Goal: Task Accomplishment & Management: Complete application form

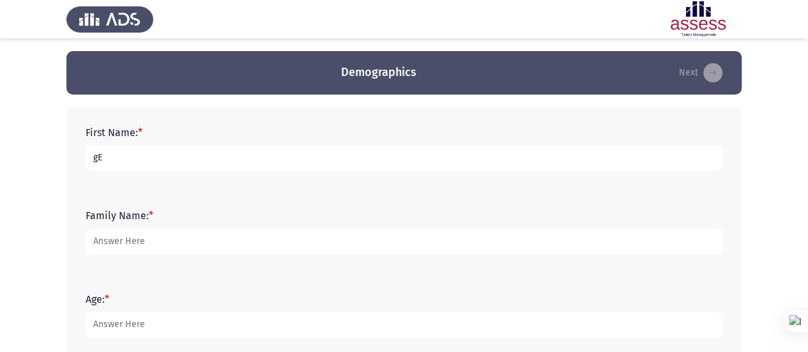
type input "g"
type input "[PERSON_NAME]"
type input "Ashraf"
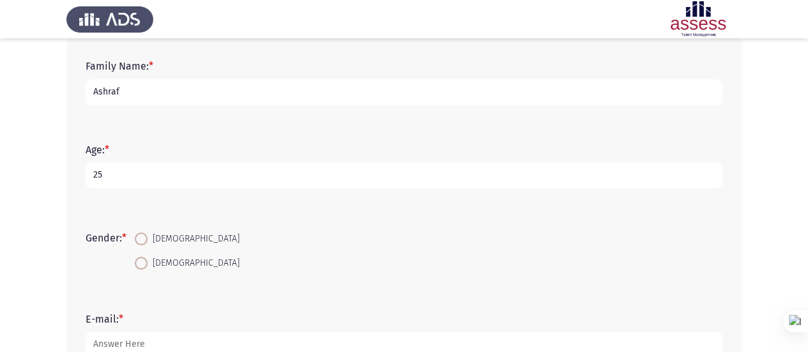
scroll to position [202, 0]
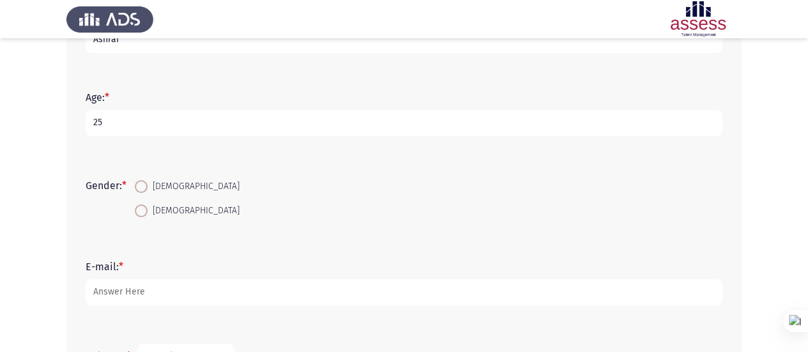
type input "25"
click at [165, 194] on mat-radio-button "[DEMOGRAPHIC_DATA]" at bounding box center [187, 186] width 121 height 24
click at [161, 185] on span "[DEMOGRAPHIC_DATA]" at bounding box center [194, 186] width 92 height 15
click at [148, 185] on input "[DEMOGRAPHIC_DATA]" at bounding box center [141, 186] width 13 height 13
radio input "true"
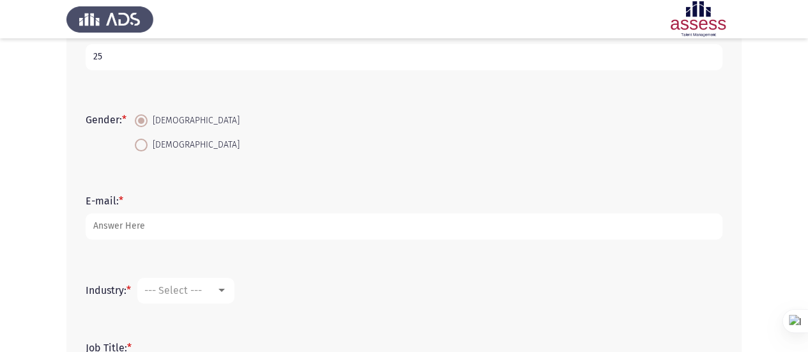
scroll to position [268, 0]
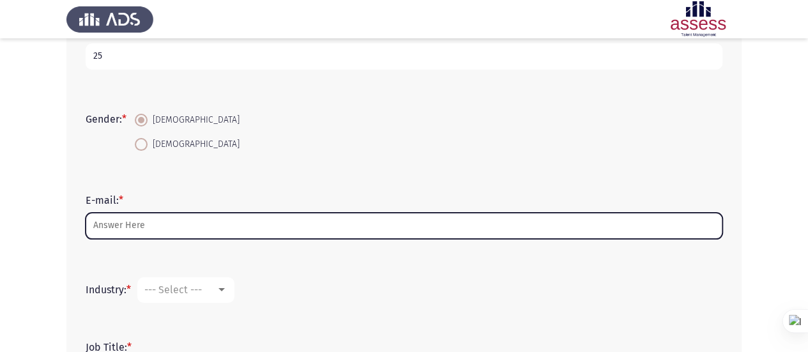
click at [132, 214] on input "E-mail: *" at bounding box center [404, 226] width 637 height 26
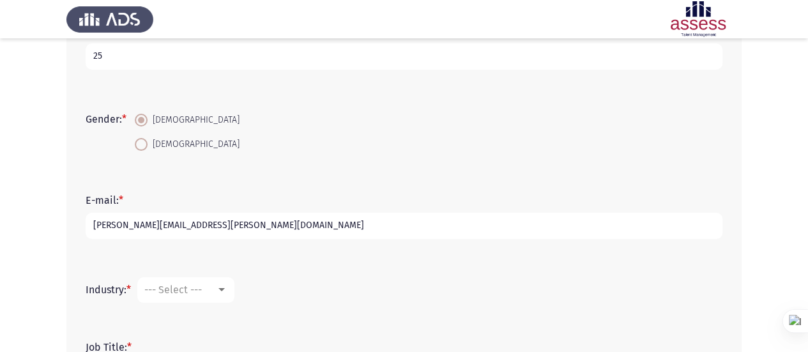
type input "[PERSON_NAME][EMAIL_ADDRESS][PERSON_NAME][DOMAIN_NAME]"
click at [206, 294] on div "--- Select ---" at bounding box center [180, 290] width 72 height 12
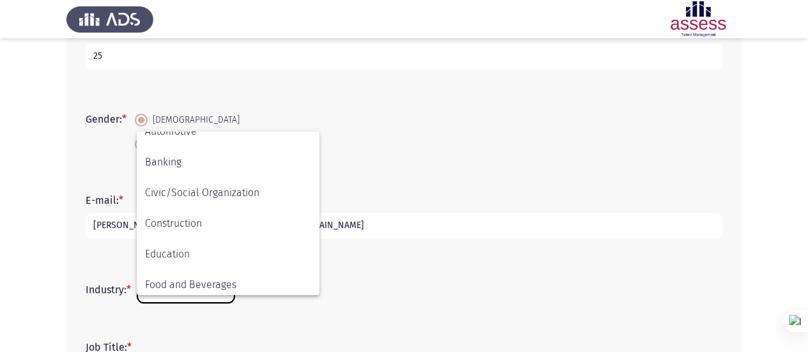
scroll to position [419, 0]
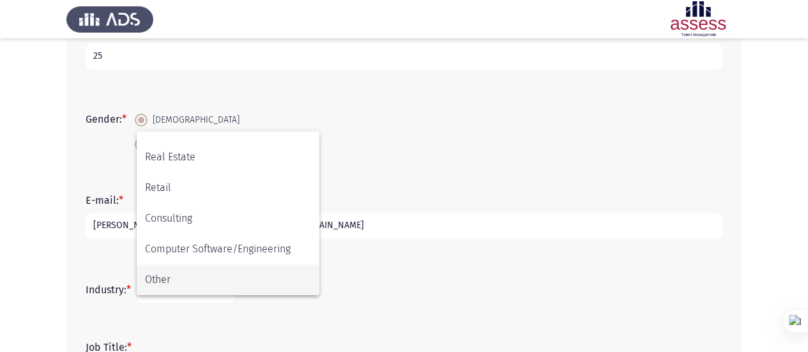
click at [200, 277] on span "Other" at bounding box center [228, 280] width 166 height 31
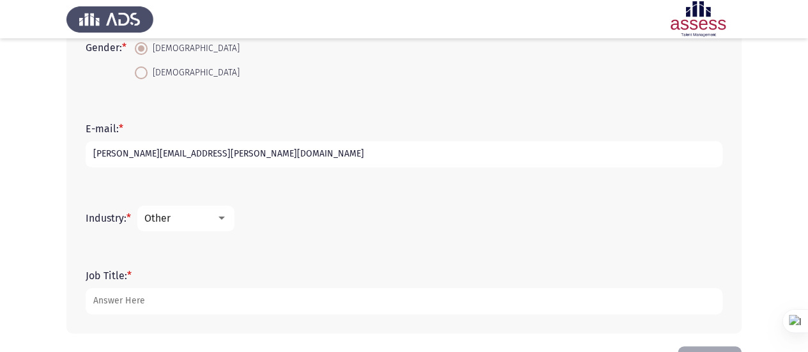
scroll to position [385, 0]
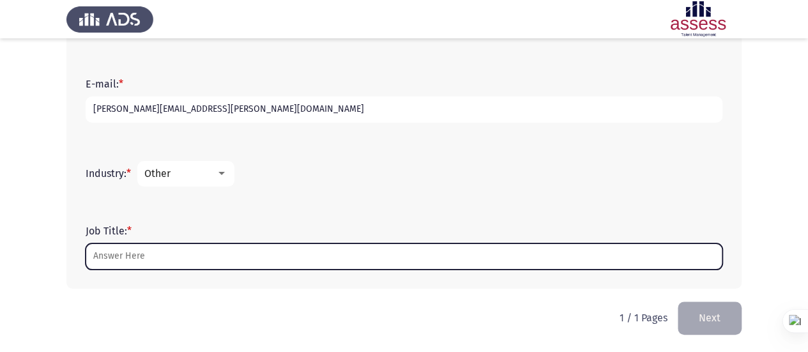
click at [158, 243] on input "Job Title: *" at bounding box center [404, 256] width 637 height 26
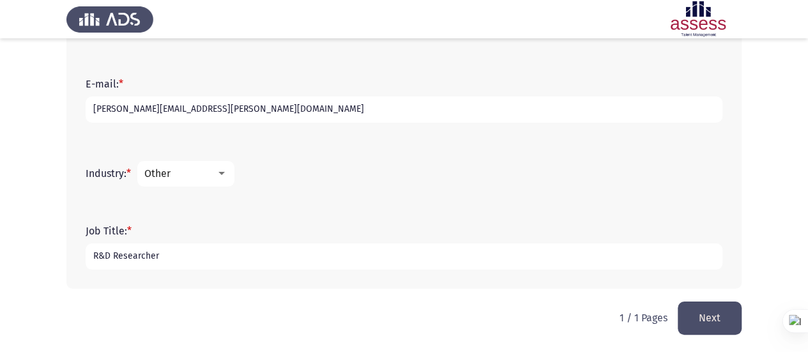
type input "R&D Researcher"
click at [709, 315] on button "Next" at bounding box center [710, 318] width 64 height 33
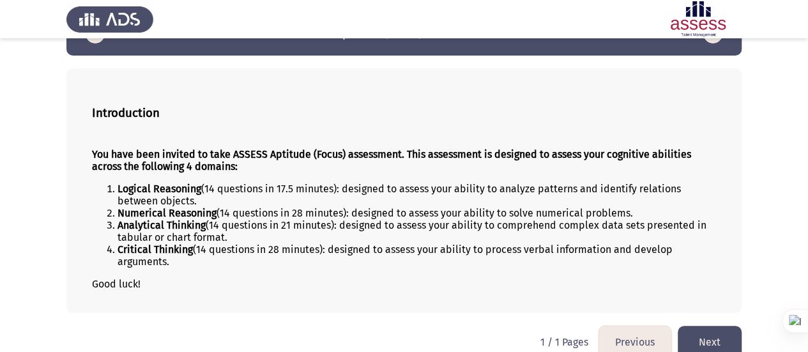
scroll to position [56, 0]
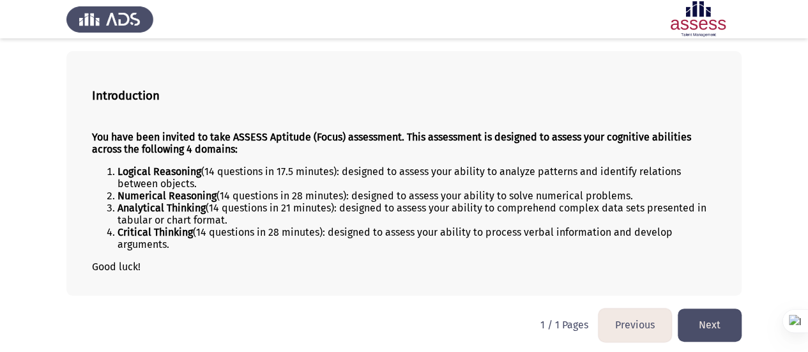
click at [722, 320] on button "Next" at bounding box center [710, 325] width 64 height 33
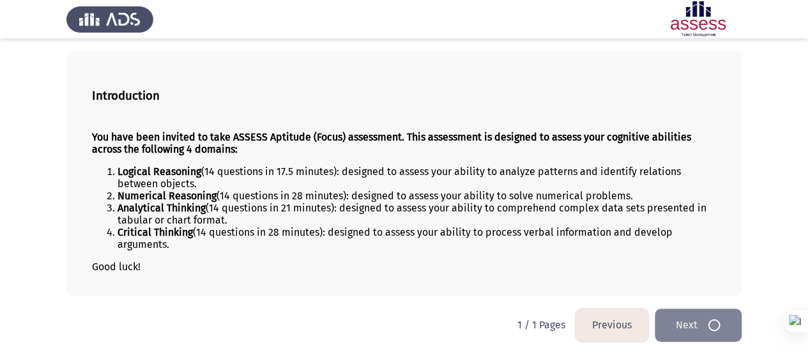
scroll to position [0, 0]
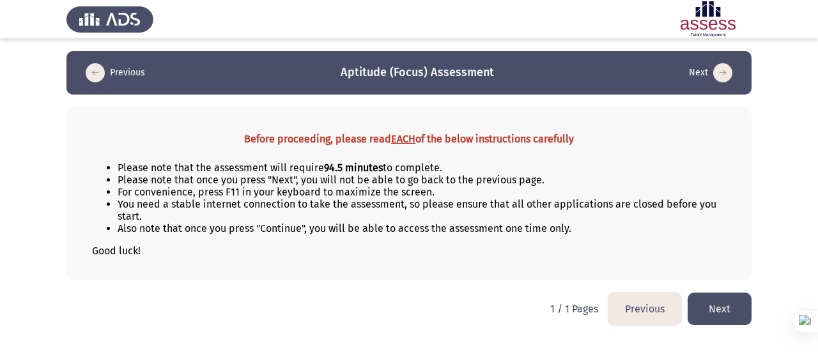
click at [732, 306] on button "Next" at bounding box center [720, 309] width 64 height 33
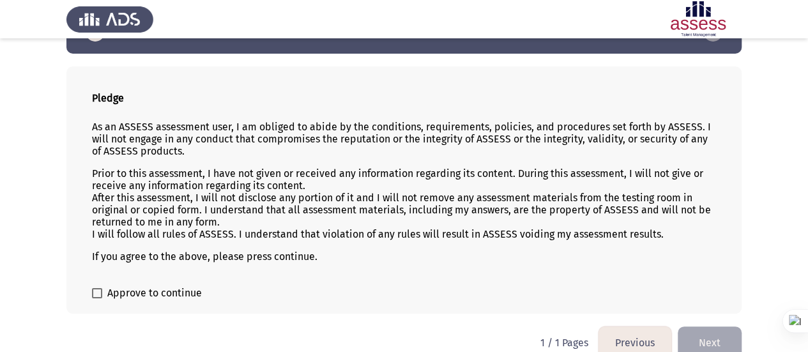
scroll to position [58, 0]
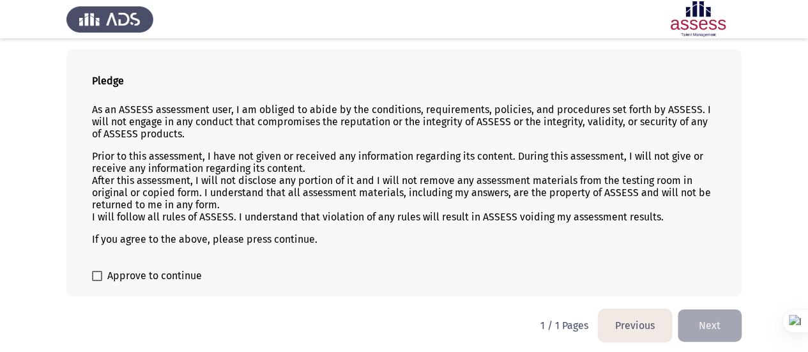
click at [127, 278] on span "Approve to continue" at bounding box center [154, 275] width 95 height 15
click at [97, 281] on input "Approve to continue" at bounding box center [96, 281] width 1 height 1
checkbox input "true"
click at [711, 316] on button "Next" at bounding box center [710, 325] width 64 height 33
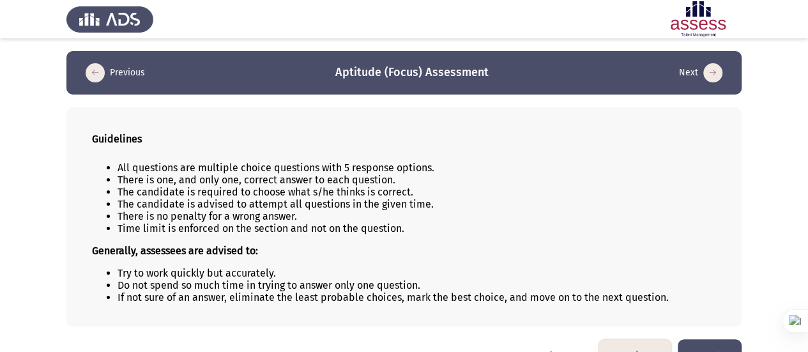
scroll to position [30, 0]
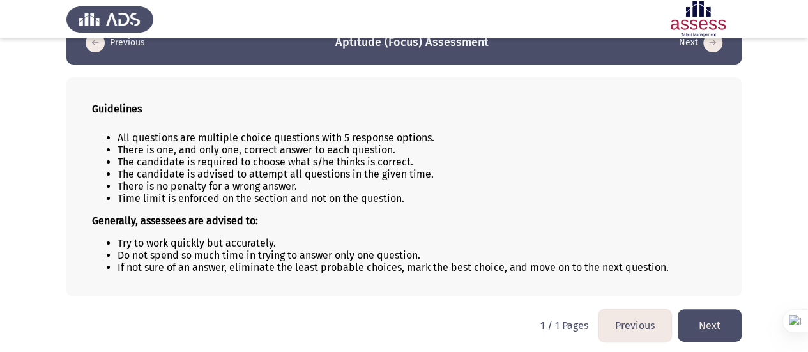
click at [698, 311] on button "Next" at bounding box center [710, 325] width 64 height 33
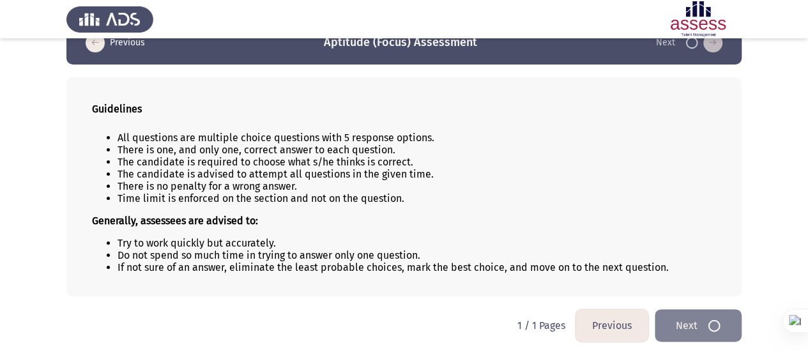
scroll to position [0, 0]
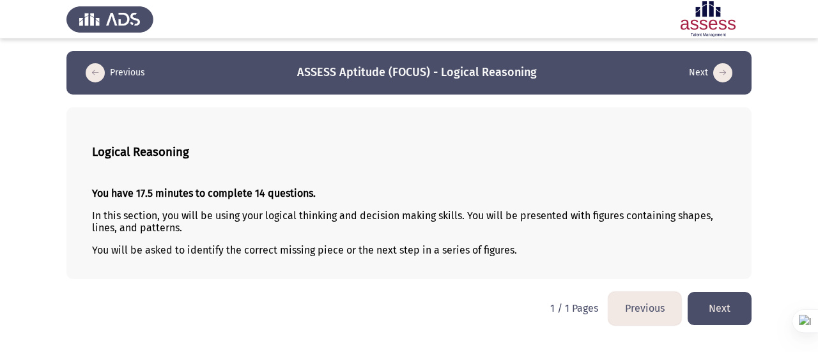
click at [717, 309] on button "Next" at bounding box center [720, 308] width 64 height 33
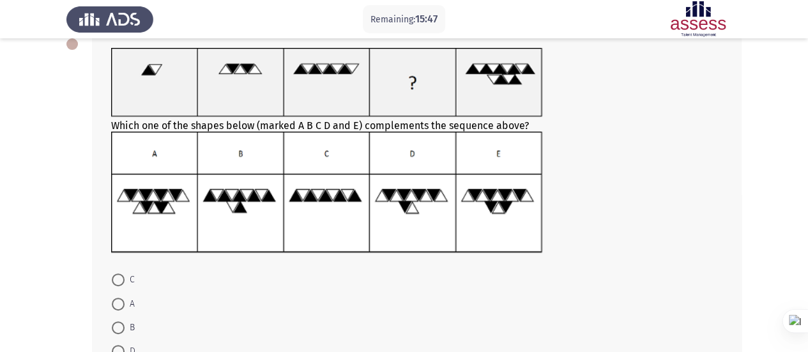
scroll to position [75, 0]
click at [608, 179] on div at bounding box center [417, 194] width 612 height 124
click at [119, 348] on span at bounding box center [118, 352] width 13 height 13
click at [119, 348] on input "D" at bounding box center [118, 352] width 13 height 13
radio input "true"
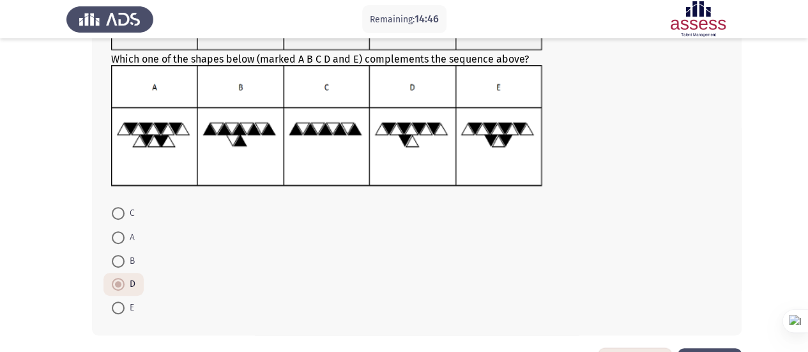
scroll to position [188, 0]
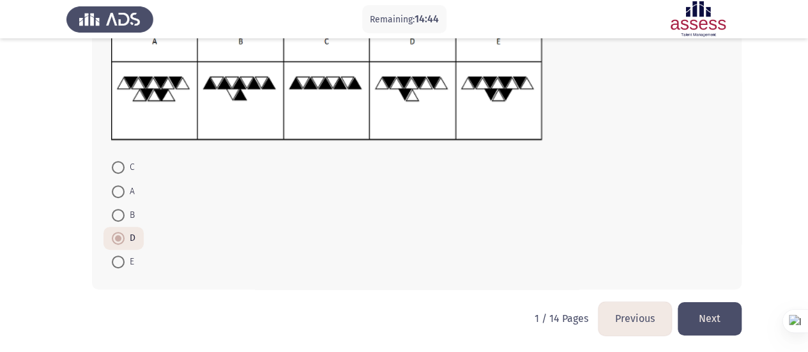
click at [720, 314] on button "Next" at bounding box center [710, 318] width 64 height 33
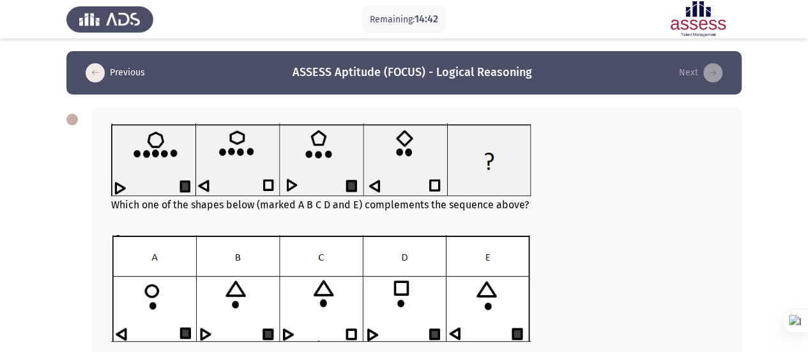
scroll to position [64, 0]
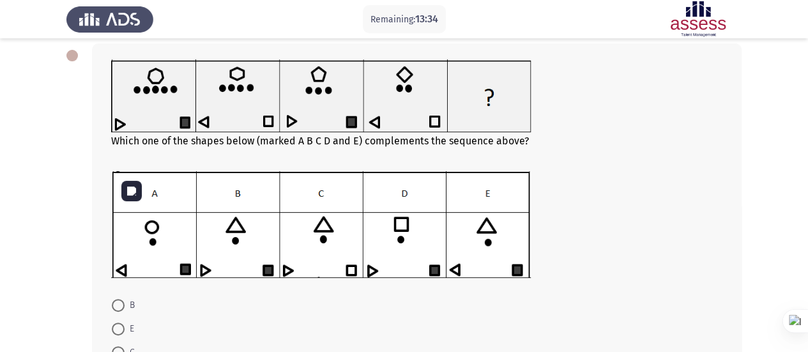
click at [537, 247] on div at bounding box center [417, 225] width 612 height 109
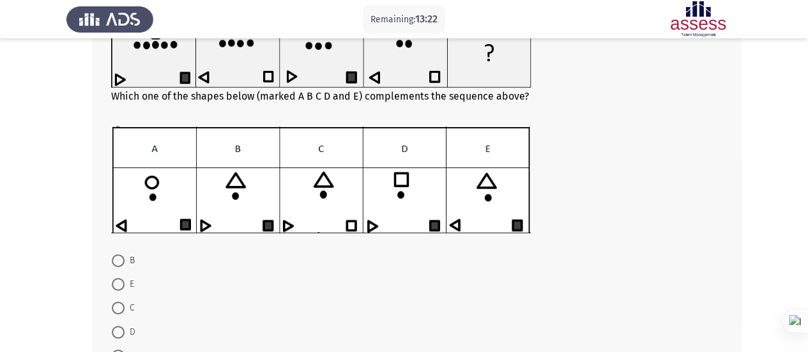
scroll to position [128, 0]
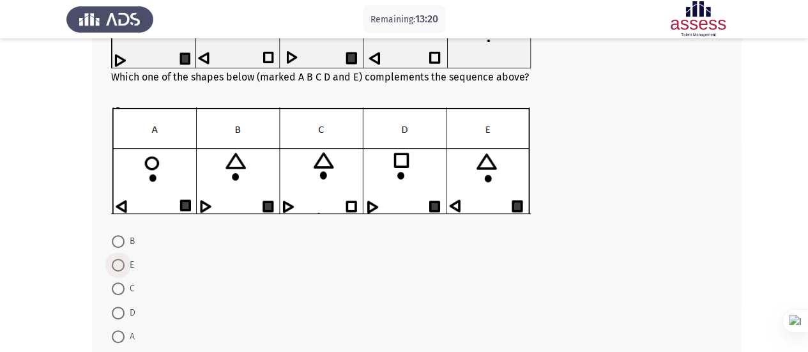
click at [123, 265] on span at bounding box center [118, 265] width 13 height 13
click at [123, 265] on input "E" at bounding box center [118, 265] width 13 height 13
radio input "true"
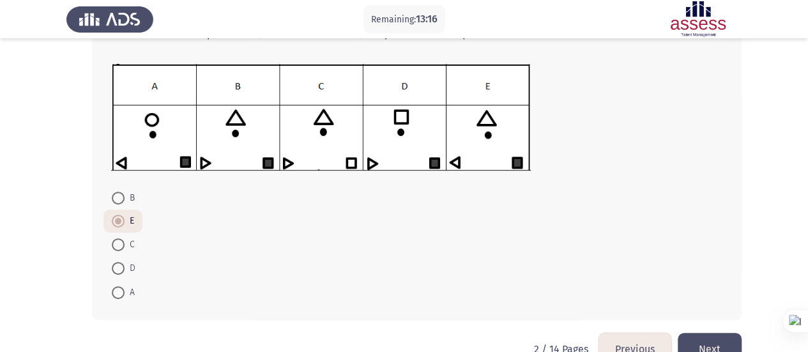
scroll to position [192, 0]
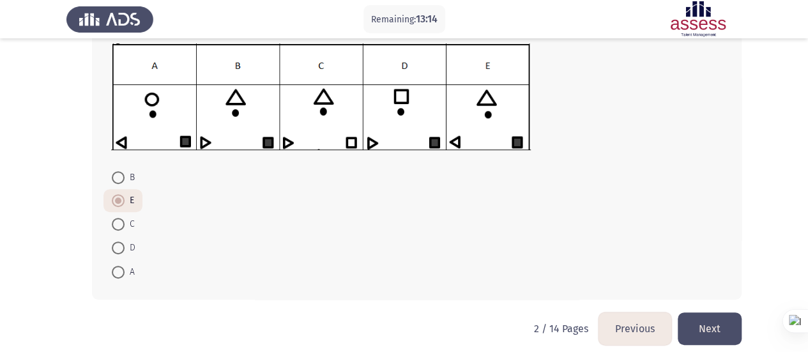
click at [716, 332] on button "Next" at bounding box center [710, 328] width 64 height 33
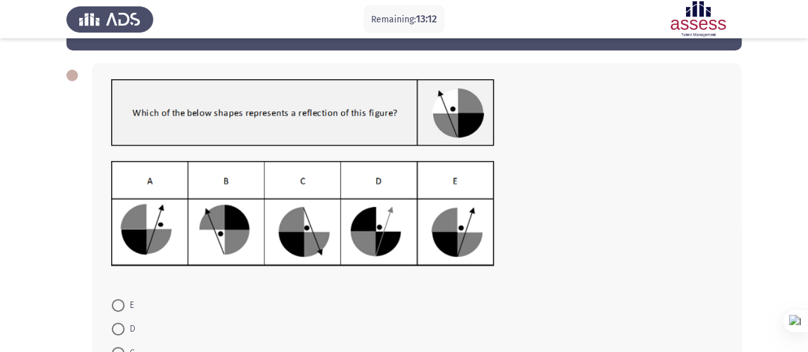
scroll to position [64, 0]
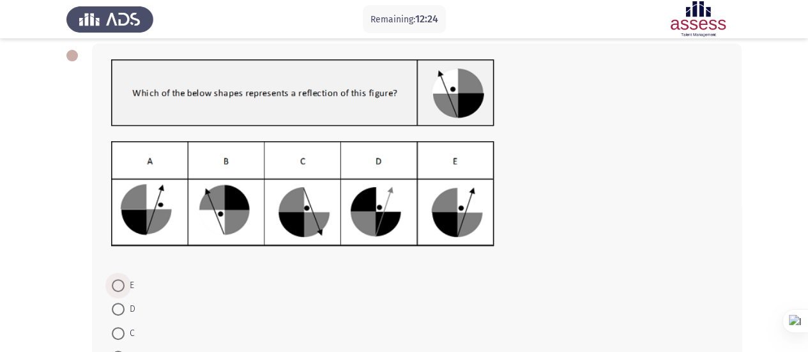
drag, startPoint x: 114, startPoint y: 277, endPoint x: 60, endPoint y: 250, distance: 59.7
click at [114, 278] on label "E" at bounding box center [123, 285] width 22 height 15
click at [114, 279] on input "E" at bounding box center [118, 285] width 13 height 13
radio input "true"
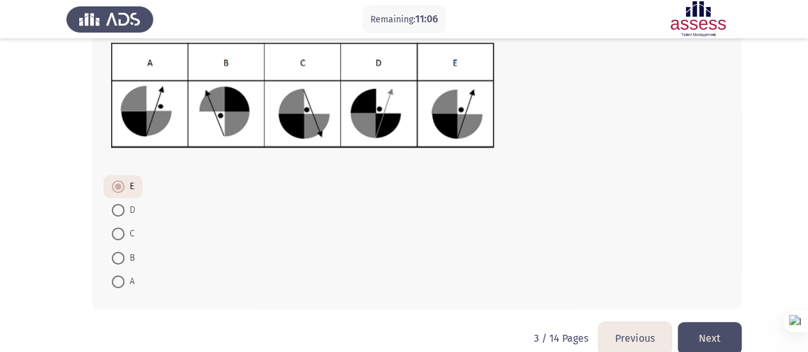
scroll to position [181, 0]
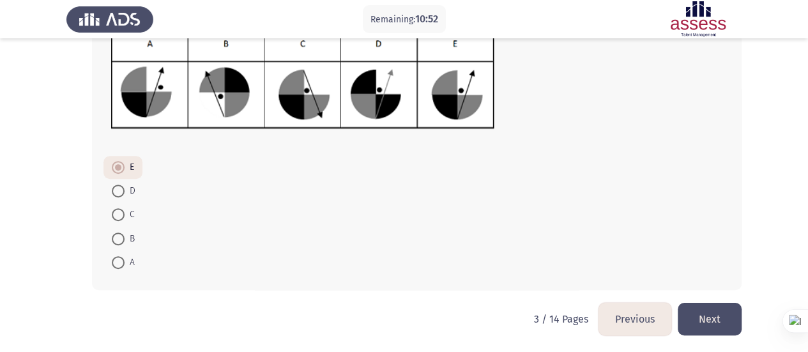
click at [719, 325] on button "Next" at bounding box center [710, 319] width 64 height 33
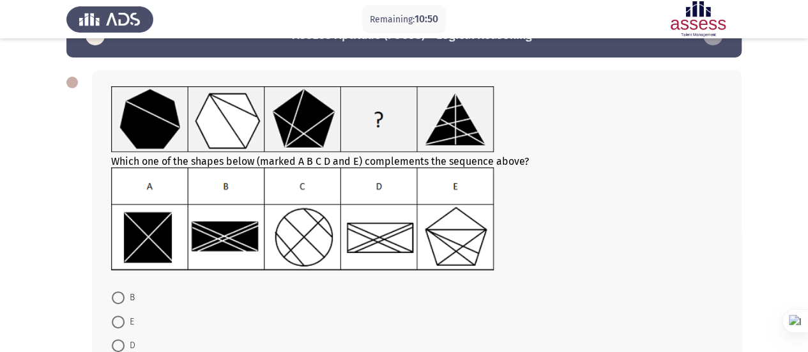
scroll to position [64, 0]
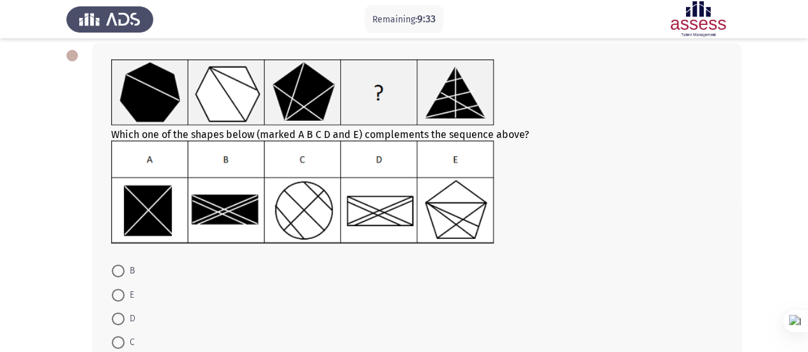
click at [136, 307] on mat-radio-button "D" at bounding box center [124, 319] width 40 height 24
click at [135, 314] on mat-radio-button "D" at bounding box center [124, 319] width 40 height 24
click at [124, 314] on span at bounding box center [118, 318] width 13 height 13
click at [124, 314] on input "D" at bounding box center [118, 318] width 13 height 13
radio input "true"
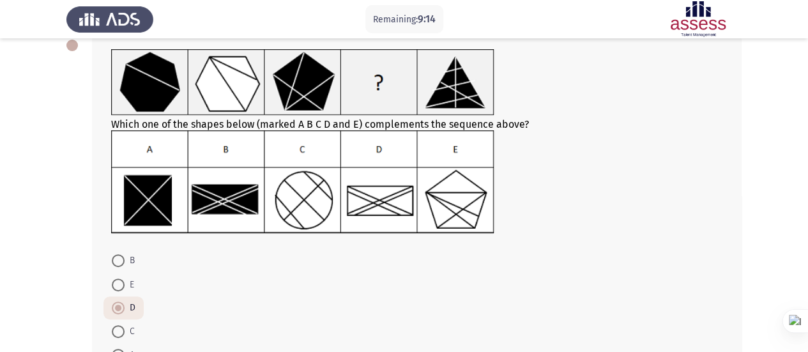
scroll to position [104, 0]
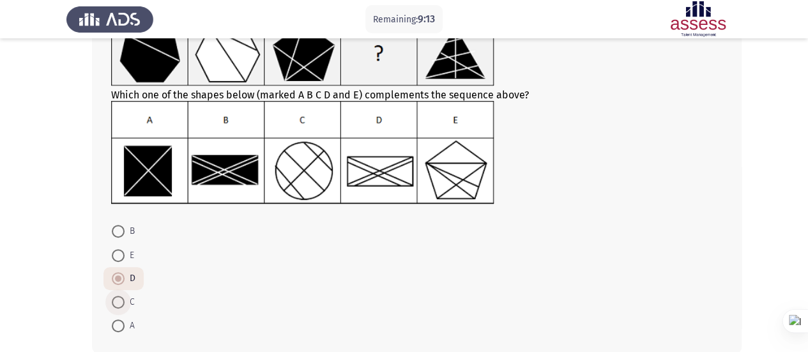
click at [114, 305] on span at bounding box center [118, 302] width 13 height 13
click at [114, 305] on input "C" at bounding box center [118, 302] width 13 height 13
radio input "true"
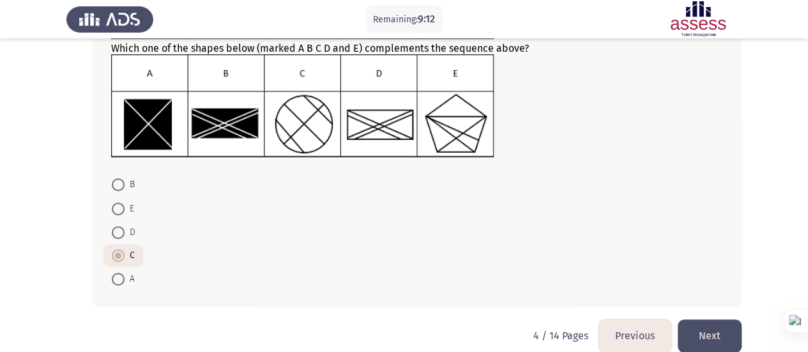
scroll to position [167, 0]
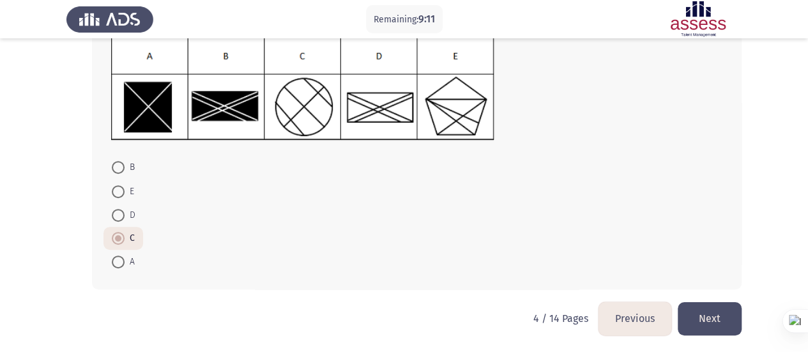
click at [737, 318] on button "Next" at bounding box center [710, 318] width 64 height 33
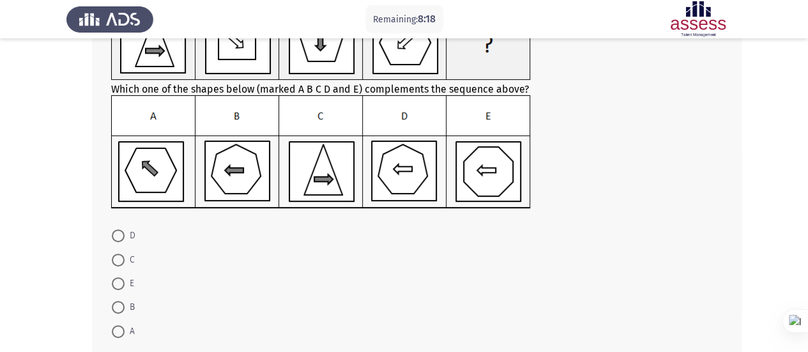
scroll to position [185, 0]
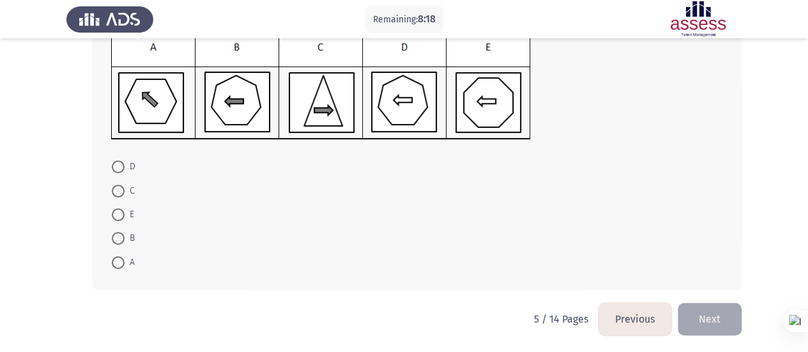
click at [138, 241] on mat-radio-button "B" at bounding box center [124, 238] width 40 height 24
drag, startPoint x: 128, startPoint y: 237, endPoint x: 183, endPoint y: 254, distance: 57.6
click at [148, 246] on form "D C E B A" at bounding box center [417, 214] width 612 height 119
click at [720, 297] on div "Which one of the shapes below (marked A B C D and E) complements the sequence a…" at bounding box center [403, 106] width 675 height 394
click at [720, 303] on button "Next" at bounding box center [710, 319] width 64 height 33
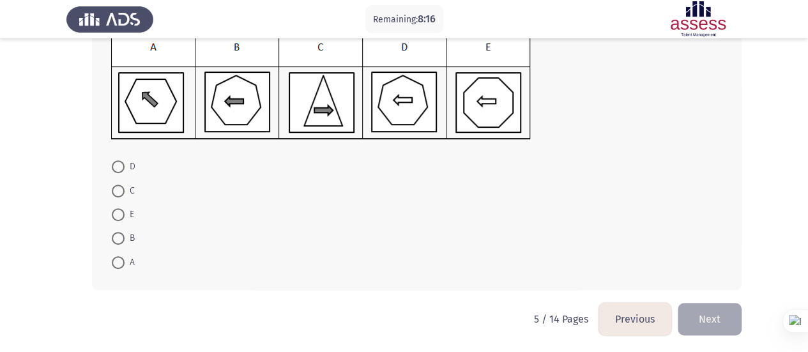
scroll to position [0, 0]
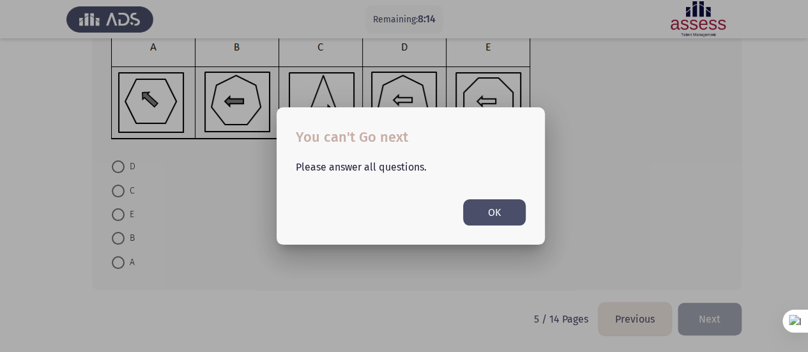
drag, startPoint x: 493, startPoint y: 222, endPoint x: 301, endPoint y: 221, distance: 192.3
click at [493, 222] on button "OK" at bounding box center [494, 212] width 63 height 26
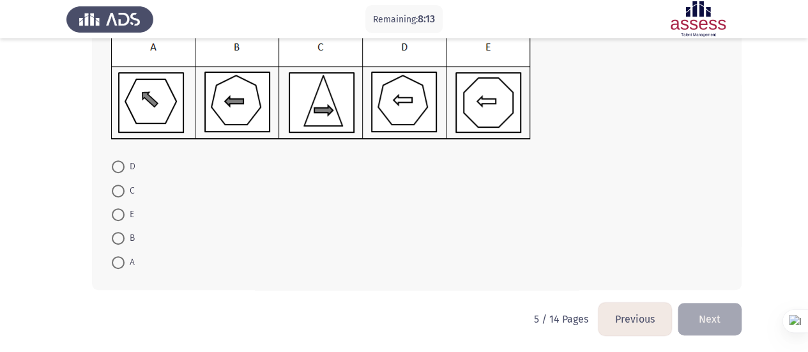
click at [125, 233] on span "B" at bounding box center [130, 238] width 10 height 15
click at [125, 233] on input "B" at bounding box center [118, 238] width 13 height 13
radio input "true"
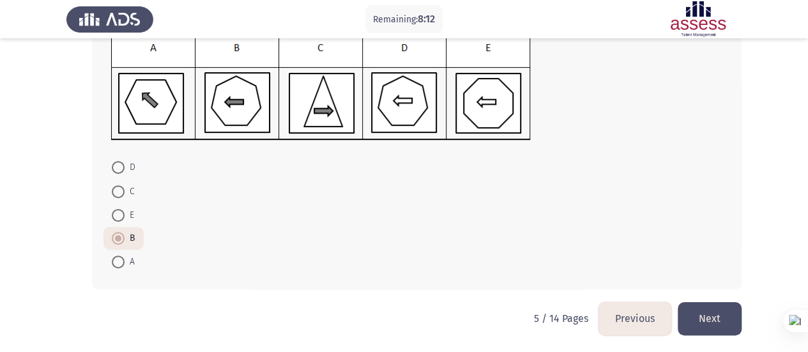
click at [716, 319] on button "Next" at bounding box center [710, 318] width 64 height 33
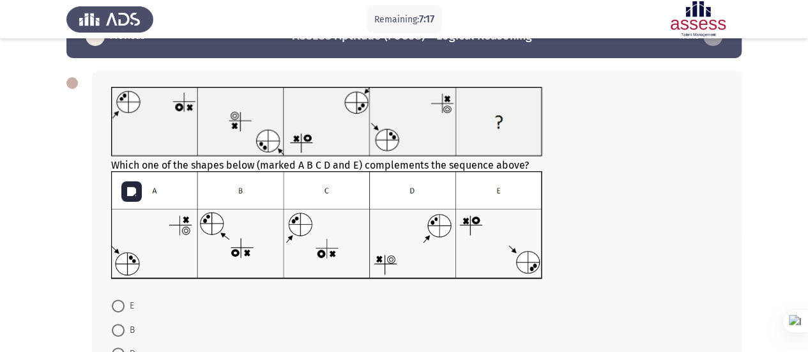
scroll to position [64, 0]
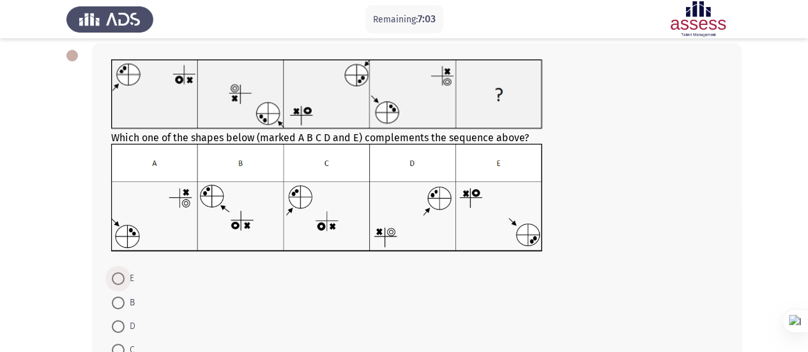
click at [121, 283] on span at bounding box center [118, 278] width 13 height 13
click at [121, 283] on input "E" at bounding box center [118, 278] width 13 height 13
radio input "true"
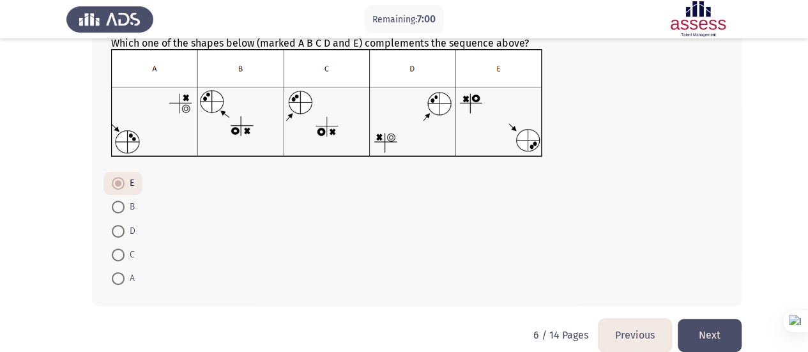
scroll to position [175, 0]
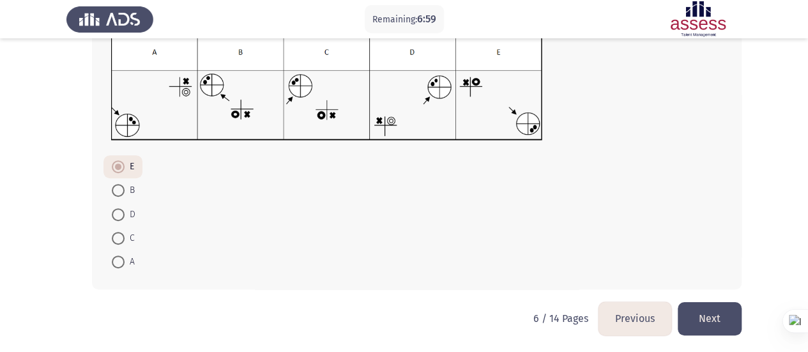
click at [720, 320] on button "Next" at bounding box center [710, 318] width 64 height 33
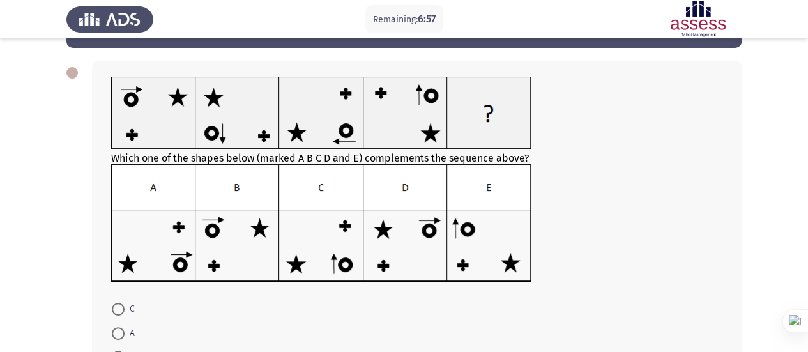
scroll to position [64, 0]
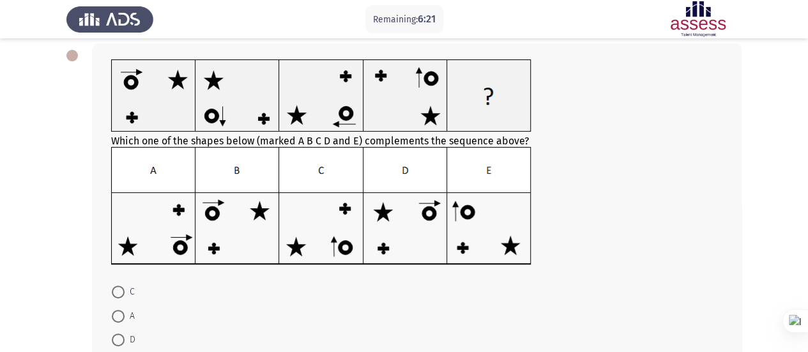
click at [120, 341] on span at bounding box center [118, 340] width 13 height 13
click at [120, 341] on input "D" at bounding box center [118, 340] width 13 height 13
radio input "true"
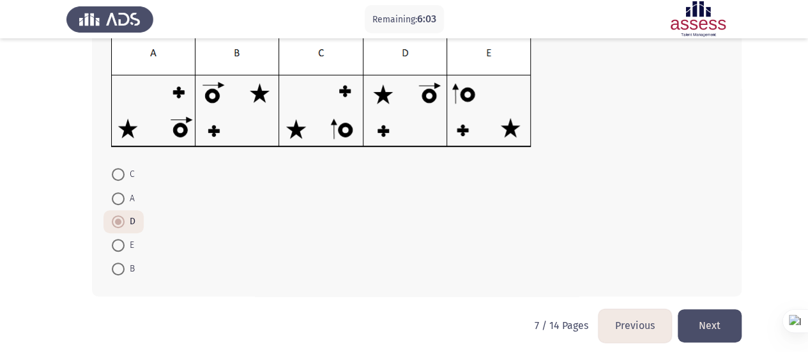
scroll to position [189, 0]
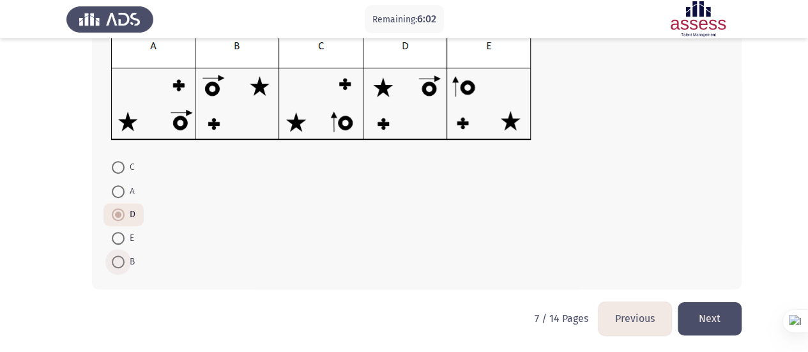
click at [116, 263] on span at bounding box center [118, 262] width 13 height 13
click at [116, 263] on input "B" at bounding box center [118, 262] width 13 height 13
radio input "true"
click at [707, 312] on button "Next" at bounding box center [710, 318] width 64 height 33
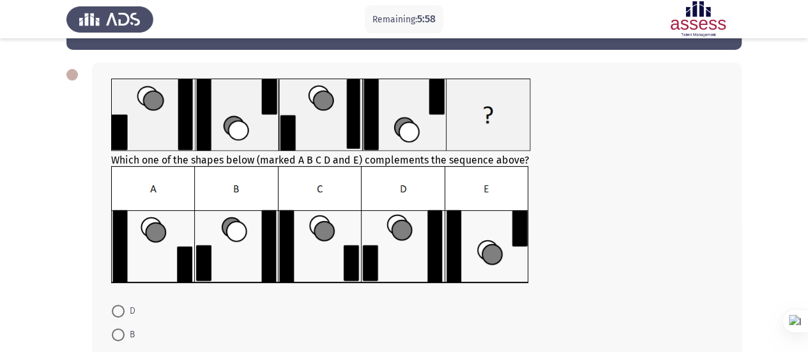
scroll to position [64, 0]
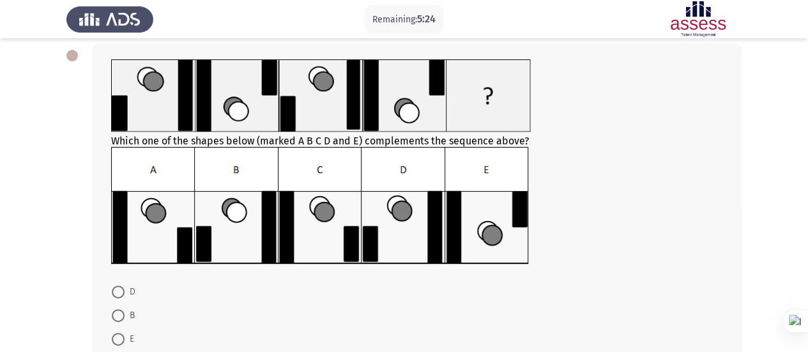
click at [123, 284] on label "D" at bounding box center [124, 291] width 24 height 15
click at [123, 286] on input "D" at bounding box center [118, 292] width 13 height 13
radio input "true"
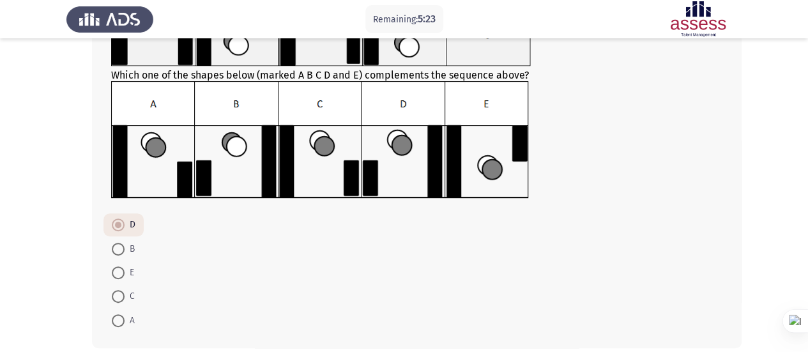
scroll to position [188, 0]
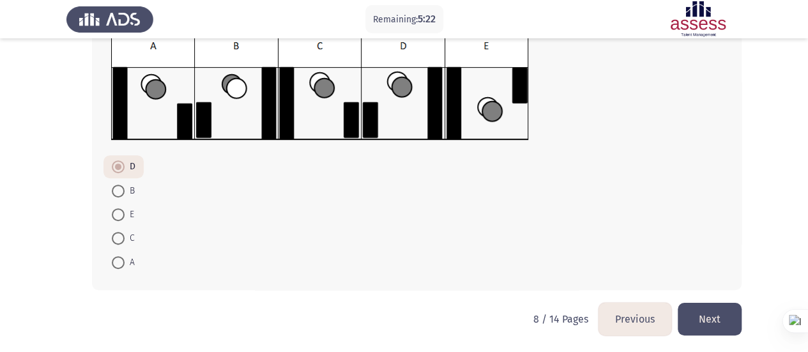
click at [708, 323] on button "Next" at bounding box center [710, 319] width 64 height 33
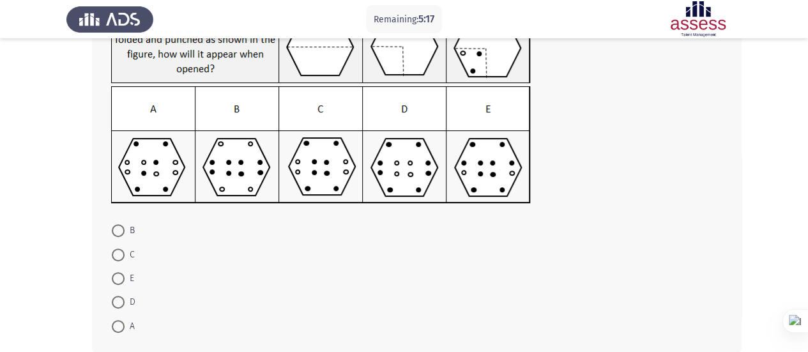
scroll to position [49, 0]
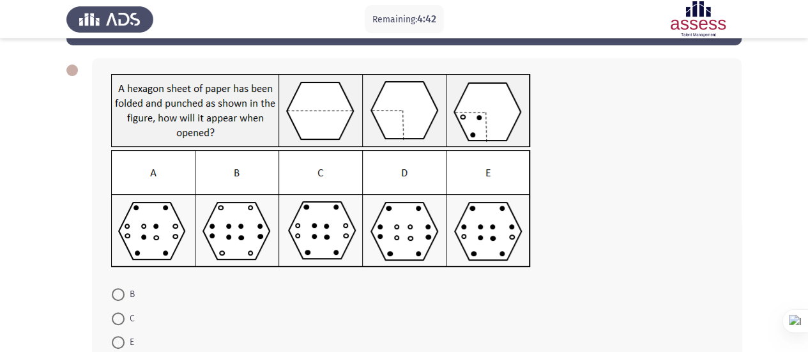
click at [123, 326] on mat-radio-button "C" at bounding box center [124, 318] width 40 height 24
click at [123, 325] on label "C" at bounding box center [123, 318] width 23 height 15
click at [123, 325] on input "C" at bounding box center [118, 318] width 13 height 13
radio input "true"
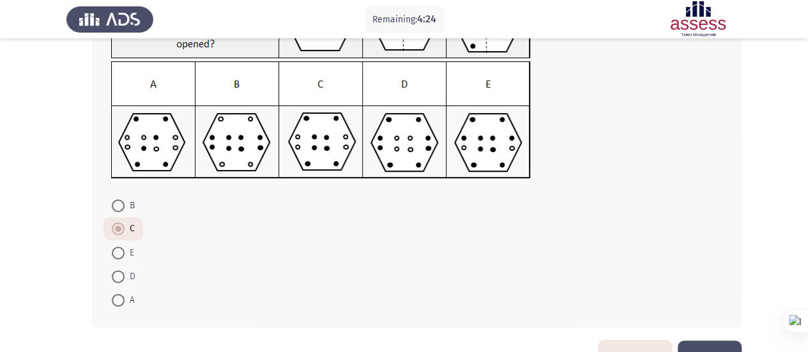
scroll to position [176, 0]
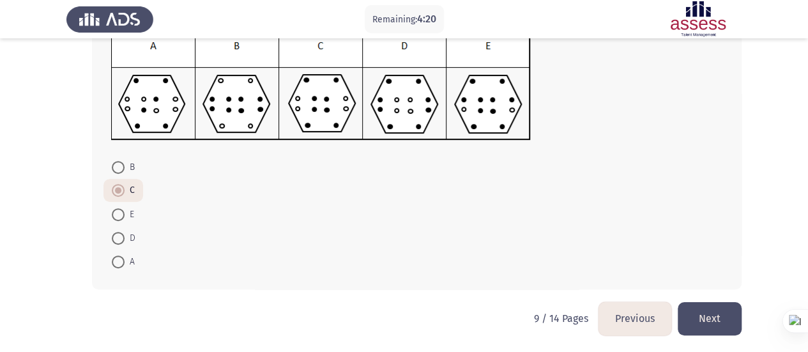
click at [728, 321] on button "Next" at bounding box center [710, 318] width 64 height 33
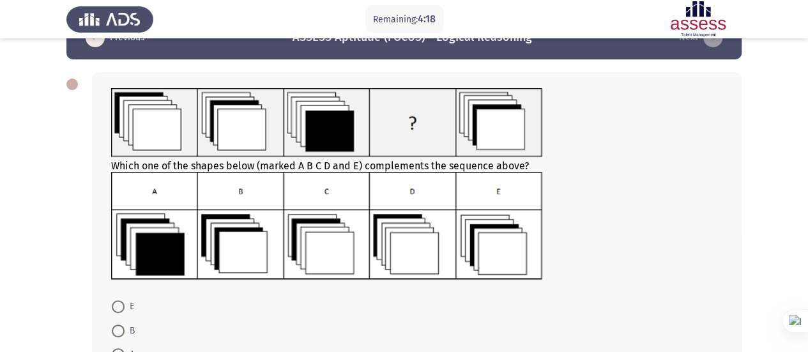
scroll to position [64, 0]
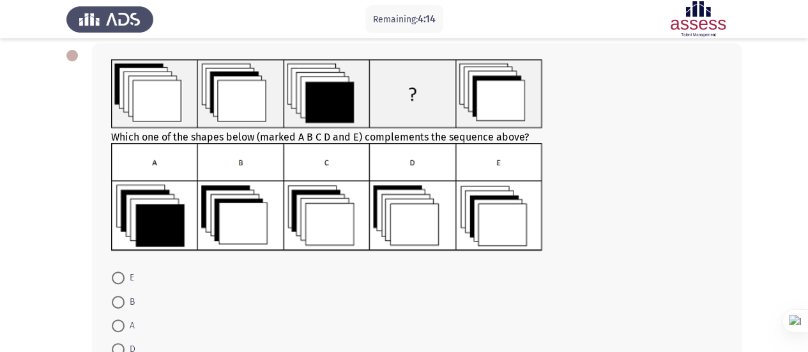
click at [311, 195] on img at bounding box center [326, 197] width 431 height 108
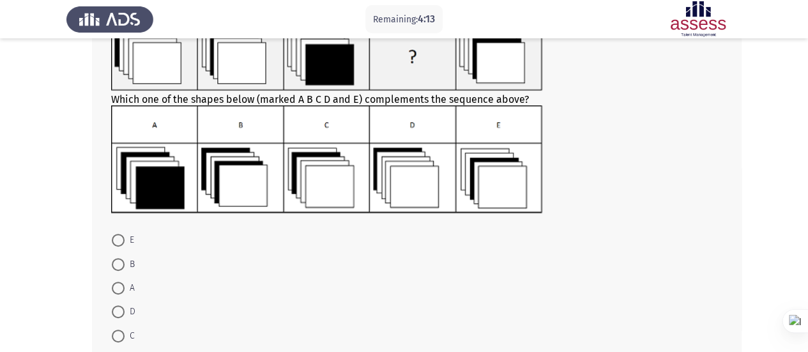
scroll to position [128, 0]
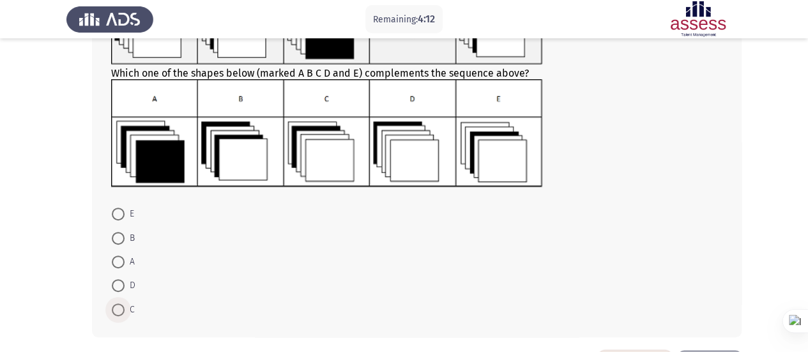
click at [119, 307] on span at bounding box center [118, 310] width 13 height 13
click at [119, 307] on input "C" at bounding box center [118, 310] width 13 height 13
radio input "true"
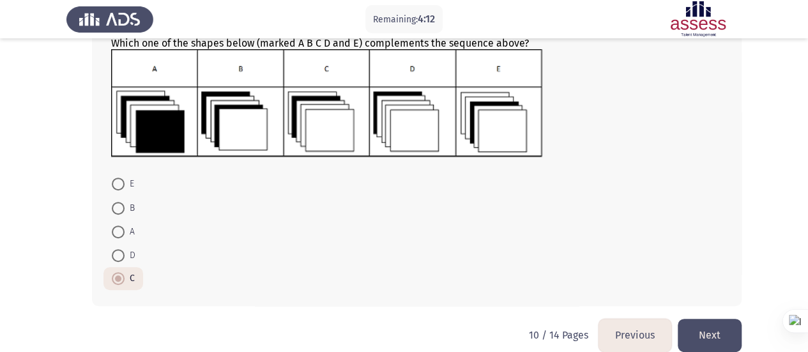
scroll to position [174, 0]
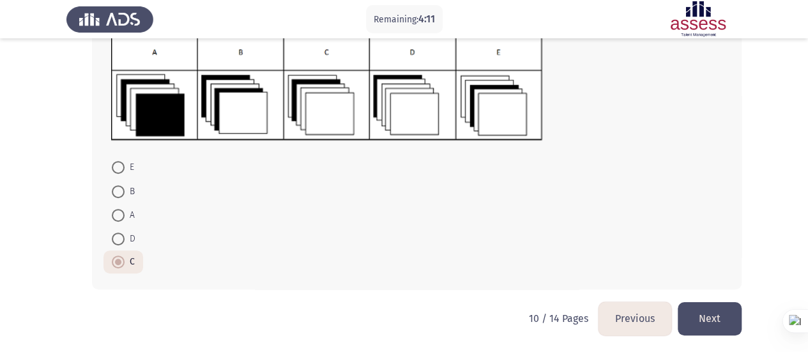
click at [726, 309] on button "Next" at bounding box center [710, 318] width 64 height 33
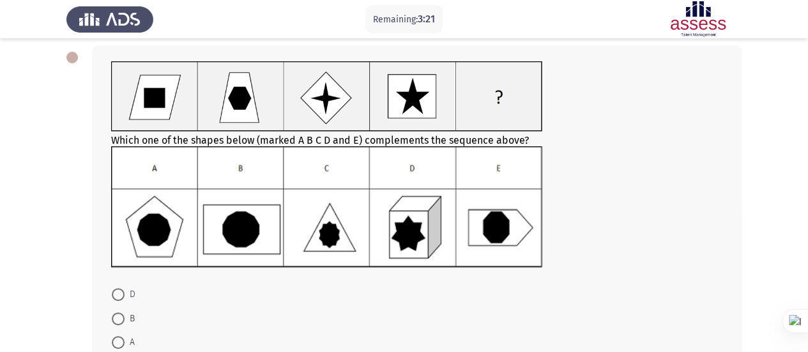
scroll to position [126, 0]
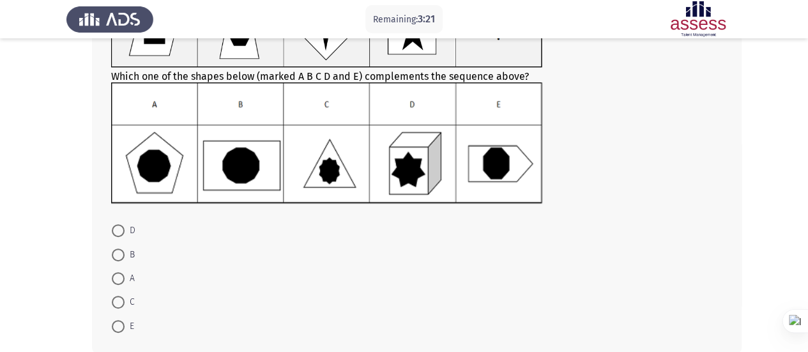
click at [115, 304] on span at bounding box center [118, 302] width 13 height 13
click at [115, 304] on input "C" at bounding box center [118, 302] width 13 height 13
radio input "true"
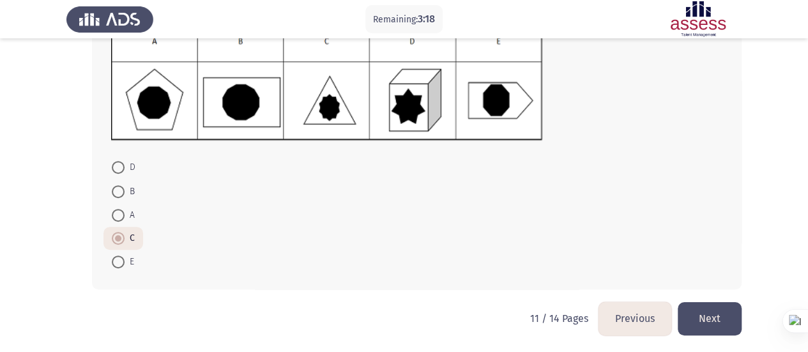
click at [708, 312] on button "Next" at bounding box center [710, 318] width 64 height 33
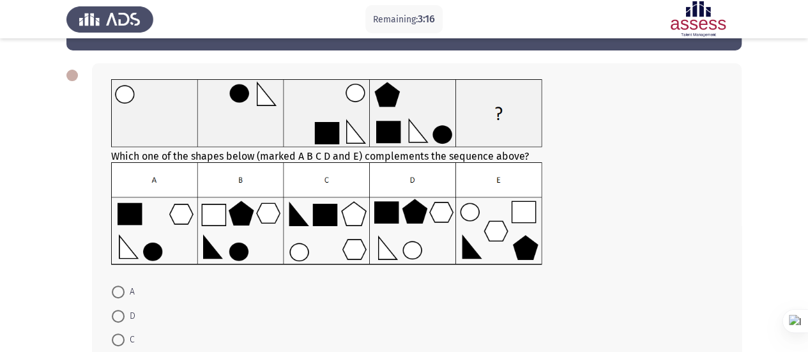
scroll to position [64, 0]
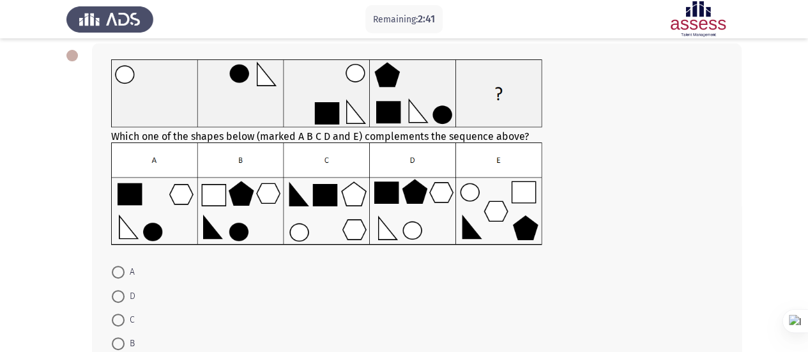
click at [117, 267] on span at bounding box center [118, 272] width 13 height 13
click at [117, 267] on input "A" at bounding box center [118, 272] width 13 height 13
radio input "true"
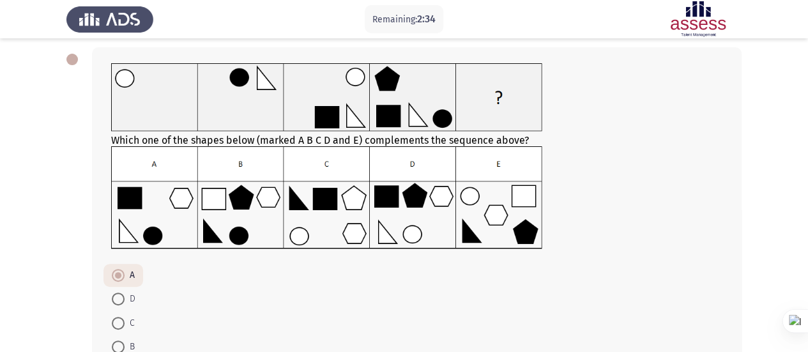
scroll to position [41, 0]
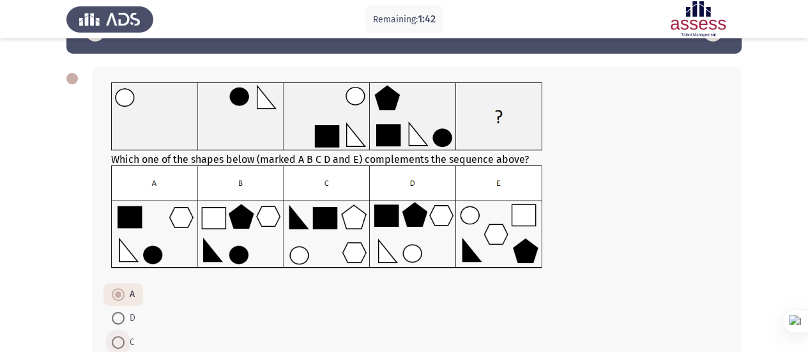
click at [123, 336] on span at bounding box center [118, 342] width 13 height 13
click at [123, 336] on input "C" at bounding box center [118, 342] width 13 height 13
radio input "true"
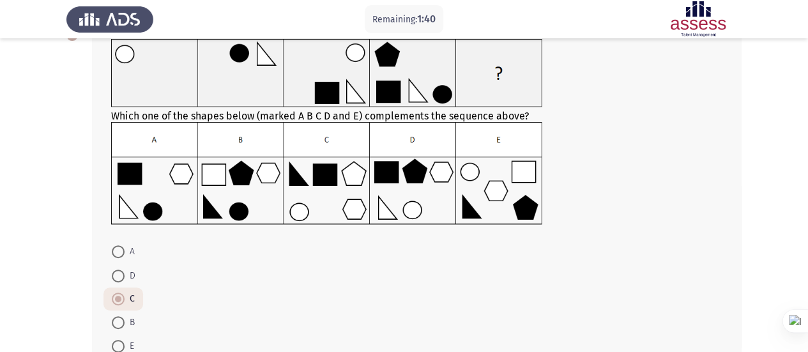
scroll to position [105, 0]
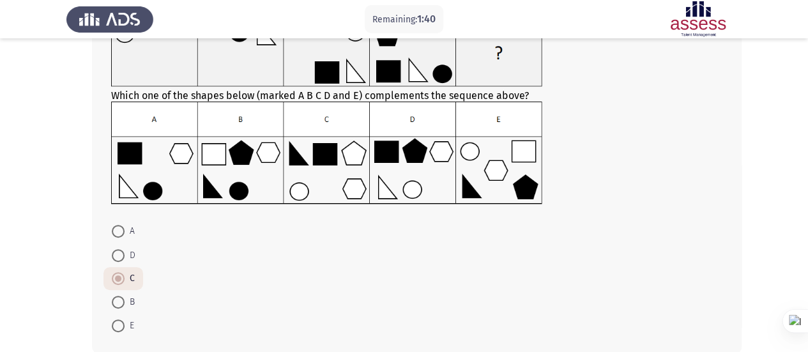
click at [136, 251] on mat-radio-button "D" at bounding box center [124, 255] width 40 height 24
click at [134, 259] on span "D" at bounding box center [130, 255] width 11 height 15
click at [125, 259] on input "D" at bounding box center [118, 255] width 13 height 13
radio input "true"
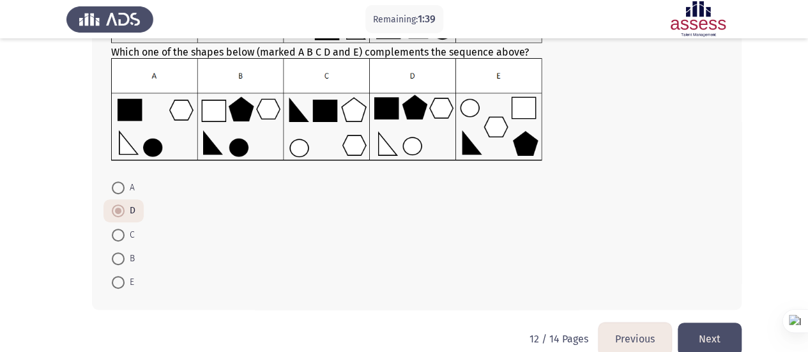
scroll to position [169, 0]
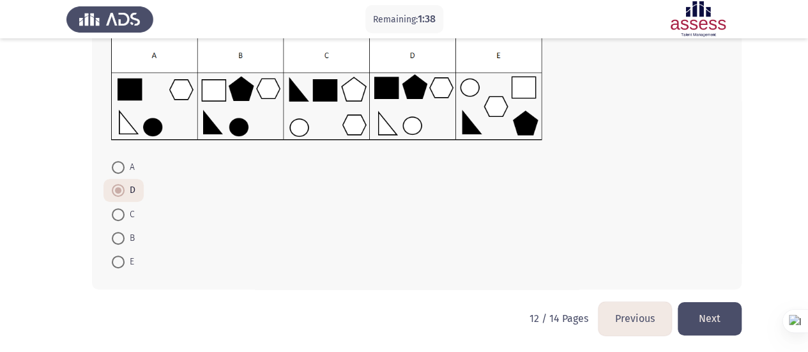
click at [713, 311] on button "Next" at bounding box center [710, 318] width 64 height 33
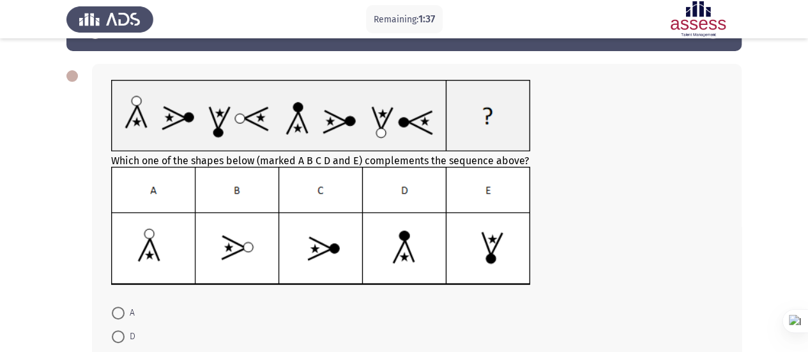
scroll to position [64, 0]
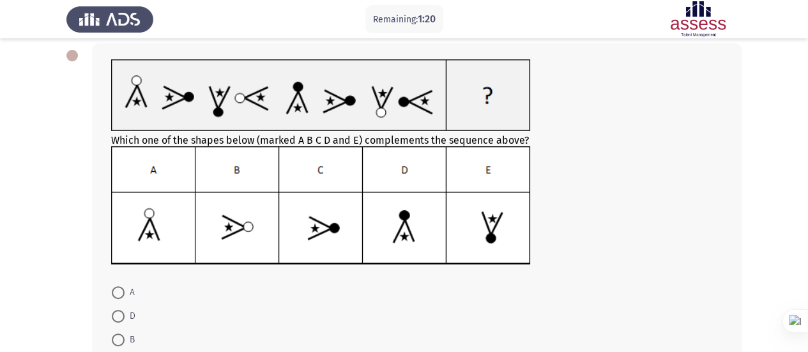
click at [385, 182] on img at bounding box center [321, 205] width 420 height 119
click at [125, 316] on span "D" at bounding box center [130, 316] width 11 height 15
click at [125, 316] on input "D" at bounding box center [118, 316] width 13 height 13
radio input "true"
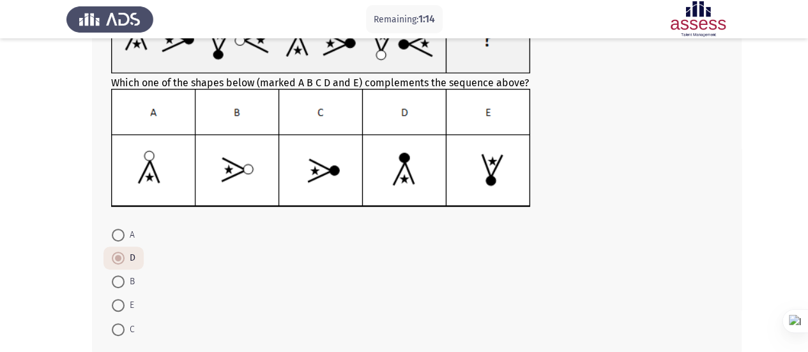
scroll to position [189, 0]
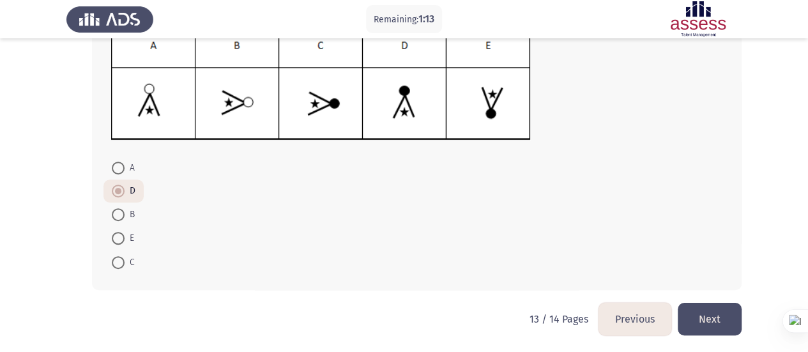
click at [720, 321] on button "Next" at bounding box center [710, 319] width 64 height 33
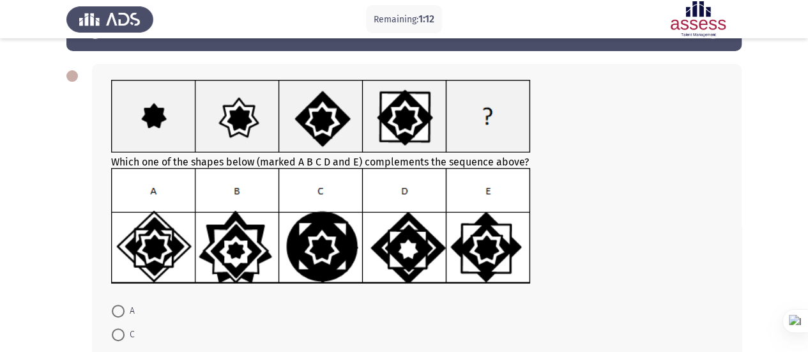
scroll to position [64, 0]
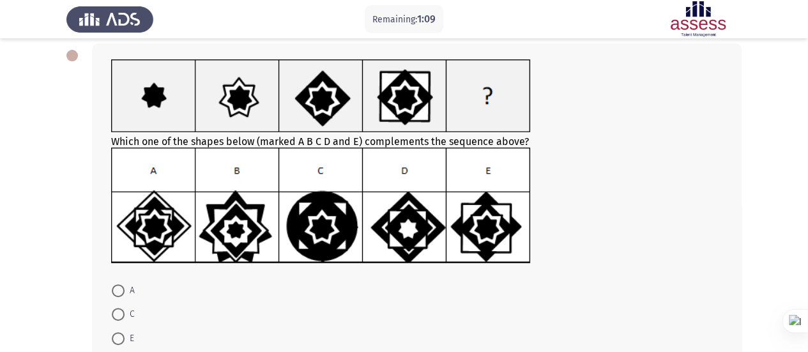
click at [118, 318] on span at bounding box center [118, 314] width 13 height 13
click at [118, 318] on input "C" at bounding box center [118, 314] width 13 height 13
radio input "true"
click at [519, 254] on img at bounding box center [321, 206] width 420 height 116
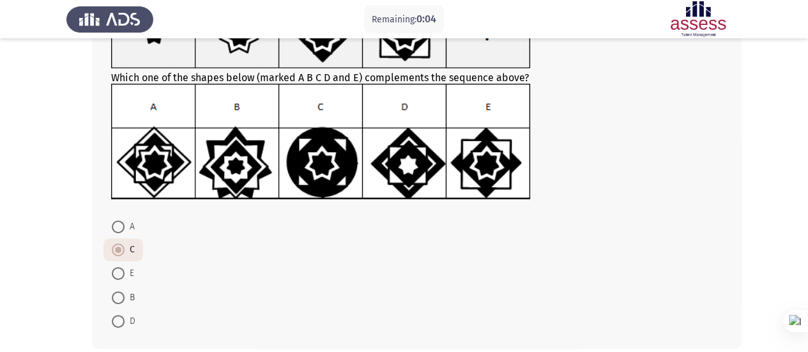
scroll to position [187, 0]
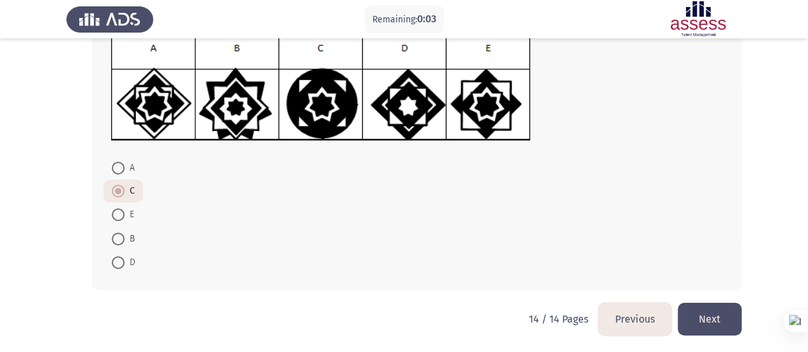
click at [700, 316] on button "Next" at bounding box center [710, 319] width 64 height 33
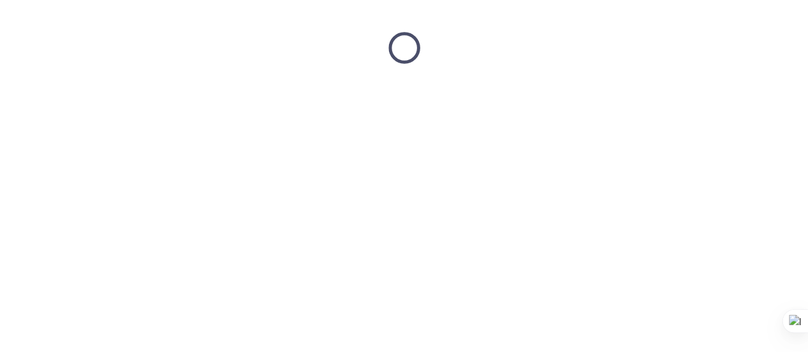
scroll to position [0, 0]
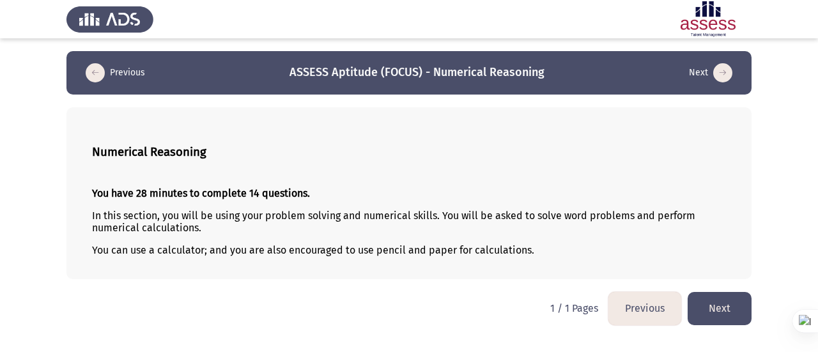
drag, startPoint x: 723, startPoint y: 314, endPoint x: 723, endPoint y: 321, distance: 7.7
click at [723, 315] on button "Next" at bounding box center [720, 308] width 64 height 33
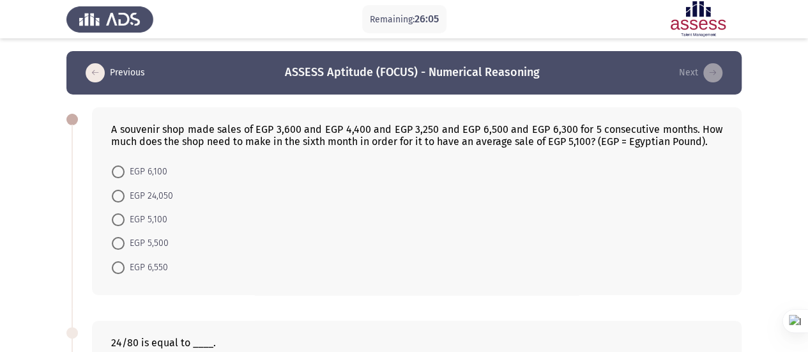
click at [149, 266] on span "EGP 6,550" at bounding box center [146, 267] width 43 height 15
click at [125, 266] on input "EGP 6,550" at bounding box center [118, 267] width 13 height 13
radio input "true"
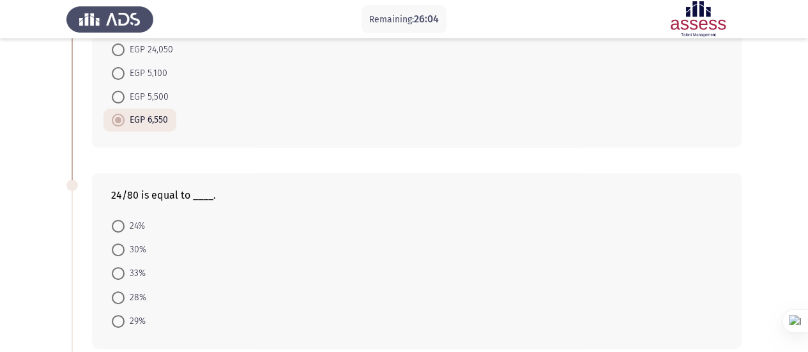
scroll to position [220, 0]
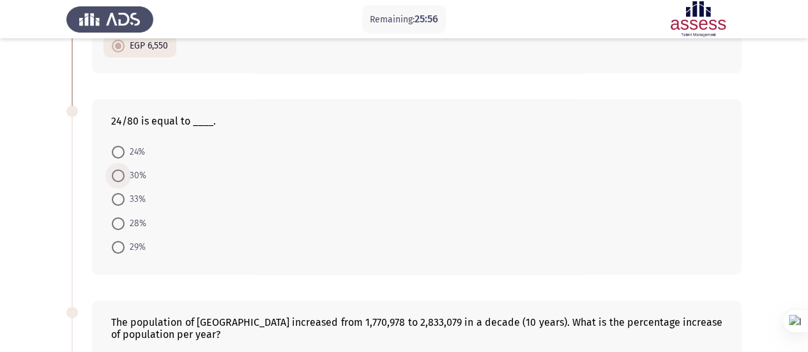
click at [119, 180] on label "30%" at bounding box center [129, 175] width 35 height 15
click at [119, 180] on input "30%" at bounding box center [118, 175] width 13 height 13
radio input "true"
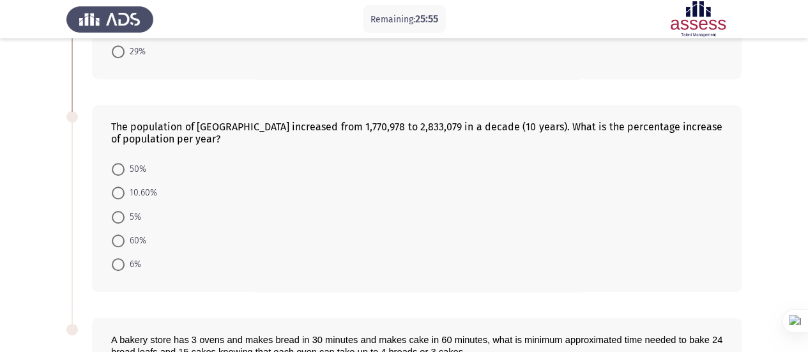
scroll to position [418, 0]
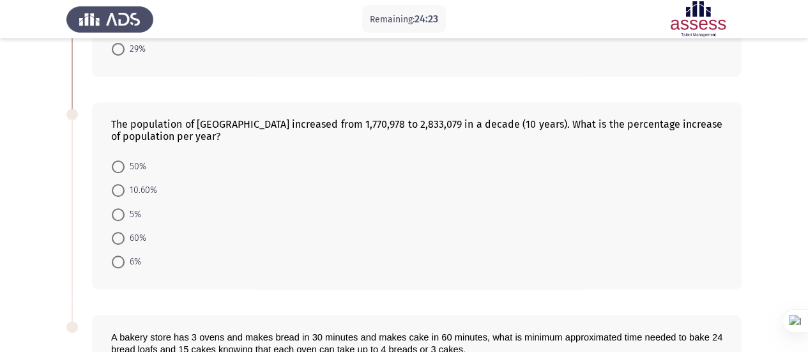
click at [124, 216] on span at bounding box center [118, 214] width 13 height 13
click at [124, 216] on input "5%" at bounding box center [118, 214] width 13 height 13
radio input "true"
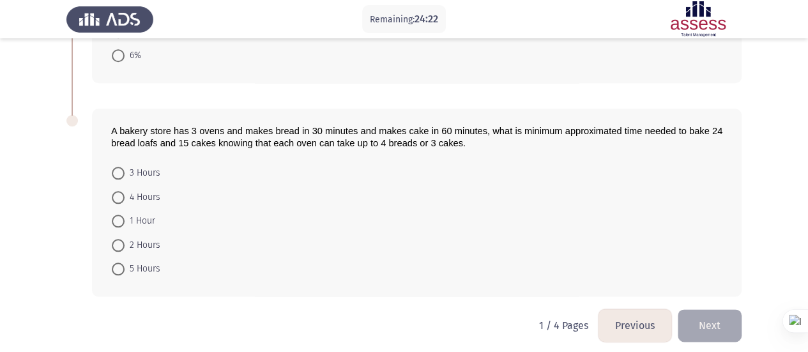
scroll to position [626, 0]
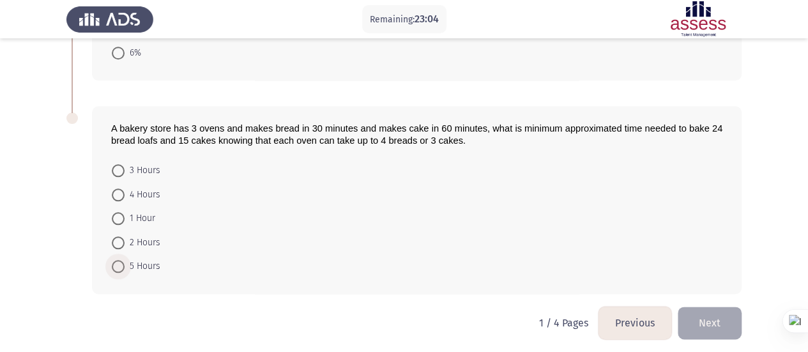
click at [118, 264] on span at bounding box center [118, 266] width 13 height 13
click at [118, 264] on input "5 Hours" at bounding box center [118, 266] width 13 height 13
radio input "true"
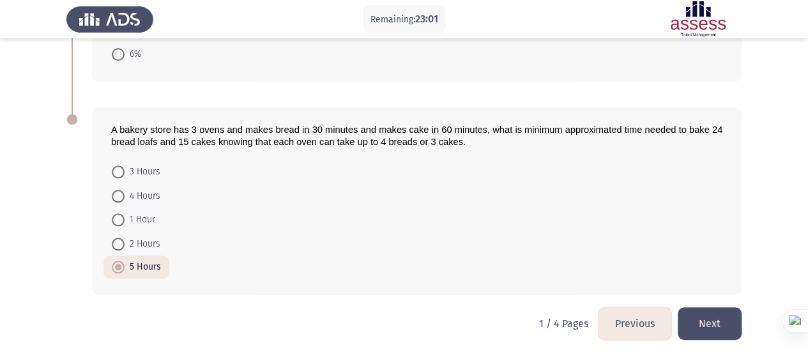
click at [699, 318] on button "Next" at bounding box center [710, 323] width 64 height 33
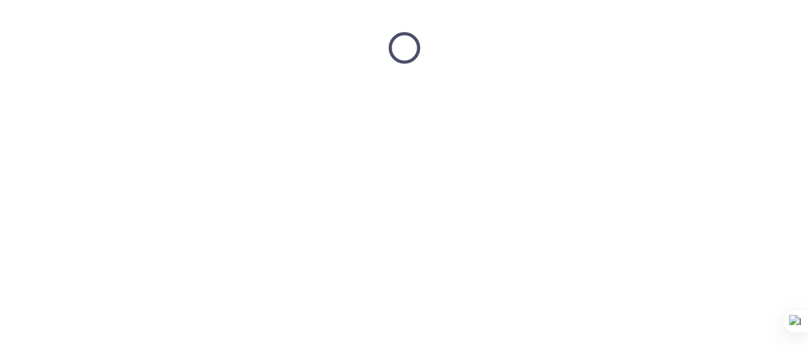
scroll to position [0, 0]
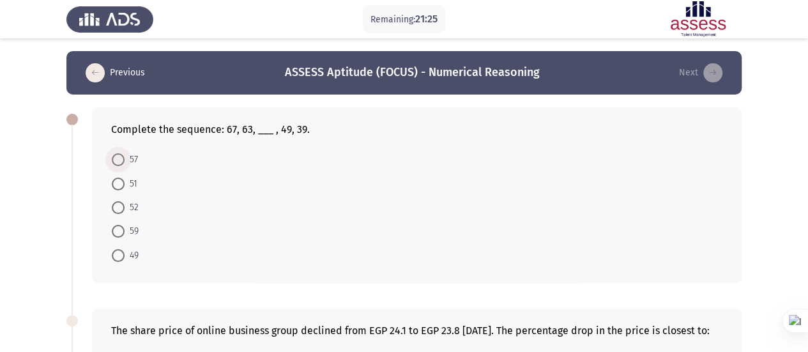
click at [125, 163] on span "57" at bounding box center [131, 159] width 13 height 15
click at [125, 163] on input "57" at bounding box center [118, 159] width 13 height 13
radio input "true"
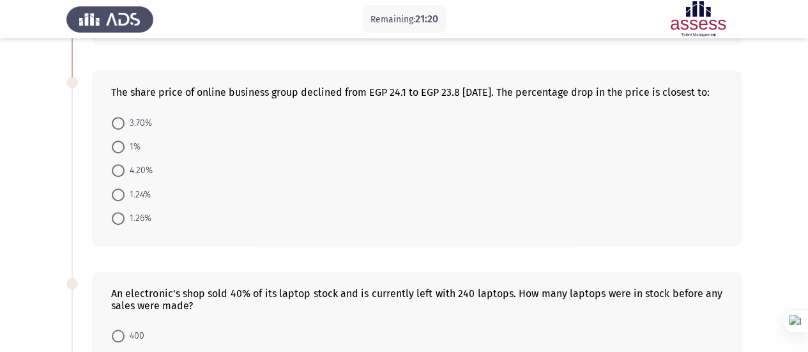
scroll to position [238, 0]
click at [123, 201] on span at bounding box center [118, 194] width 13 height 13
click at [123, 201] on input "1.24%" at bounding box center [118, 194] width 13 height 13
radio input "true"
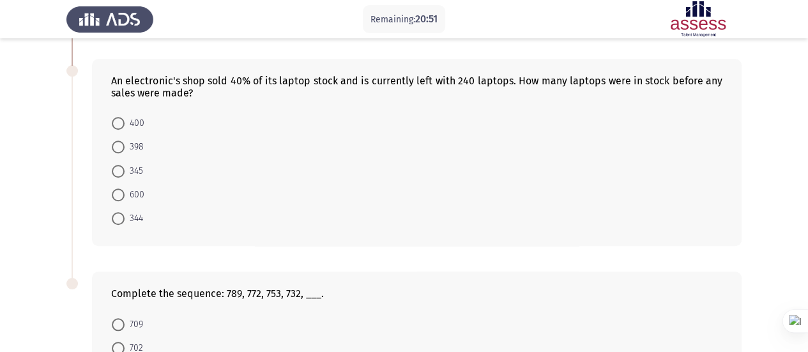
scroll to position [449, 0]
click at [128, 203] on span "600" at bounding box center [135, 195] width 20 height 15
click at [125, 202] on input "600" at bounding box center [118, 195] width 13 height 13
radio input "true"
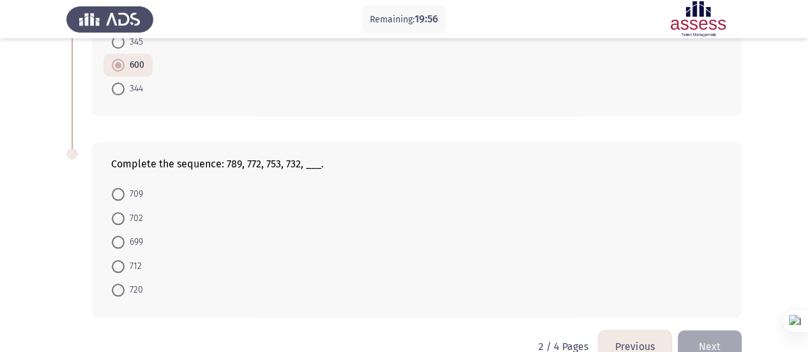
scroll to position [614, 0]
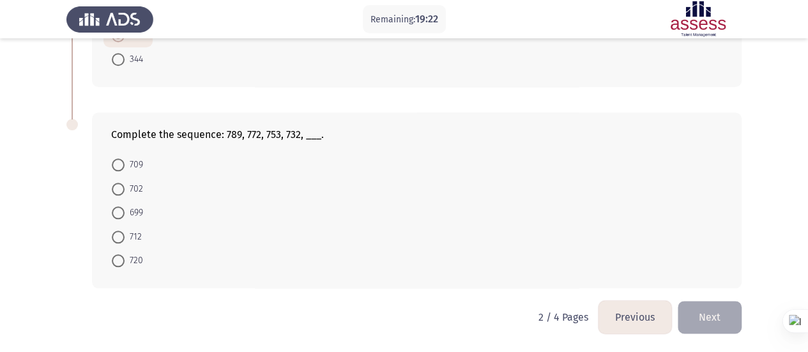
click at [119, 167] on span at bounding box center [118, 164] width 13 height 13
click at [119, 167] on input "709" at bounding box center [118, 164] width 13 height 13
radio input "true"
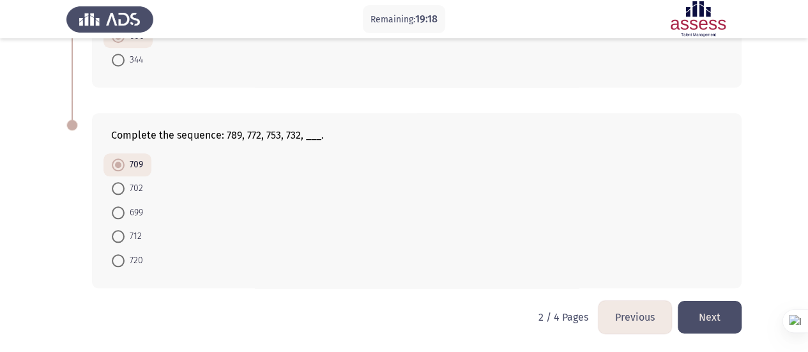
click at [693, 320] on button "Next" at bounding box center [710, 317] width 64 height 33
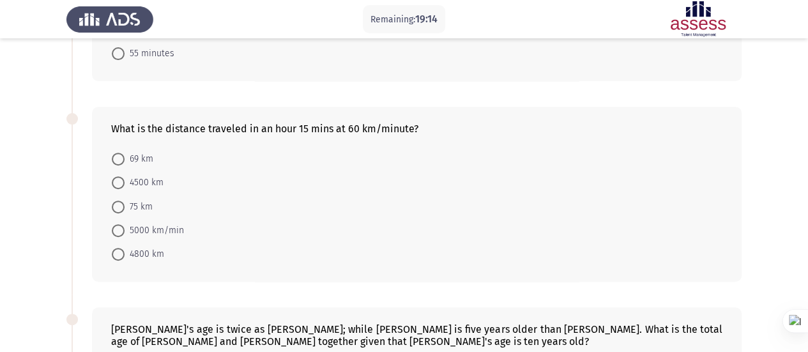
scroll to position [0, 0]
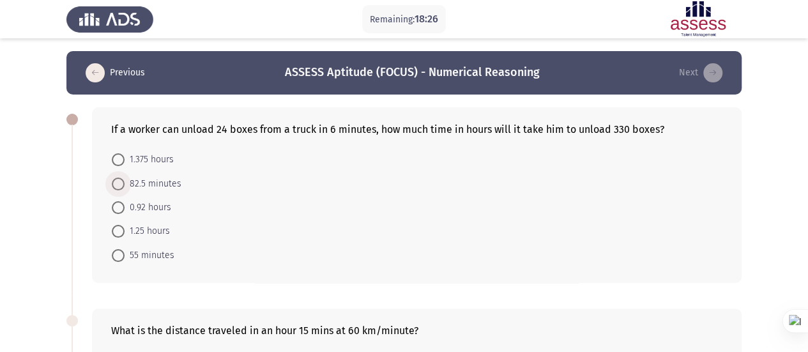
click at [137, 187] on span "82.5 minutes" at bounding box center [153, 183] width 57 height 15
click at [125, 187] on input "82.5 minutes" at bounding box center [118, 184] width 13 height 13
radio input "true"
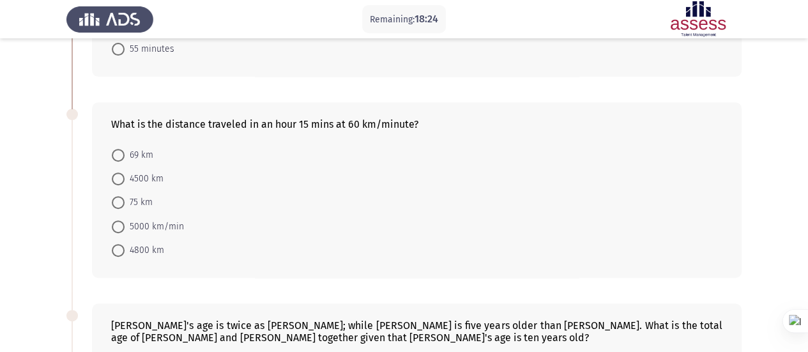
scroll to position [206, 0]
click at [121, 173] on span at bounding box center [118, 178] width 13 height 13
click at [121, 173] on input "4500 km" at bounding box center [118, 178] width 13 height 13
radio input "true"
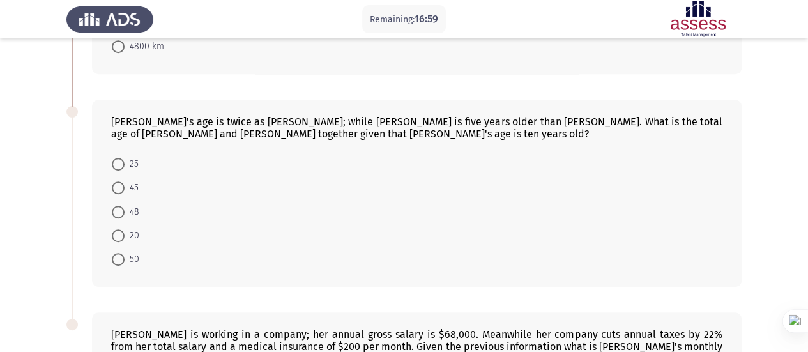
scroll to position [409, 0]
click at [116, 182] on span at bounding box center [118, 187] width 13 height 13
click at [116, 182] on input "45" at bounding box center [118, 187] width 13 height 13
radio input "true"
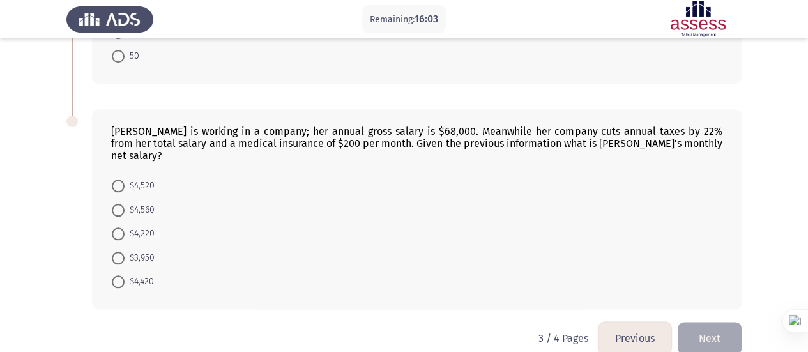
scroll to position [614, 0]
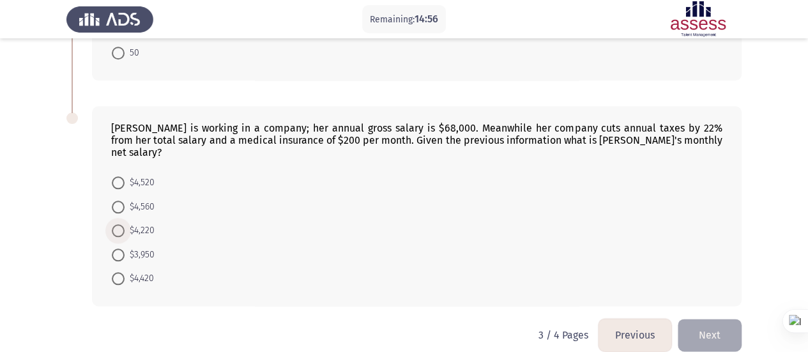
click at [119, 224] on span at bounding box center [118, 230] width 13 height 13
click at [119, 224] on input "$4,220" at bounding box center [118, 230] width 13 height 13
radio input "true"
click at [174, 283] on div "[PERSON_NAME] is working in a company; her annual gross salary is $68,000. Mean…" at bounding box center [417, 206] width 650 height 199
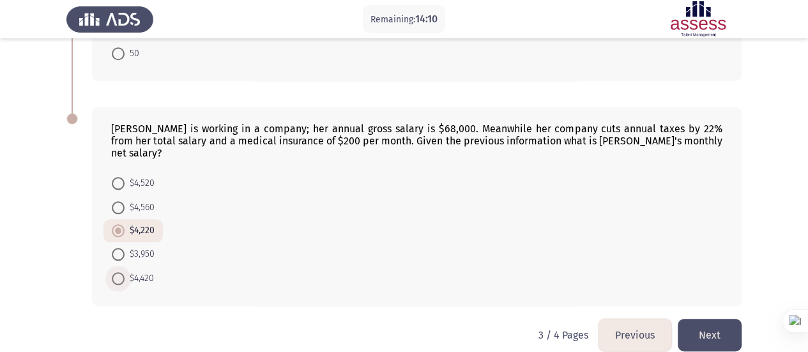
click at [135, 271] on span "$4,420" at bounding box center [139, 278] width 29 height 15
click at [125, 272] on input "$4,420" at bounding box center [118, 278] width 13 height 13
radio input "true"
click at [128, 224] on span "$4,220" at bounding box center [140, 231] width 30 height 15
click at [125, 225] on input "$4,220" at bounding box center [118, 231] width 13 height 13
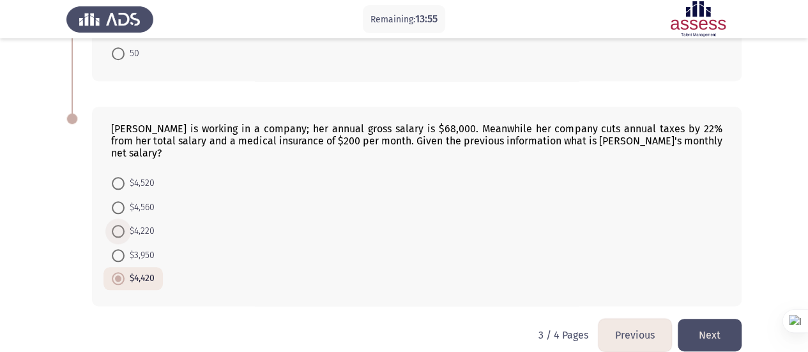
radio input "true"
click at [717, 319] on button "Next" at bounding box center [710, 335] width 64 height 33
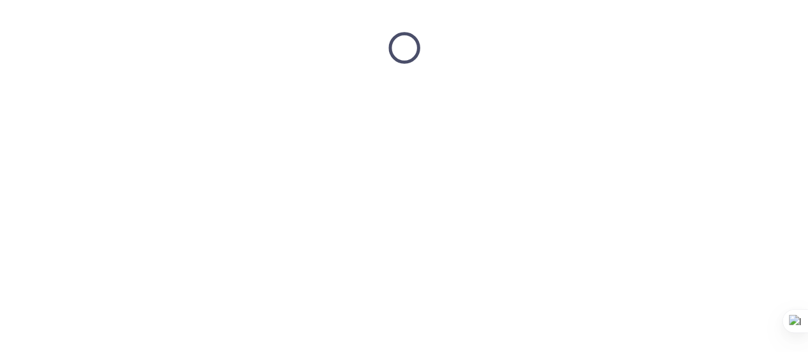
scroll to position [0, 0]
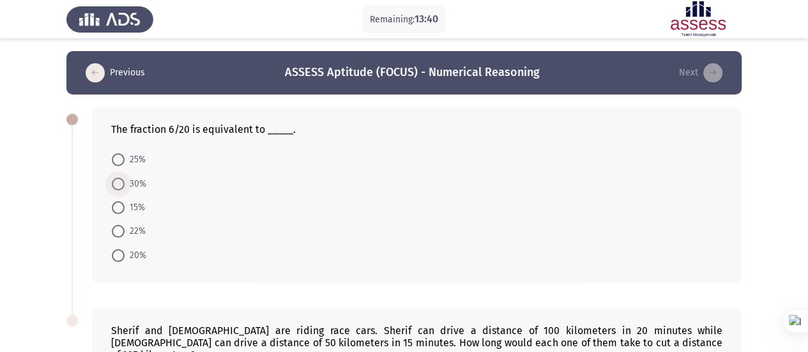
click at [119, 182] on span at bounding box center [118, 184] width 13 height 13
click at [119, 182] on input "30%" at bounding box center [118, 184] width 13 height 13
radio input "true"
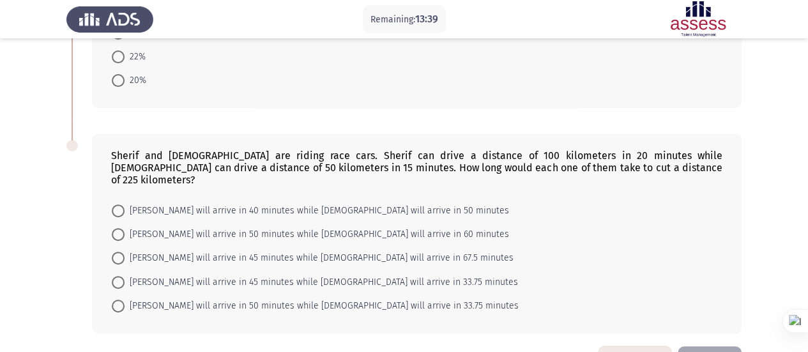
scroll to position [204, 0]
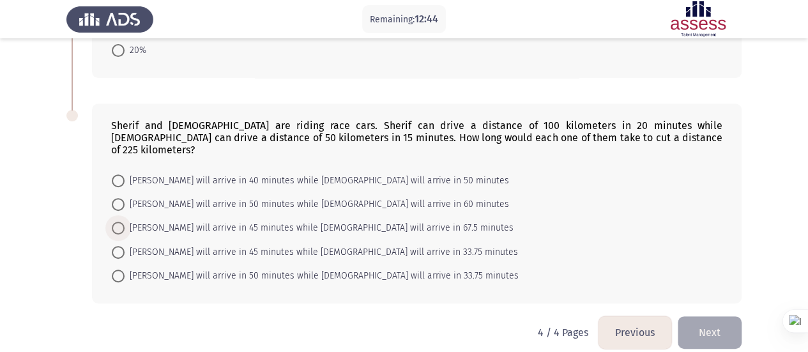
click at [116, 220] on label "[PERSON_NAME] will arrive in 45 minutes while [DEMOGRAPHIC_DATA] will arrive in…" at bounding box center [313, 227] width 402 height 15
click at [116, 222] on input "[PERSON_NAME] will arrive in 45 minutes while [DEMOGRAPHIC_DATA] will arrive in…" at bounding box center [118, 228] width 13 height 13
radio input "true"
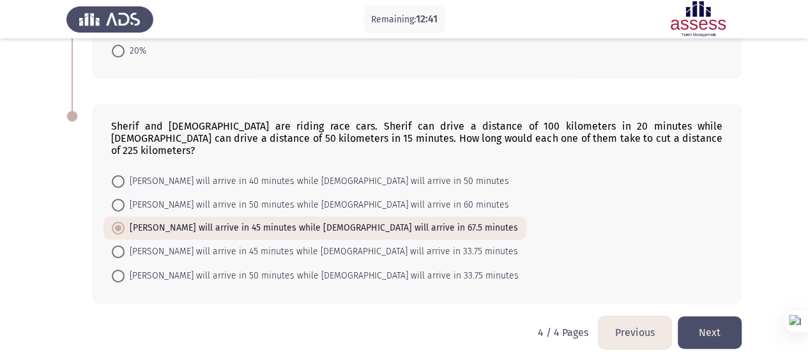
click at [711, 316] on button "Next" at bounding box center [710, 332] width 64 height 33
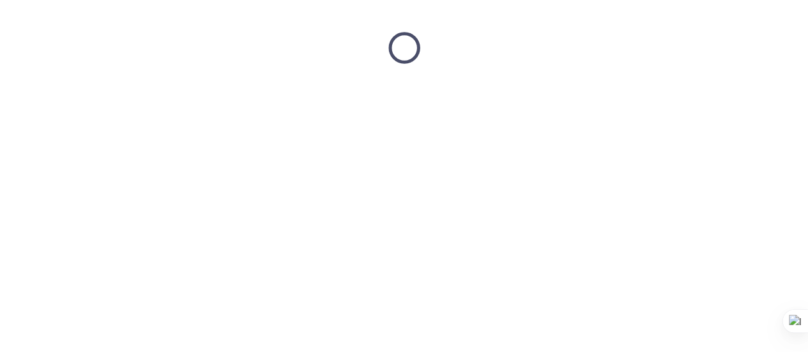
scroll to position [0, 0]
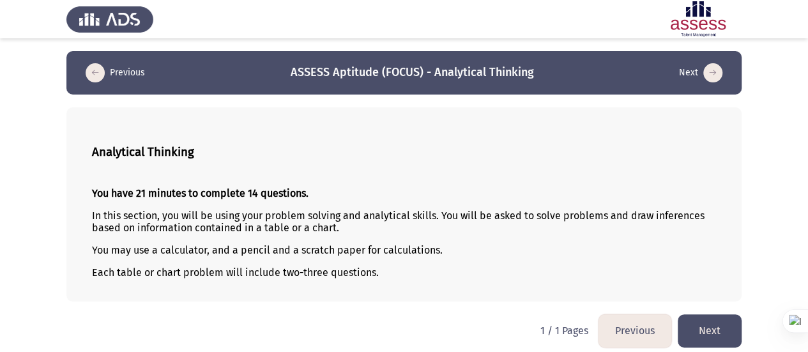
click at [725, 318] on button "Next" at bounding box center [710, 330] width 64 height 33
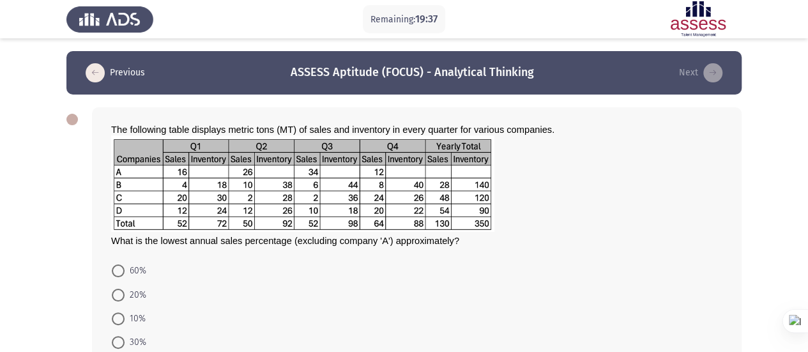
scroll to position [59, 0]
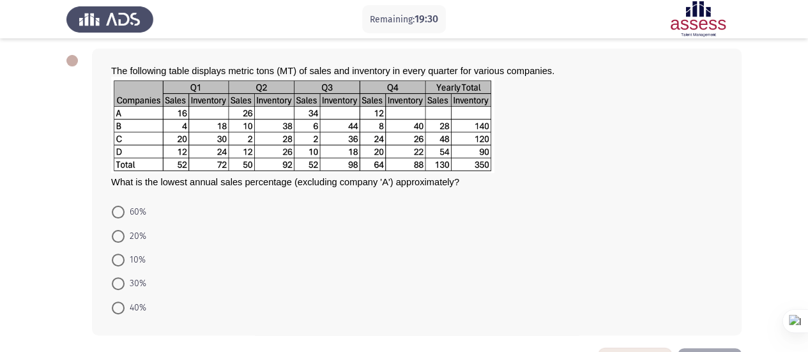
click at [127, 242] on span "20%" at bounding box center [136, 236] width 22 height 15
click at [125, 242] on input "20%" at bounding box center [118, 236] width 13 height 13
radio input "true"
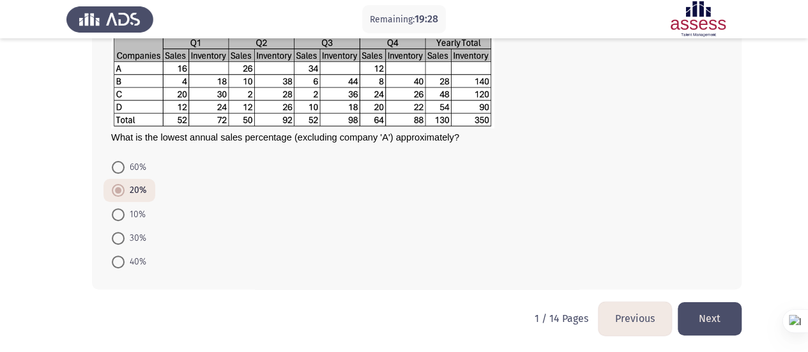
click at [734, 323] on button "Next" at bounding box center [710, 318] width 64 height 33
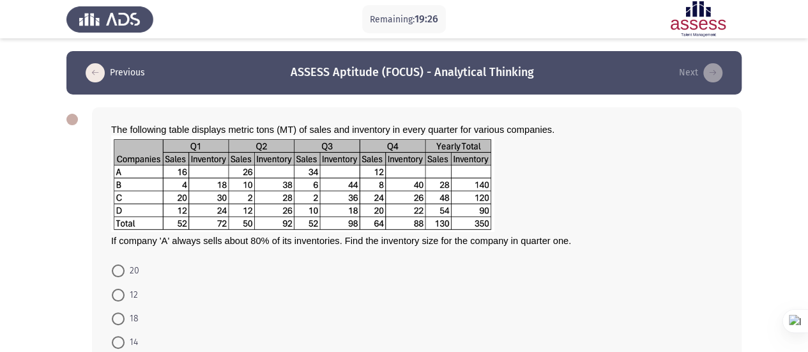
scroll to position [72, 0]
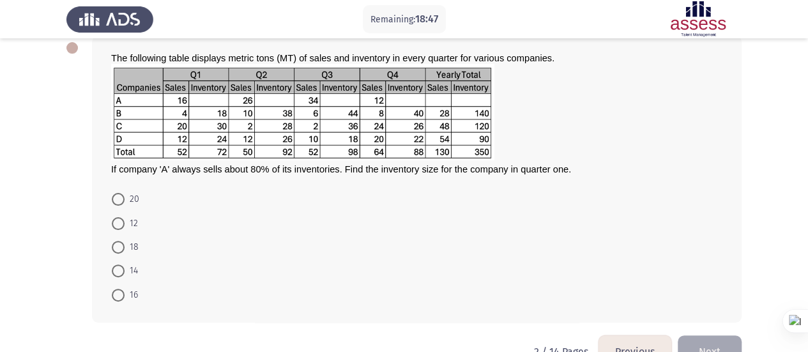
click at [129, 196] on span "20" at bounding box center [132, 199] width 15 height 15
click at [125, 196] on input "20" at bounding box center [118, 199] width 13 height 13
radio input "true"
click at [702, 346] on button "Next" at bounding box center [710, 350] width 64 height 33
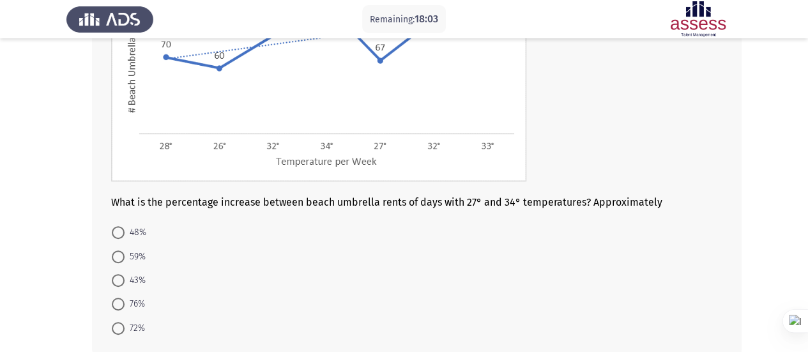
scroll to position [183, 0]
click at [134, 277] on span "43%" at bounding box center [135, 279] width 21 height 15
click at [125, 277] on input "43%" at bounding box center [118, 279] width 13 height 13
radio input "true"
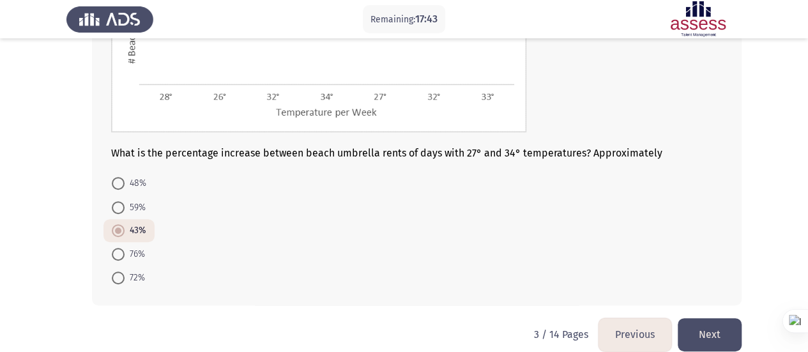
scroll to position [230, 0]
click at [716, 318] on div "What is the percentage increase between beach umbrella rents of days with 27° a…" at bounding box center [403, 92] width 675 height 455
click at [707, 329] on button "Next" at bounding box center [710, 336] width 64 height 33
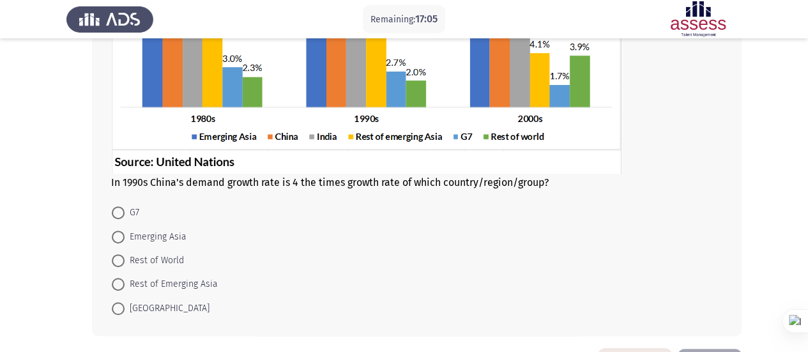
scroll to position [264, 0]
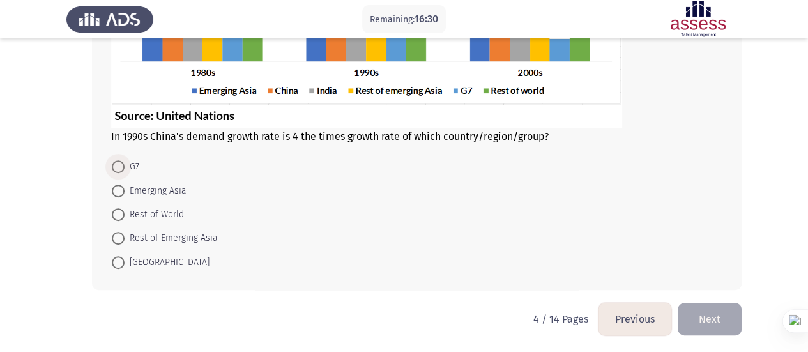
click at [129, 162] on span "G7" at bounding box center [132, 166] width 15 height 15
click at [125, 162] on input "G7" at bounding box center [118, 166] width 13 height 13
radio input "true"
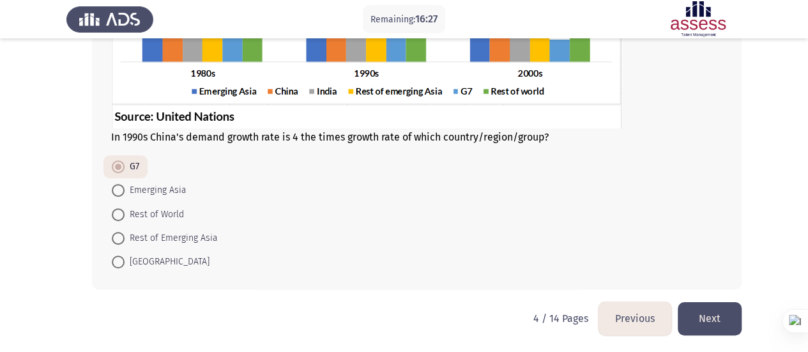
click at [726, 310] on button "Next" at bounding box center [710, 318] width 64 height 33
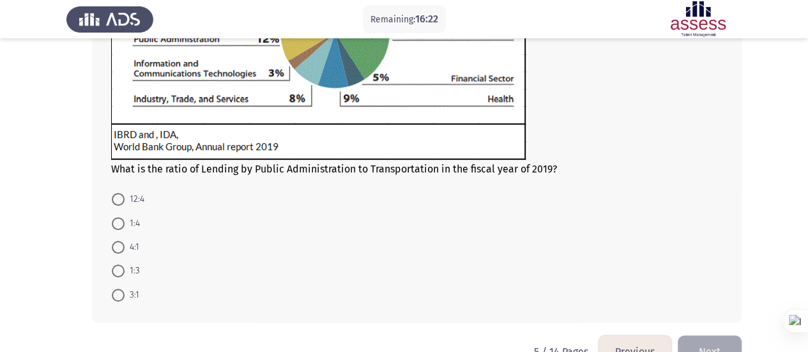
scroll to position [252, 0]
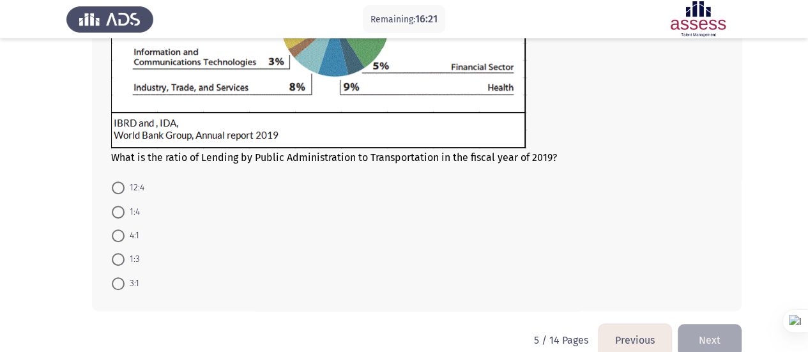
click at [132, 288] on span "3:1" at bounding box center [132, 283] width 15 height 15
click at [125, 288] on input "3:1" at bounding box center [118, 283] width 13 height 13
radio input "true"
click at [697, 337] on button "Next" at bounding box center [710, 339] width 64 height 33
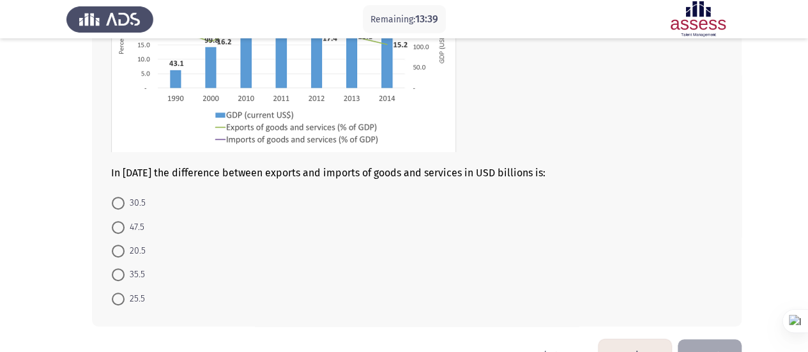
scroll to position [197, 0]
click at [148, 200] on mat-radio-button "30.5" at bounding box center [129, 201] width 50 height 24
click at [147, 200] on mat-radio-button "30.5" at bounding box center [129, 201] width 50 height 24
click at [116, 200] on span at bounding box center [118, 201] width 13 height 13
click at [116, 200] on input "30.5" at bounding box center [118, 201] width 13 height 13
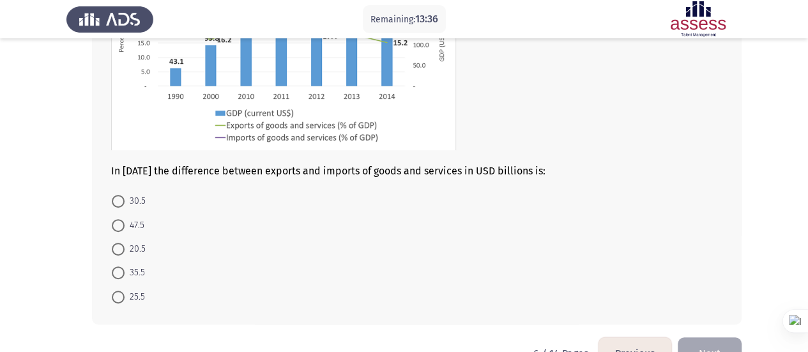
radio input "true"
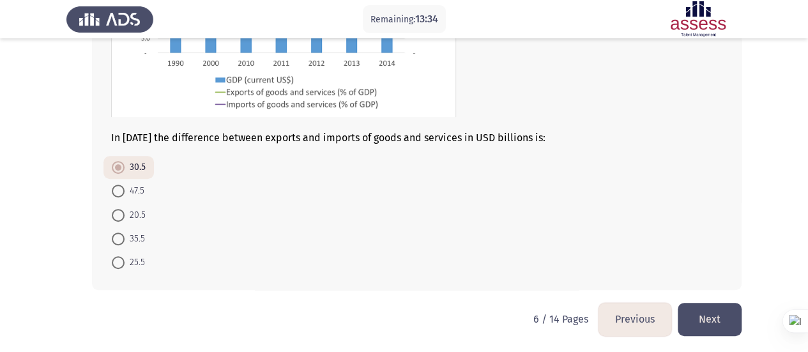
click at [717, 311] on button "Next" at bounding box center [710, 319] width 64 height 33
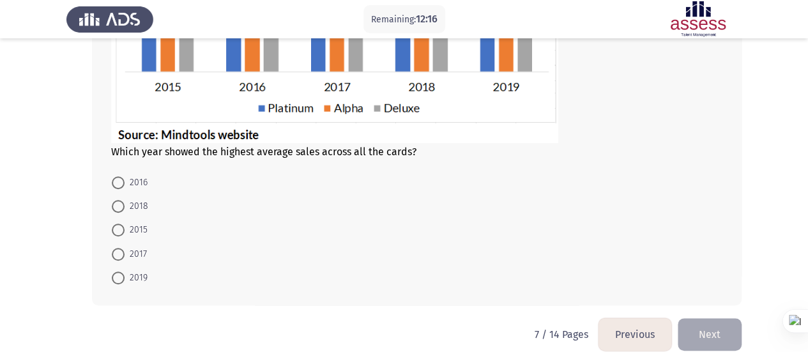
scroll to position [320, 0]
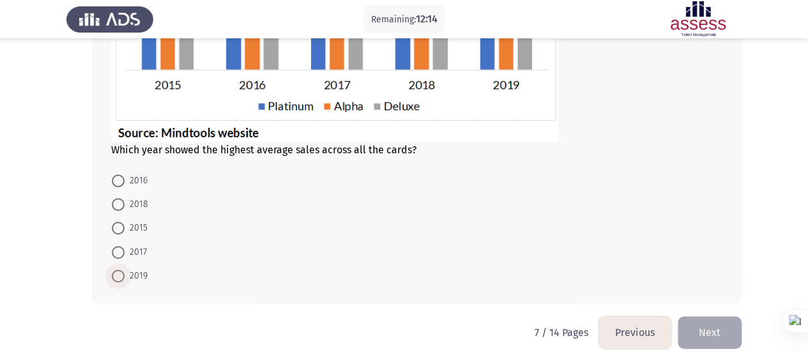
click at [137, 273] on span "2019" at bounding box center [136, 275] width 23 height 15
click at [125, 273] on input "2019" at bounding box center [118, 276] width 13 height 13
radio input "true"
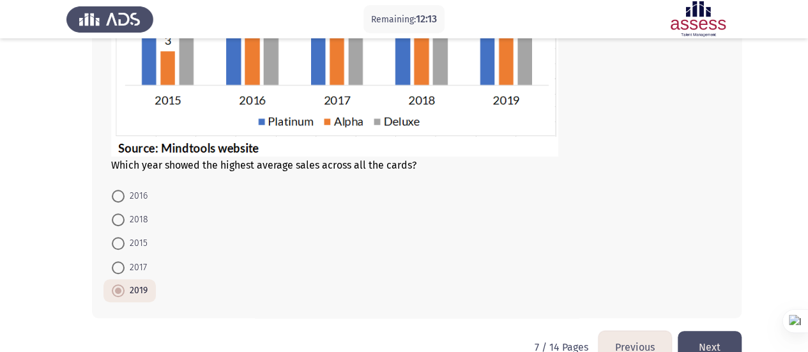
scroll to position [302, 0]
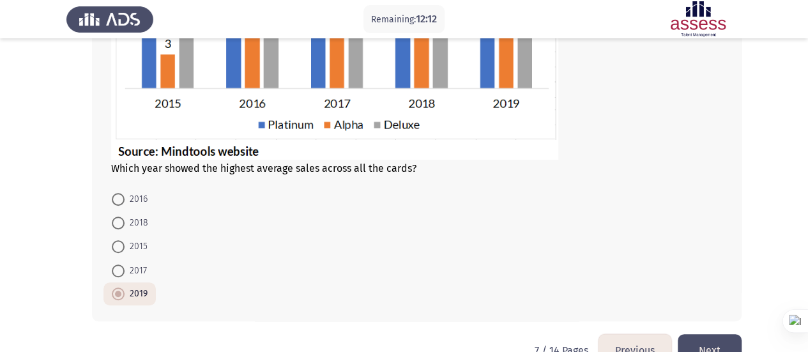
click at [722, 338] on button "Next" at bounding box center [710, 350] width 64 height 33
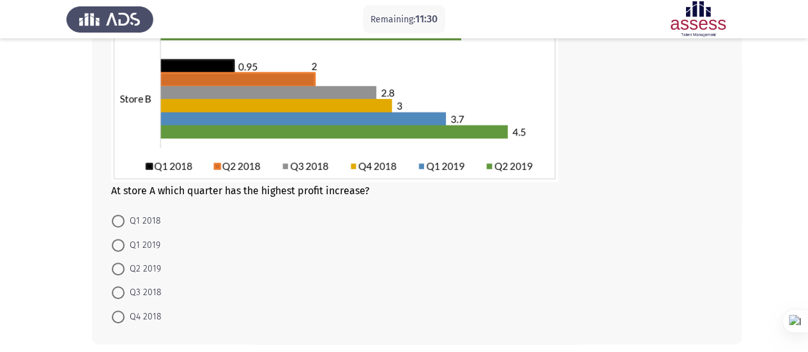
scroll to position [208, 0]
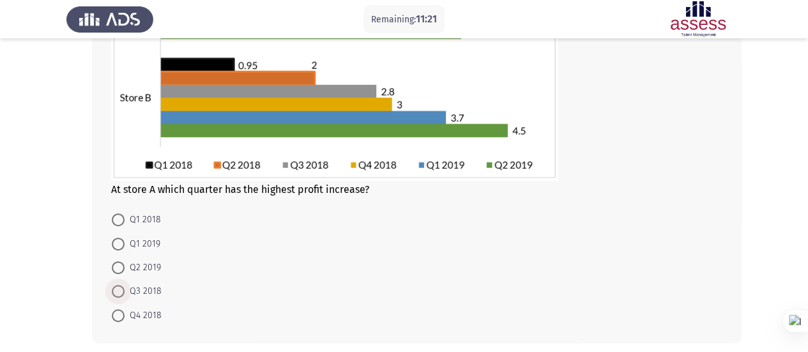
click at [142, 284] on span "Q3 2018" at bounding box center [143, 291] width 37 height 15
click at [125, 285] on input "Q3 2018" at bounding box center [118, 291] width 13 height 13
radio input "true"
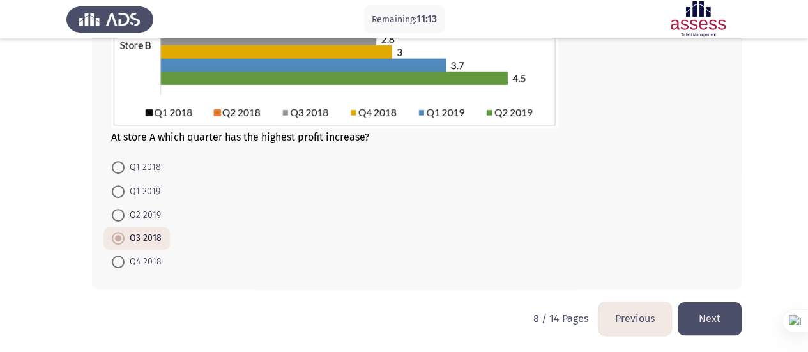
click at [707, 307] on button "Next" at bounding box center [710, 318] width 64 height 33
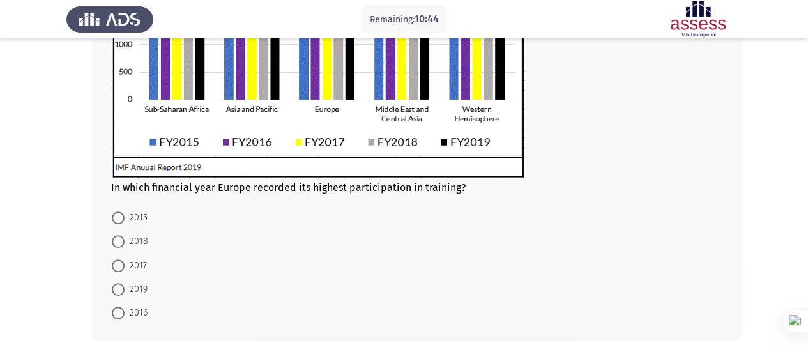
scroll to position [332, 0]
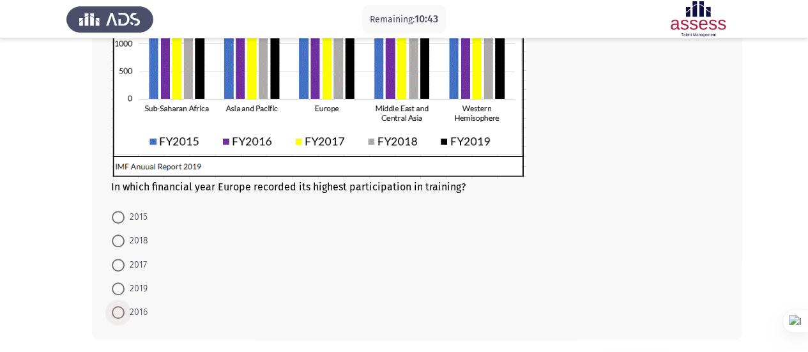
click at [120, 316] on span at bounding box center [118, 312] width 13 height 13
click at [120, 316] on input "2016" at bounding box center [118, 312] width 13 height 13
radio input "true"
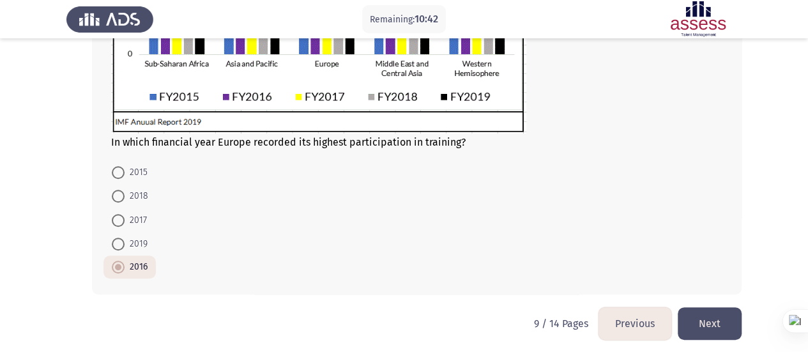
scroll to position [377, 0]
click at [717, 320] on button "Next" at bounding box center [710, 323] width 64 height 33
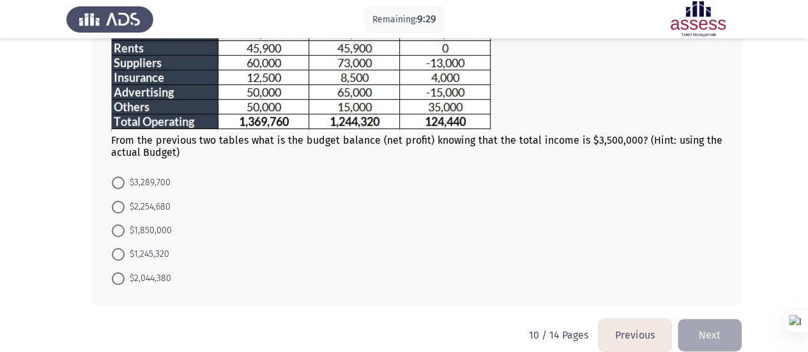
scroll to position [339, 0]
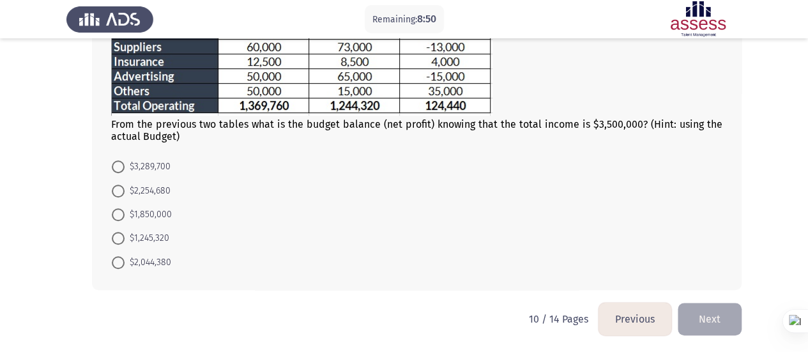
click at [144, 167] on span "$3,289,700" at bounding box center [148, 166] width 46 height 15
click at [125, 167] on input "$3,289,700" at bounding box center [118, 166] width 13 height 13
radio input "true"
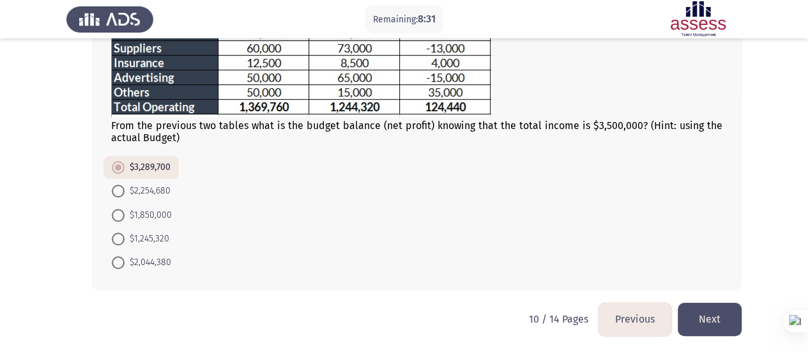
click at [718, 311] on button "Next" at bounding box center [710, 319] width 64 height 33
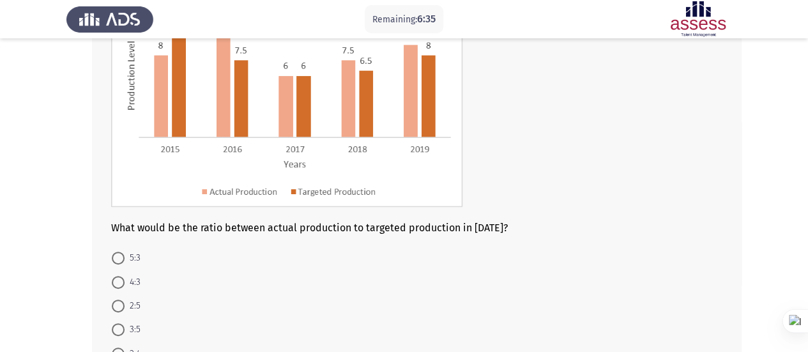
scroll to position [161, 0]
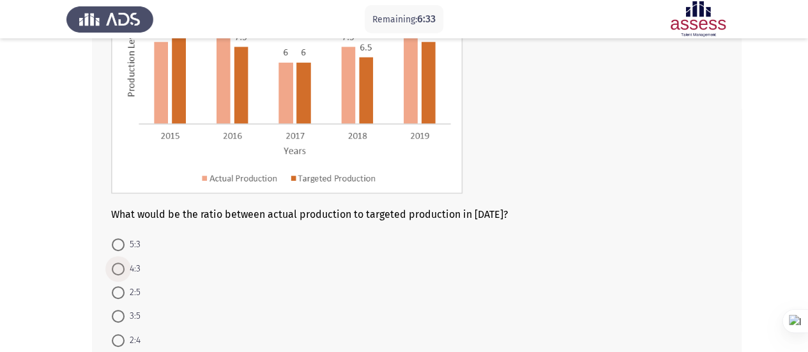
click at [130, 273] on span "4:3" at bounding box center [133, 268] width 16 height 15
click at [125, 273] on input "4:3" at bounding box center [118, 269] width 13 height 13
radio input "true"
click at [44, 279] on app-assessment-container "Remaining: 6:31 Previous ASSESS Aptitude (FOCUS) - Analytical Thinking Next Wha…" at bounding box center [404, 134] width 808 height 489
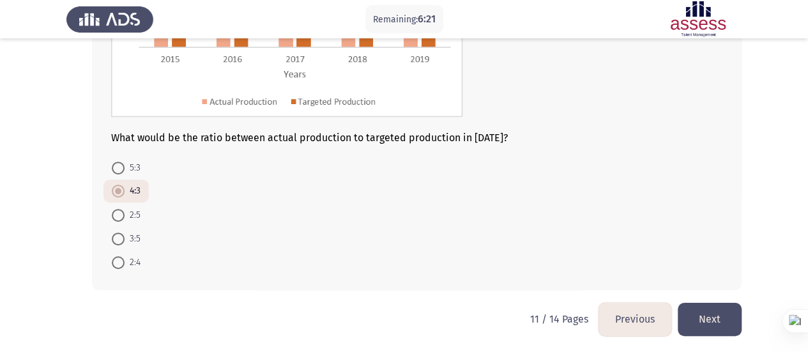
click at [732, 317] on button "Next" at bounding box center [710, 319] width 64 height 33
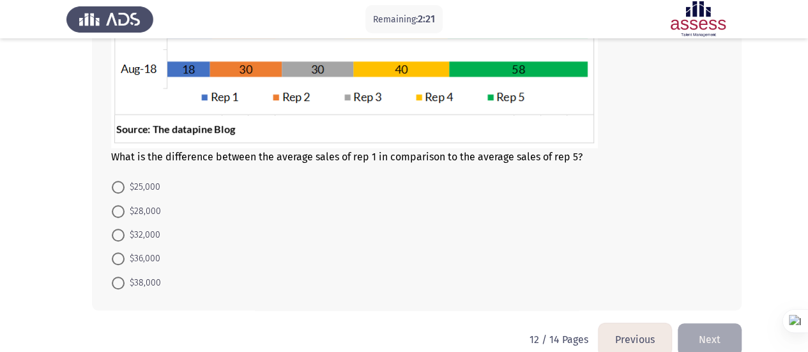
scroll to position [376, 0]
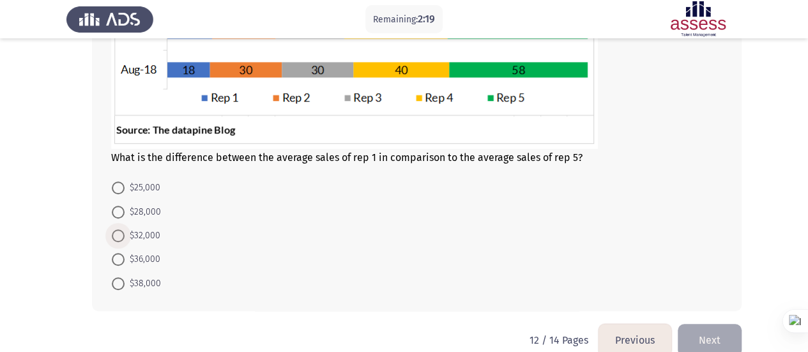
click at [114, 239] on span at bounding box center [118, 235] width 13 height 13
click at [114, 239] on input "$32,000" at bounding box center [118, 235] width 13 height 13
radio input "true"
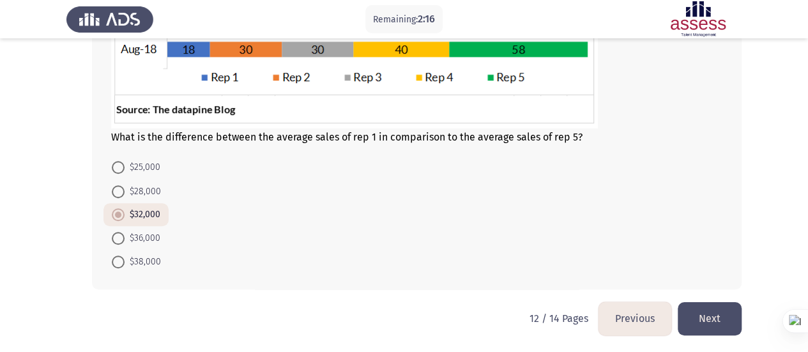
click at [711, 320] on button "Next" at bounding box center [710, 318] width 64 height 33
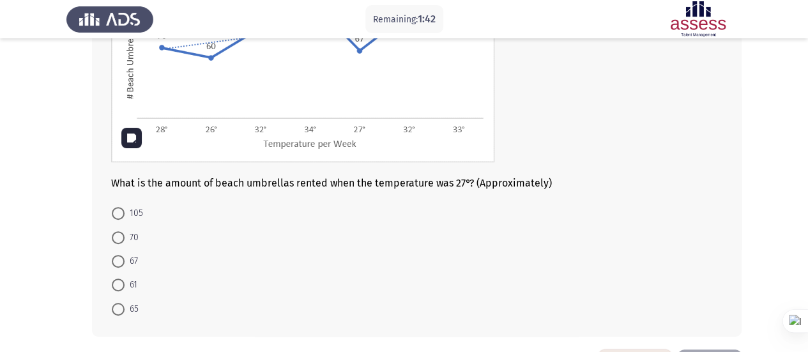
scroll to position [187, 0]
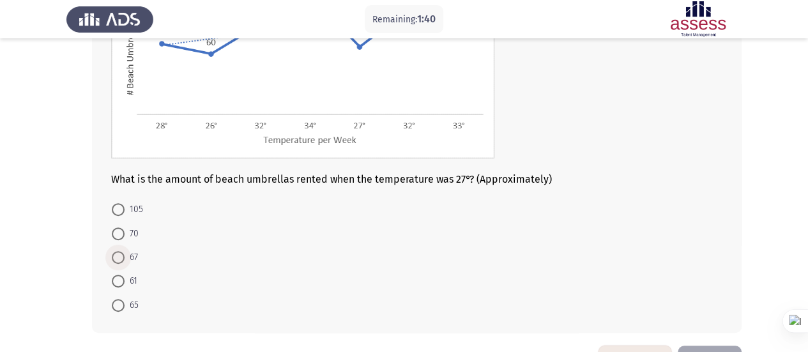
click at [127, 257] on span "67" at bounding box center [131, 257] width 13 height 15
click at [125, 257] on input "67" at bounding box center [118, 257] width 13 height 13
radio input "true"
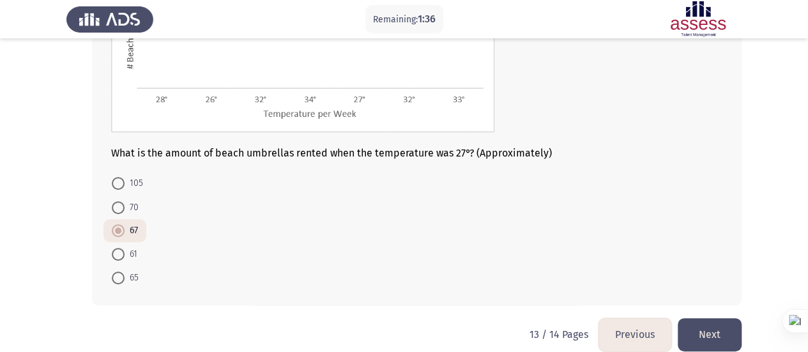
scroll to position [222, 0]
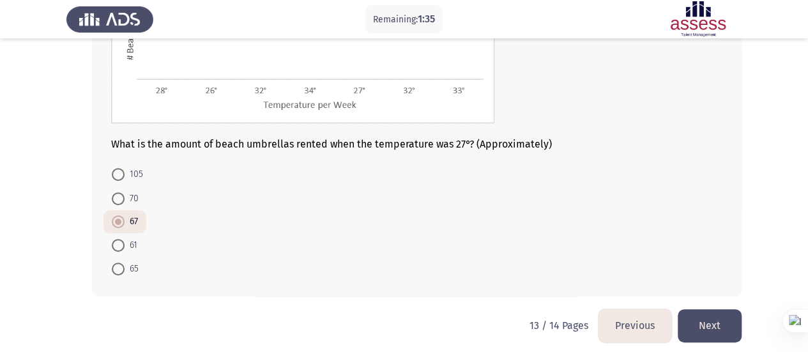
click at [722, 318] on button "Next" at bounding box center [710, 325] width 64 height 33
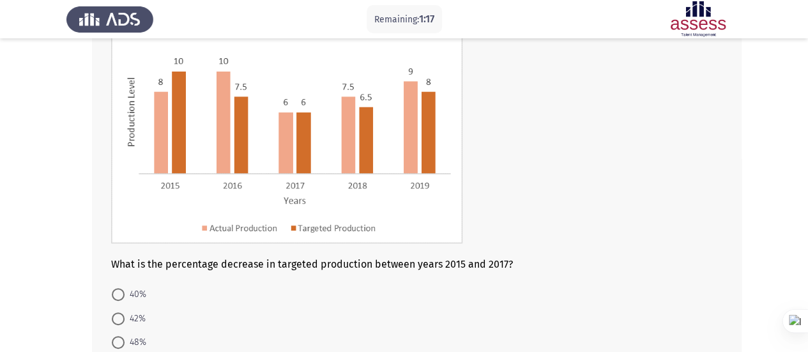
scroll to position [112, 0]
click at [144, 286] on span "40%" at bounding box center [136, 293] width 22 height 15
click at [125, 288] on input "40%" at bounding box center [118, 294] width 13 height 13
radio input "true"
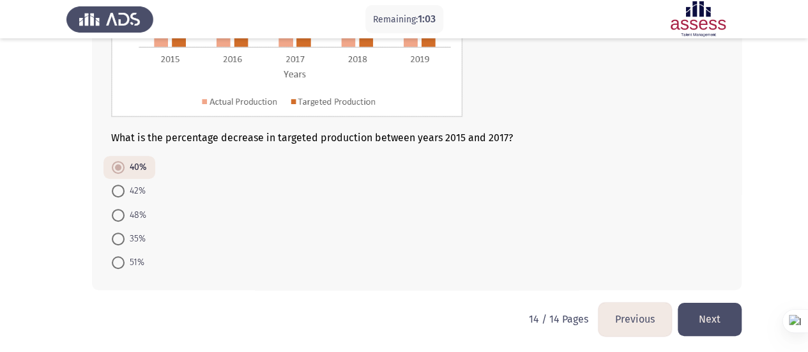
scroll to position [238, 0]
click at [705, 314] on button "Next" at bounding box center [710, 319] width 64 height 33
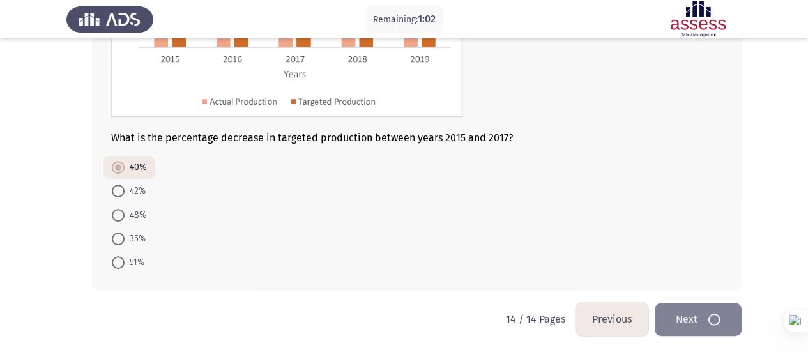
scroll to position [0, 0]
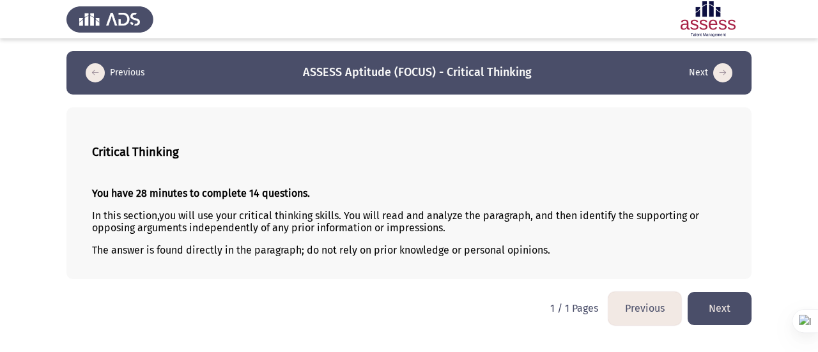
drag, startPoint x: 727, startPoint y: 293, endPoint x: 721, endPoint y: 286, distance: 8.7
click at [721, 286] on html "Previous ASSESS Aptitude (FOCUS) - Critical Thinking Next Critical Thinking You…" at bounding box center [409, 169] width 818 height 338
click at [718, 295] on button "Next" at bounding box center [720, 308] width 64 height 33
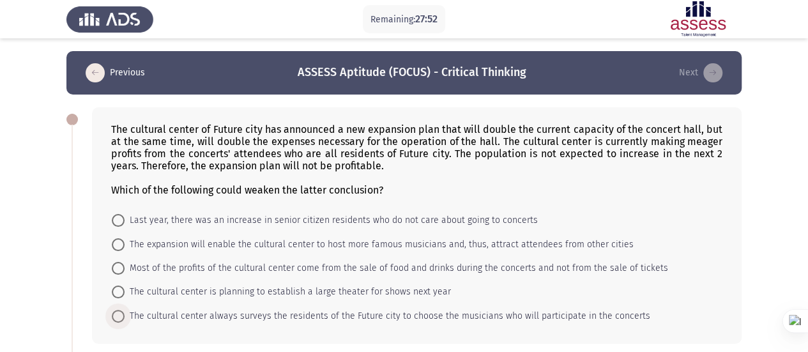
click at [285, 316] on span "The cultural center always surveys the residents of the Future city to choose t…" at bounding box center [388, 316] width 526 height 15
click at [125, 316] on input "The cultural center always surveys the residents of the Future city to choose t…" at bounding box center [118, 316] width 13 height 13
radio input "true"
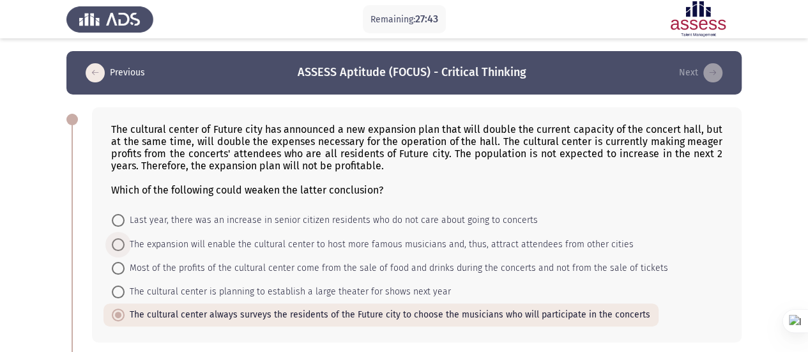
click at [170, 241] on span "The expansion will enable the cultural center to host more famous musicians and…" at bounding box center [379, 244] width 509 height 15
click at [125, 241] on input "The expansion will enable the cultural center to host more famous musicians and…" at bounding box center [118, 244] width 13 height 13
radio input "true"
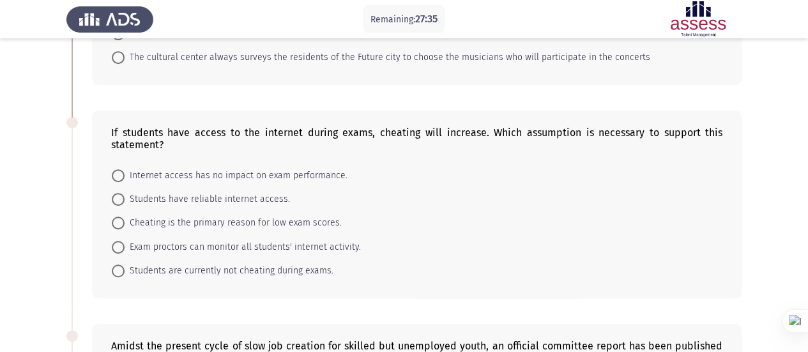
scroll to position [257, 0]
click at [143, 196] on span "Students have reliable internet access." at bounding box center [208, 199] width 166 height 15
click at [125, 196] on input "Students have reliable internet access." at bounding box center [118, 200] width 13 height 13
radio input "true"
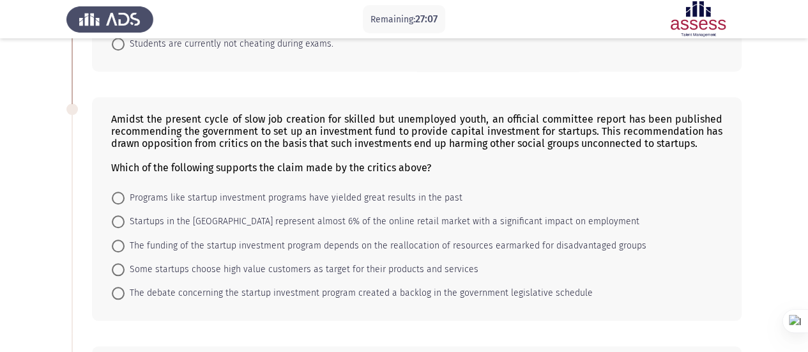
scroll to position [484, 0]
click at [155, 245] on span "The funding of the startup investment program depends on the reallocation of re…" at bounding box center [386, 245] width 522 height 15
click at [125, 245] on input "The funding of the startup investment program depends on the reallocation of re…" at bounding box center [118, 246] width 13 height 13
radio input "true"
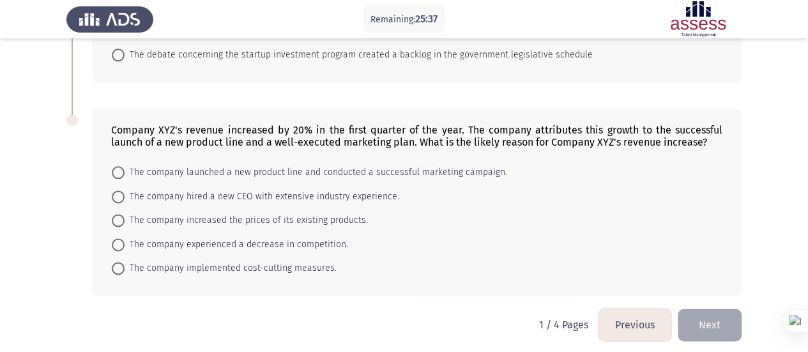
scroll to position [721, 0]
click at [120, 167] on span at bounding box center [118, 173] width 13 height 13
click at [120, 167] on input "The company launched a new product line and conducted a successful marketing ca…" at bounding box center [118, 173] width 13 height 13
radio input "true"
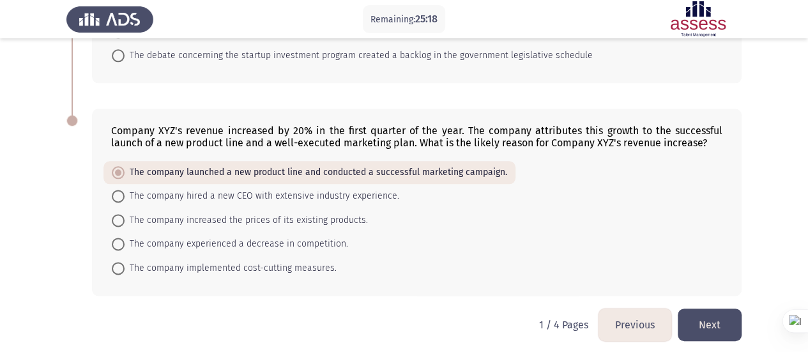
click at [721, 309] on button "Next" at bounding box center [710, 325] width 64 height 33
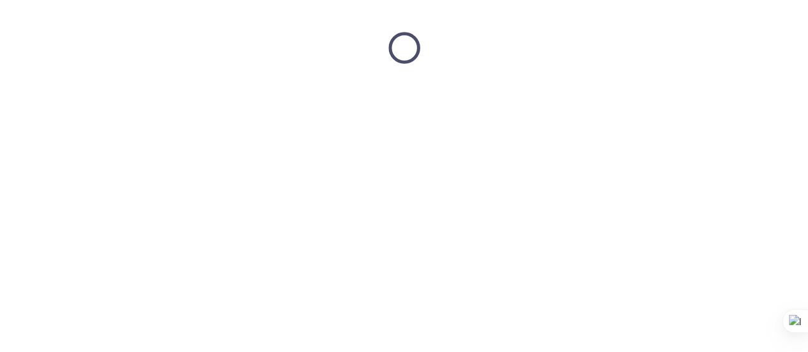
scroll to position [0, 0]
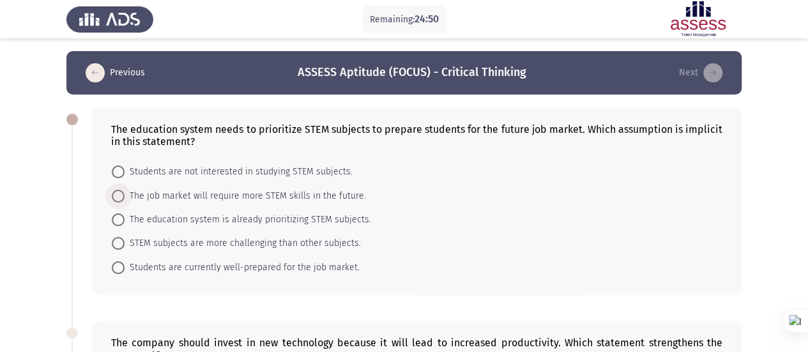
click at [124, 195] on span at bounding box center [118, 196] width 13 height 13
click at [124, 195] on input "The job market will require more STEM skills in the future." at bounding box center [118, 196] width 13 height 13
radio input "true"
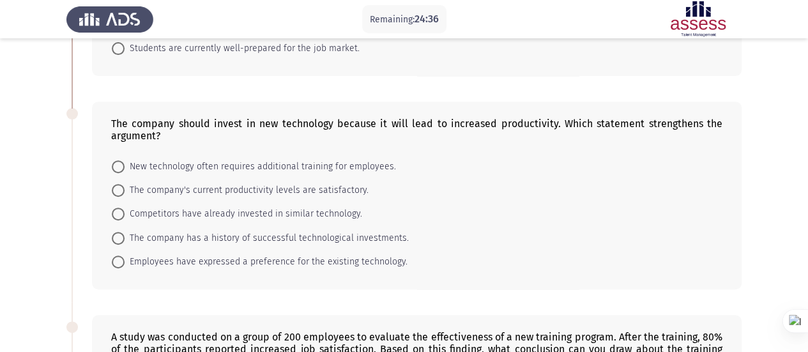
scroll to position [236, 0]
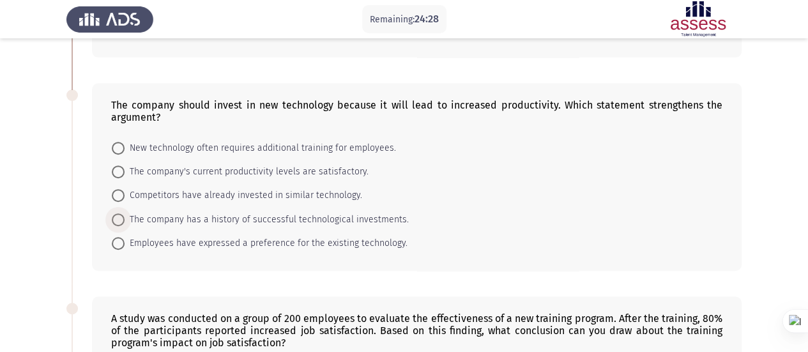
click at [339, 223] on span "The company has a history of successful technological investments." at bounding box center [267, 219] width 284 height 15
click at [125, 223] on input "The company has a history of successful technological investments." at bounding box center [118, 219] width 13 height 13
radio input "true"
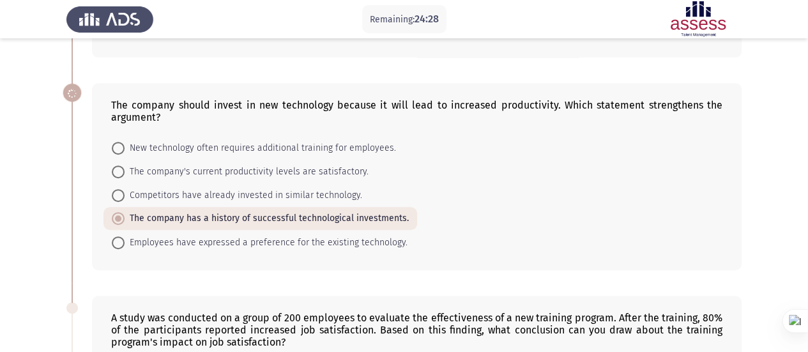
scroll to position [429, 0]
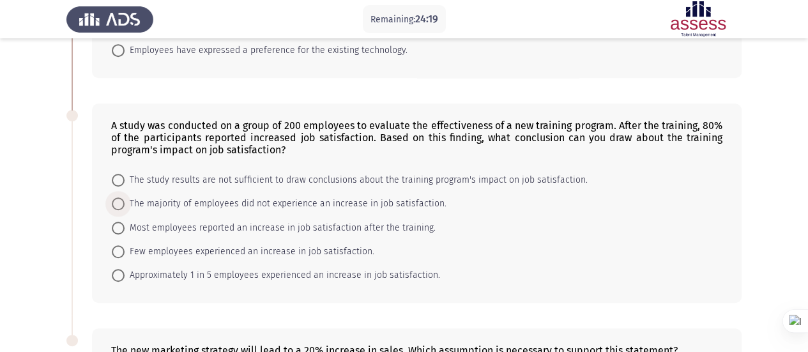
click at [146, 201] on span "The majority of employees did not experience an increase in job satisfaction." at bounding box center [286, 203] width 322 height 15
click at [125, 201] on input "The majority of employees did not experience an increase in job satisfaction." at bounding box center [118, 203] width 13 height 13
radio input "true"
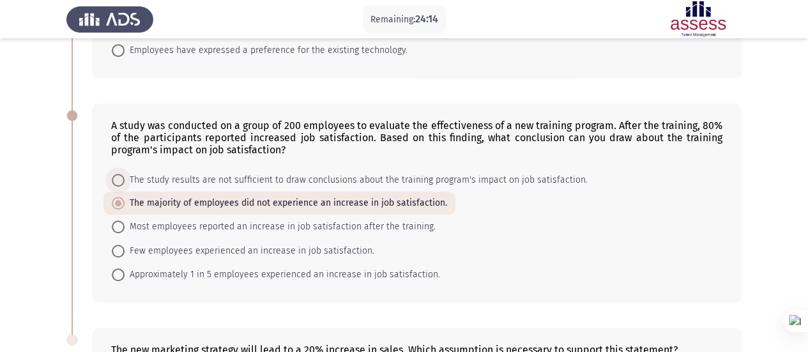
click at [134, 177] on span "The study results are not sufficient to draw conclusions about the training pro…" at bounding box center [356, 180] width 463 height 15
click at [125, 177] on input "The study results are not sufficient to draw conclusions about the training pro…" at bounding box center [118, 180] width 13 height 13
radio input "true"
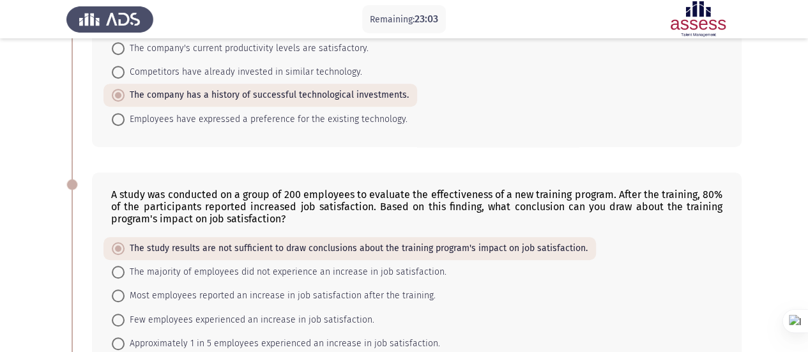
scroll to position [359, 0]
click at [124, 293] on span at bounding box center [118, 296] width 13 height 13
click at [124, 293] on input "Most employees reported an increase in job satisfaction after the training." at bounding box center [118, 296] width 13 height 13
radio input "true"
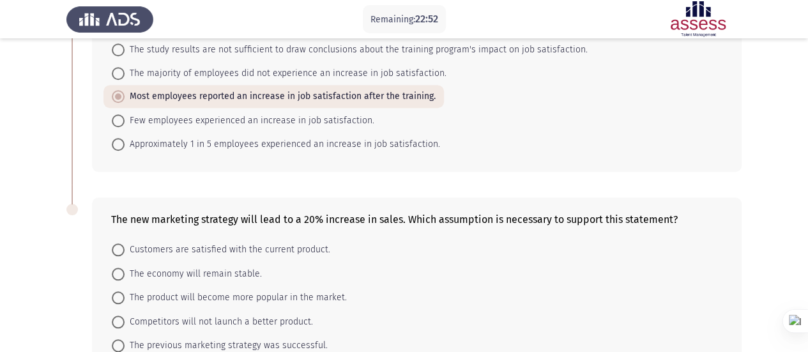
scroll to position [621, 0]
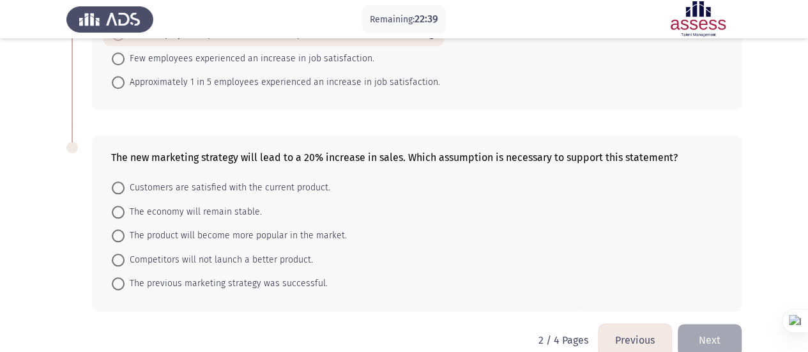
click at [149, 231] on span "The product will become more popular in the market." at bounding box center [236, 235] width 222 height 15
click at [125, 231] on input "The product will become more popular in the market." at bounding box center [118, 235] width 13 height 13
radio input "true"
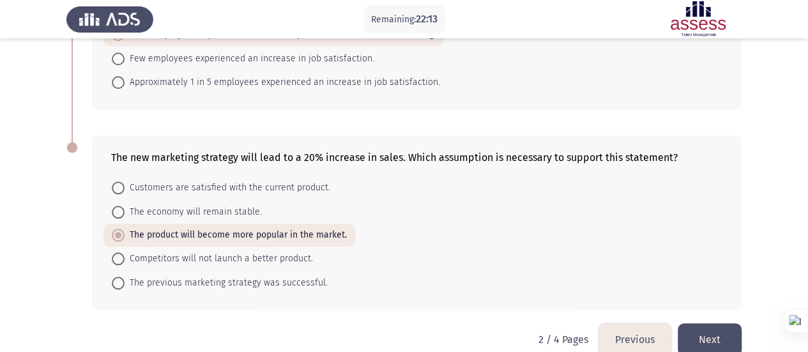
click at [686, 327] on button "Next" at bounding box center [710, 339] width 64 height 33
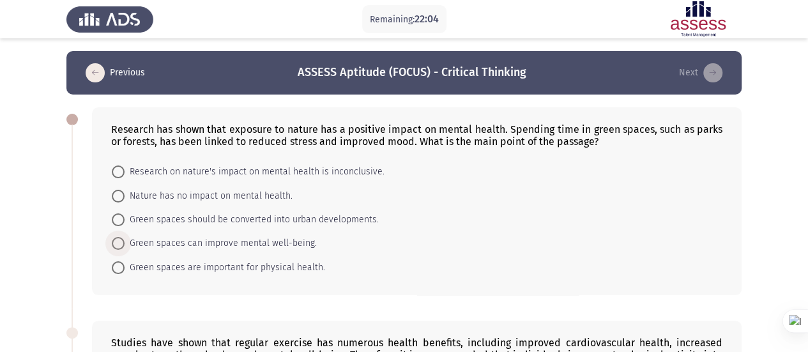
click at [293, 242] on span "Green spaces can improve mental well-being." at bounding box center [221, 243] width 192 height 15
click at [125, 242] on input "Green spaces can improve mental well-being." at bounding box center [118, 243] width 13 height 13
radio input "true"
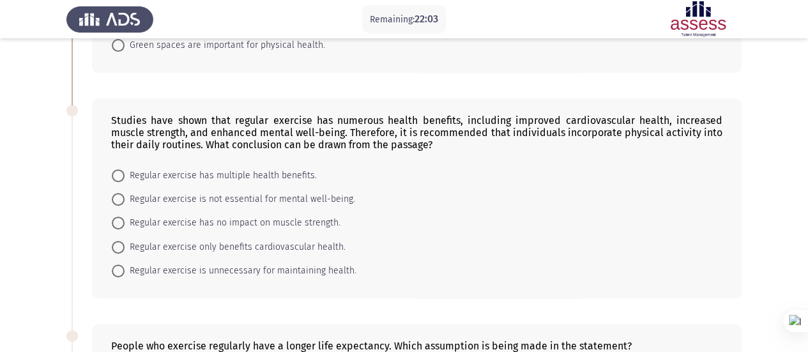
scroll to position [233, 0]
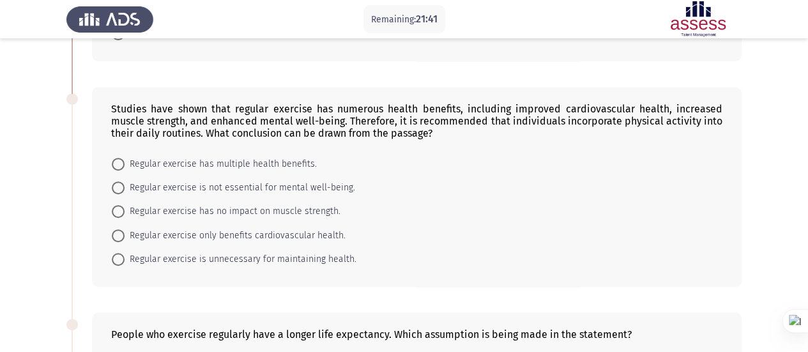
click at [126, 170] on mat-radio-button "Regular exercise has multiple health benefits." at bounding box center [215, 163] width 222 height 24
drag, startPoint x: 119, startPoint y: 161, endPoint x: 43, endPoint y: 200, distance: 85.5
click at [43, 200] on app-assessment-container "Remaining: 21:41 Previous ASSESS Aptitude (FOCUS) - Critical Thinking Next Rese…" at bounding box center [404, 273] width 808 height 908
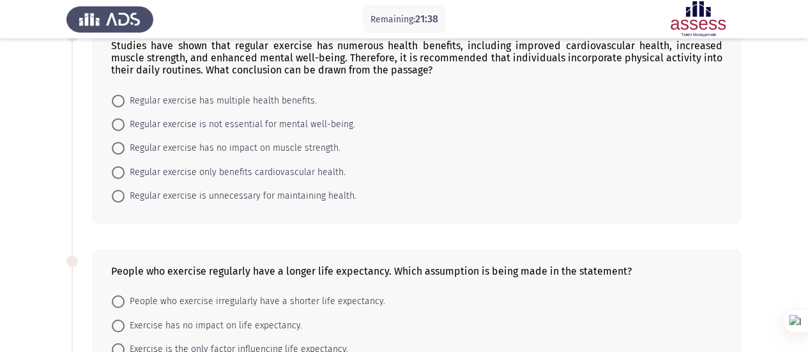
scroll to position [296, 0]
click at [116, 100] on span at bounding box center [118, 100] width 13 height 13
click at [116, 100] on input "Regular exercise has multiple health benefits." at bounding box center [118, 100] width 13 height 13
radio input "true"
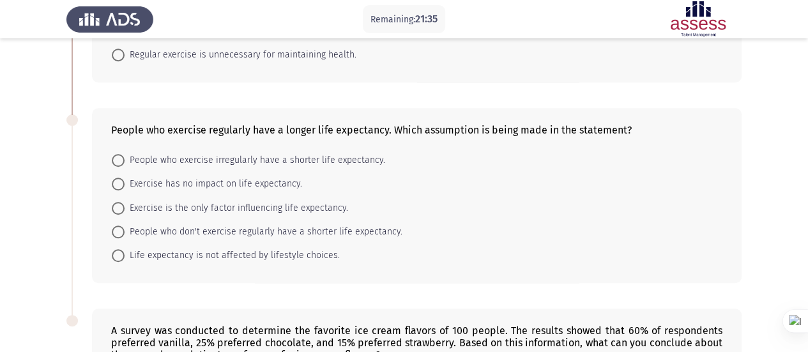
scroll to position [473, 0]
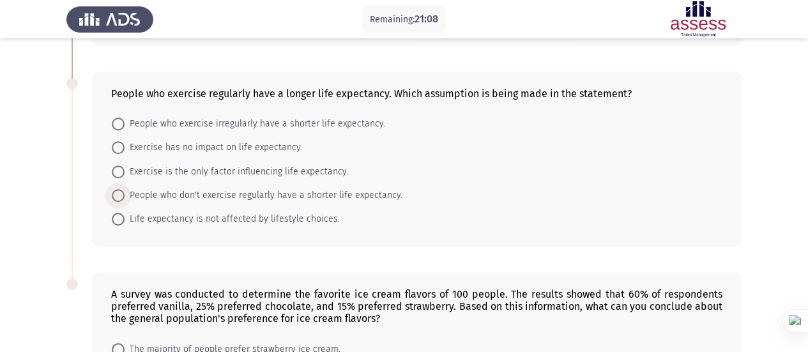
click at [134, 195] on span "People who don't exercise regularly have a shorter life expectancy." at bounding box center [264, 195] width 278 height 15
click at [125, 195] on input "People who don't exercise regularly have a shorter life expectancy." at bounding box center [118, 195] width 13 height 13
radio input "true"
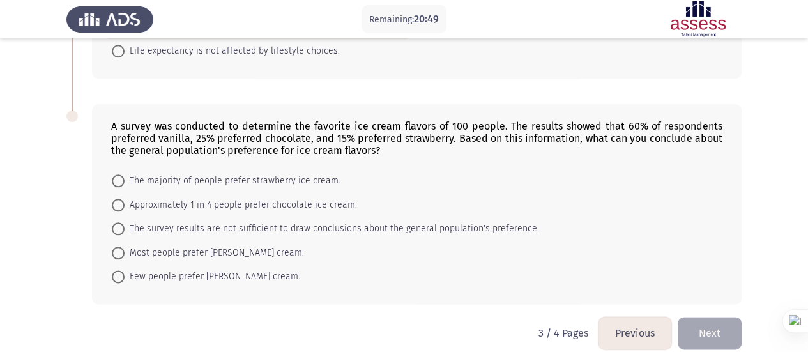
scroll to position [647, 0]
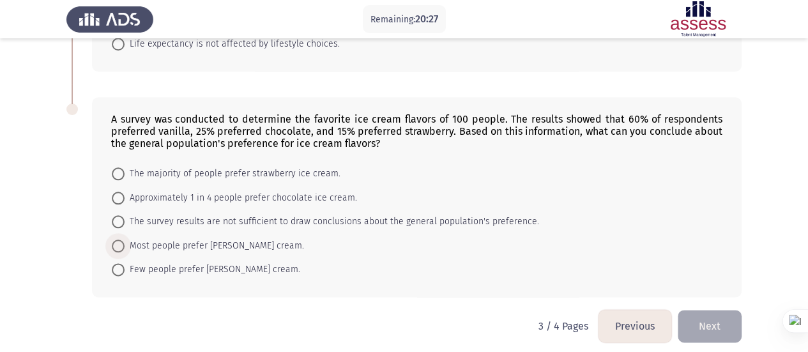
click at [140, 241] on span "Most people prefer [PERSON_NAME] cream." at bounding box center [215, 245] width 180 height 15
click at [125, 241] on input "Most people prefer [PERSON_NAME] cream." at bounding box center [118, 246] width 13 height 13
radio input "true"
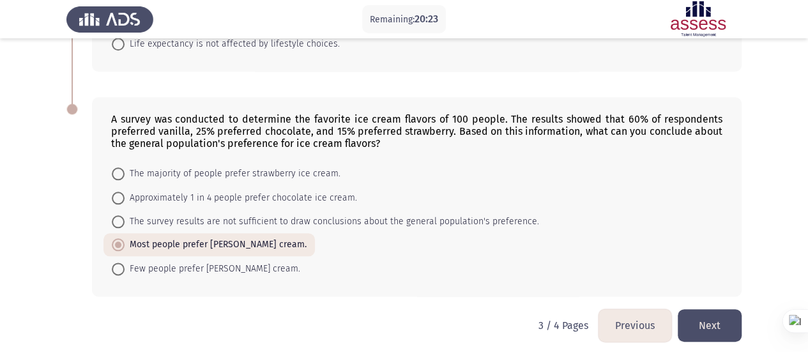
click at [721, 331] on button "Next" at bounding box center [710, 325] width 64 height 33
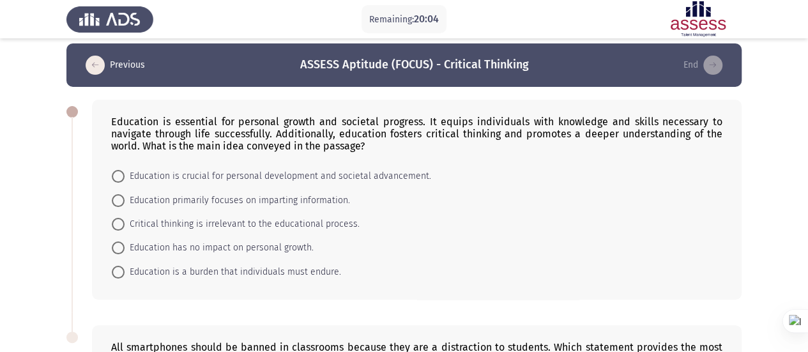
scroll to position [7, 0]
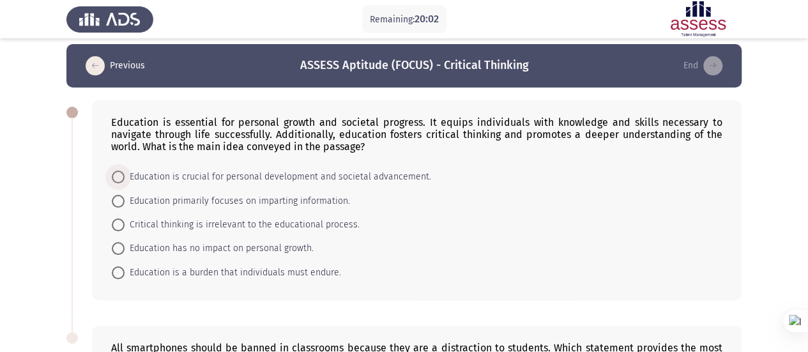
click at [120, 182] on span at bounding box center [118, 177] width 13 height 13
click at [120, 182] on input "Education is crucial for personal development and societal advancement." at bounding box center [118, 177] width 13 height 13
radio input "true"
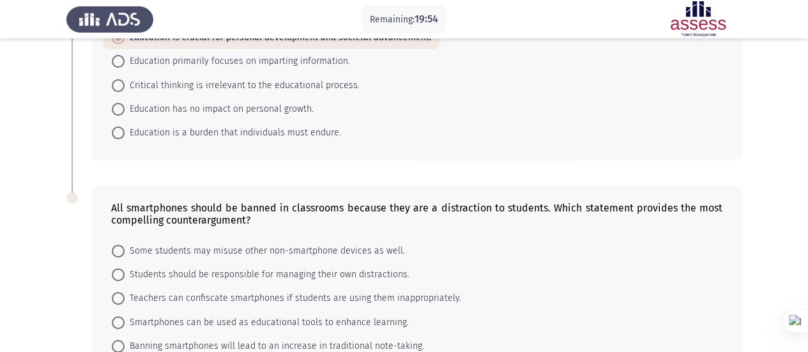
scroll to position [227, 0]
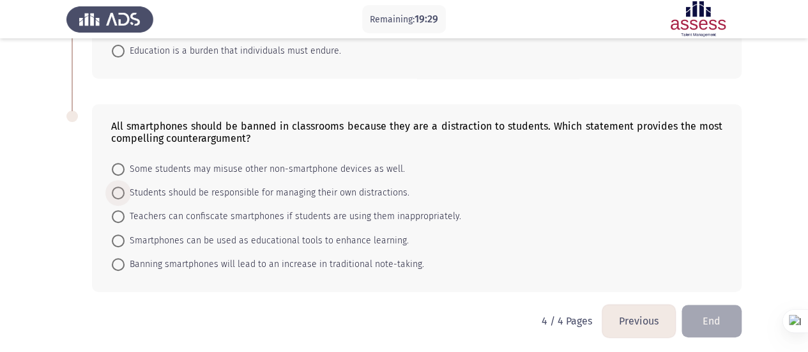
click at [240, 197] on span "Students should be responsible for managing their own distractions." at bounding box center [267, 192] width 285 height 15
click at [125, 197] on input "Students should be responsible for managing their own distractions." at bounding box center [118, 193] width 13 height 13
radio input "true"
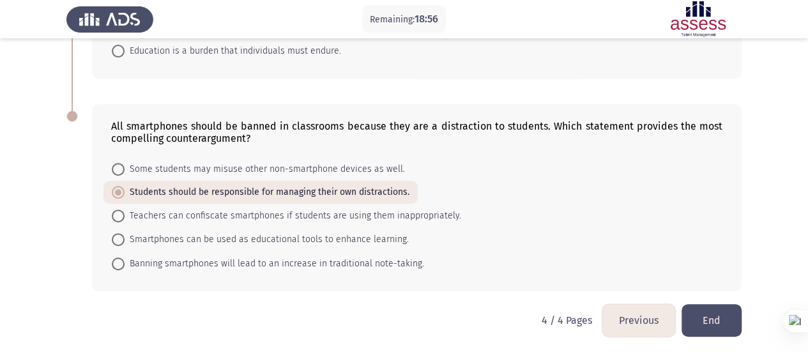
click at [720, 316] on button "End" at bounding box center [712, 320] width 60 height 33
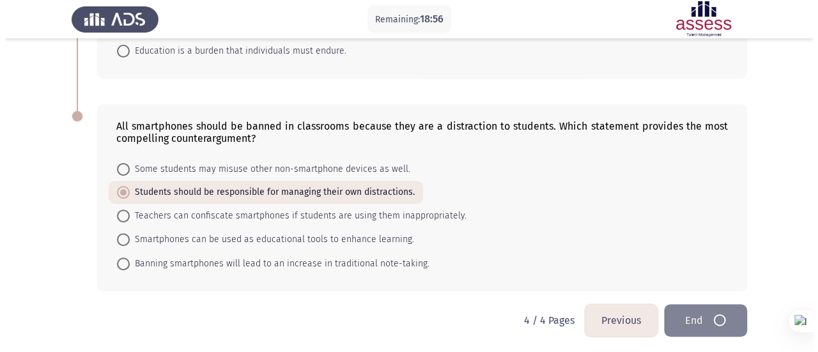
scroll to position [0, 0]
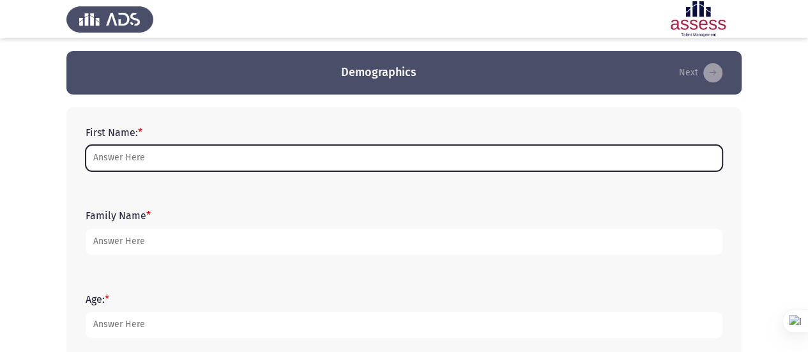
click at [253, 158] on input "First Name: *" at bounding box center [404, 158] width 637 height 26
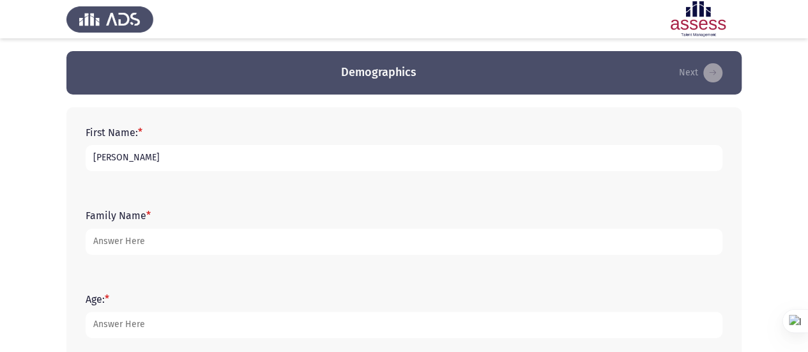
type input "[PERSON_NAME]"
type input "Ashraf"
type input "25"
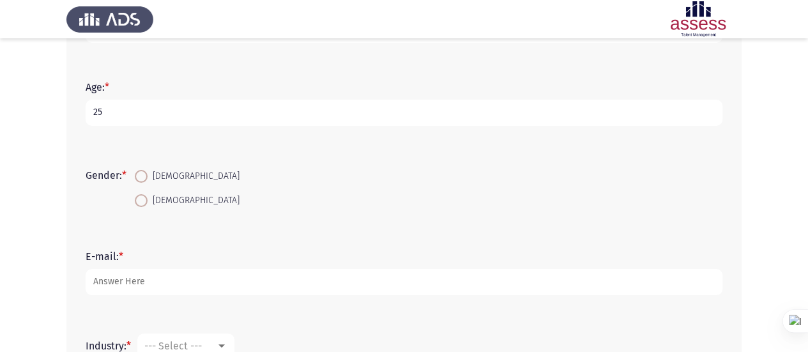
click at [157, 185] on mat-radio-button "[DEMOGRAPHIC_DATA]" at bounding box center [187, 176] width 121 height 24
click at [157, 183] on span "[DEMOGRAPHIC_DATA]" at bounding box center [194, 176] width 92 height 15
click at [148, 183] on input "[DEMOGRAPHIC_DATA]" at bounding box center [141, 176] width 13 height 13
radio input "true"
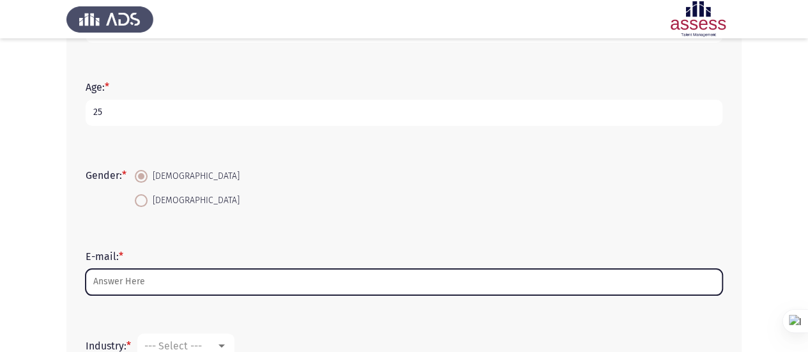
click at [159, 284] on input "E-mail: *" at bounding box center [404, 282] width 637 height 26
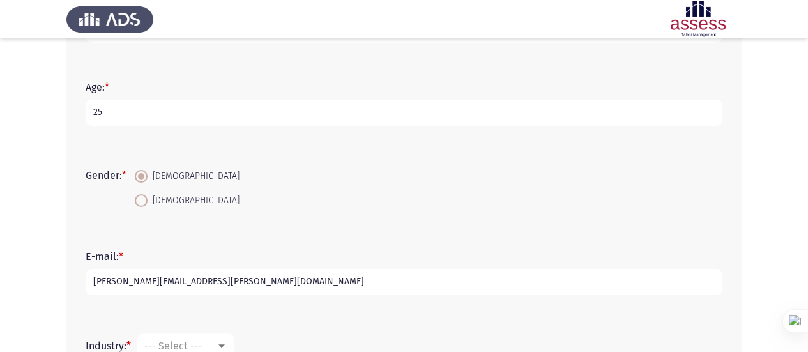
scroll to position [380, 0]
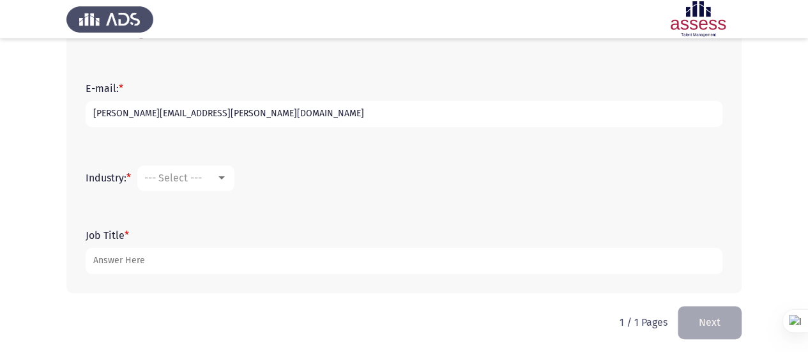
type input "[PERSON_NAME][EMAIL_ADDRESS][PERSON_NAME][DOMAIN_NAME]"
click at [208, 178] on div "--- Select ---" at bounding box center [180, 178] width 72 height 12
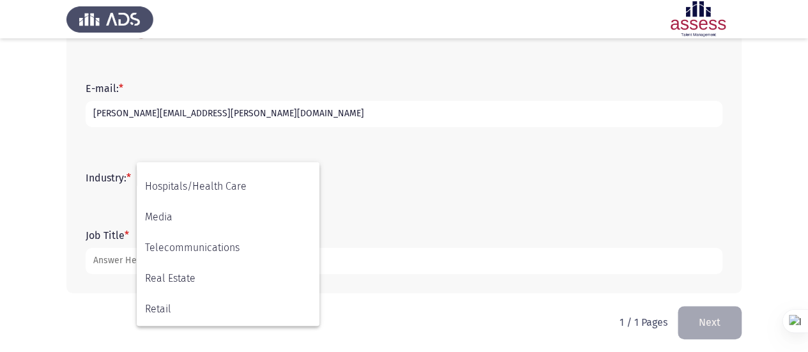
scroll to position [419, 0]
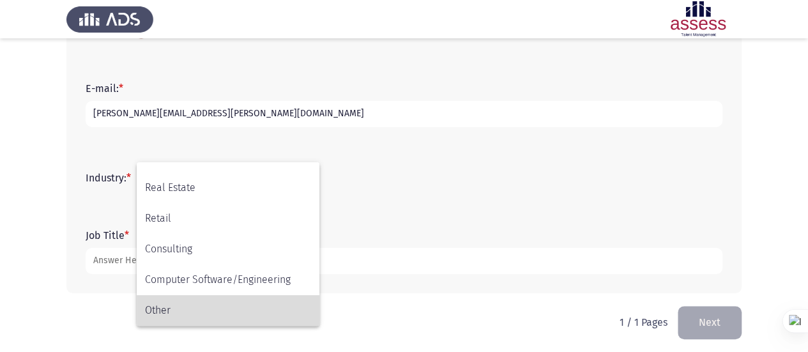
click at [181, 309] on span "Other" at bounding box center [228, 310] width 166 height 31
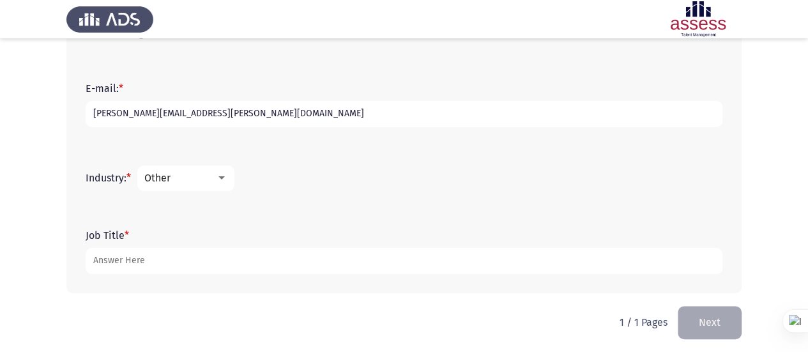
click at [162, 275] on div "Job Title *" at bounding box center [404, 252] width 650 height 58
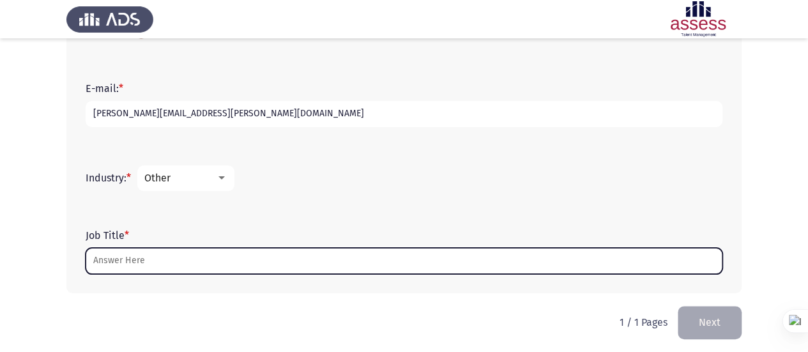
click at [148, 259] on input "Job Title *" at bounding box center [404, 261] width 637 height 26
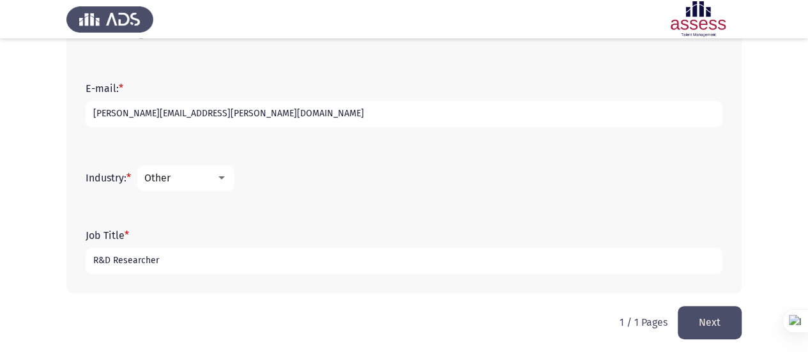
type input "R&D Researcher"
click at [718, 322] on button "Next" at bounding box center [710, 322] width 64 height 33
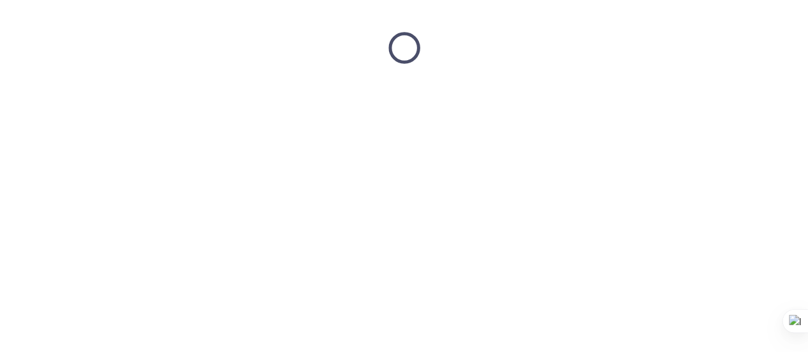
scroll to position [0, 0]
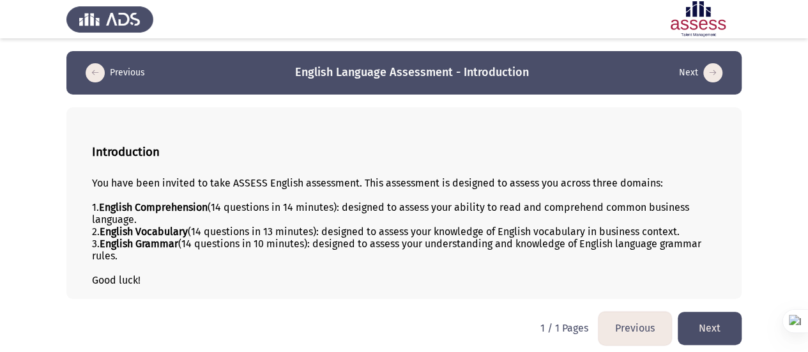
click at [713, 319] on button "Next" at bounding box center [710, 328] width 64 height 33
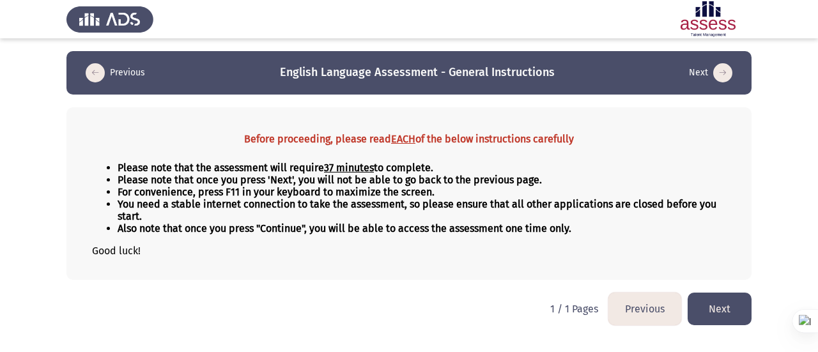
click at [713, 319] on button "Next" at bounding box center [720, 309] width 64 height 33
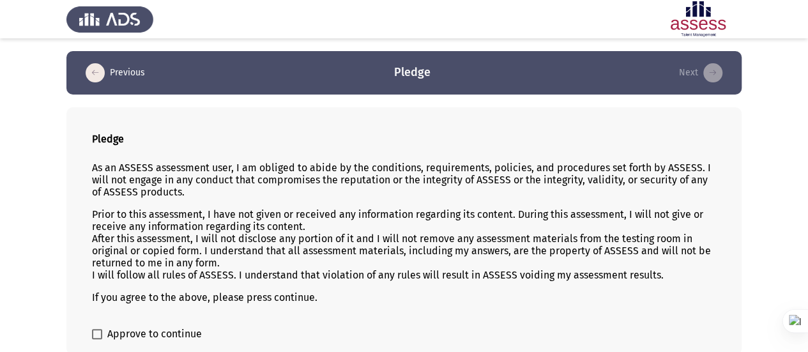
scroll to position [58, 0]
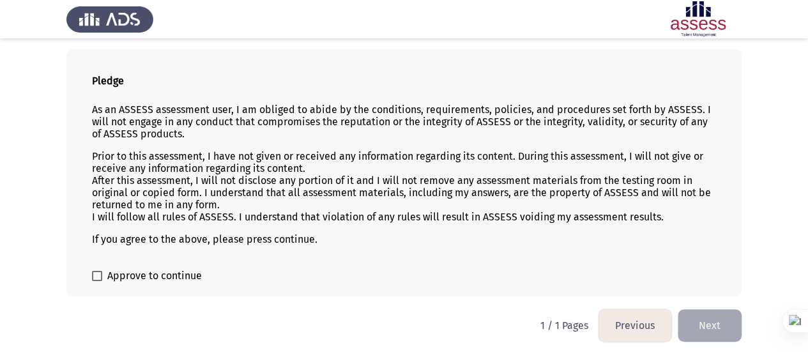
click at [181, 269] on span "Approve to continue" at bounding box center [154, 275] width 95 height 15
click at [97, 281] on input "Approve to continue" at bounding box center [96, 281] width 1 height 1
checkbox input "true"
click at [707, 322] on button "Next" at bounding box center [710, 325] width 64 height 33
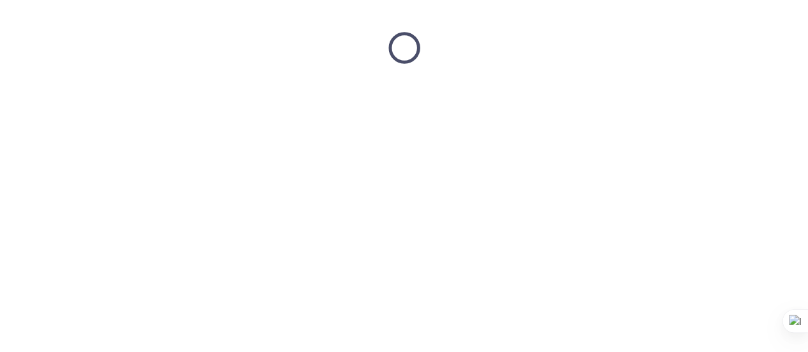
scroll to position [0, 0]
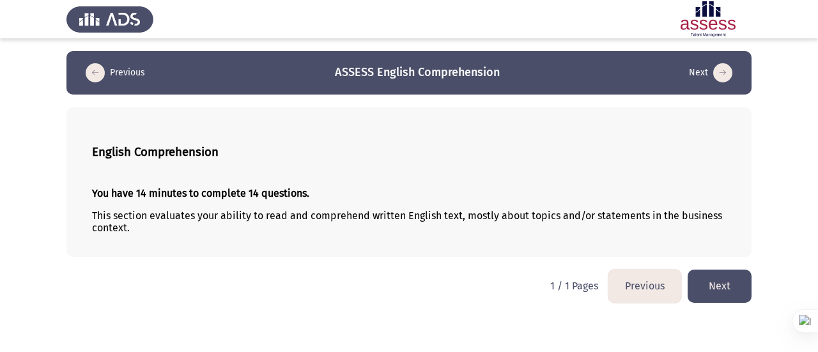
click at [717, 284] on button "Next" at bounding box center [720, 286] width 64 height 33
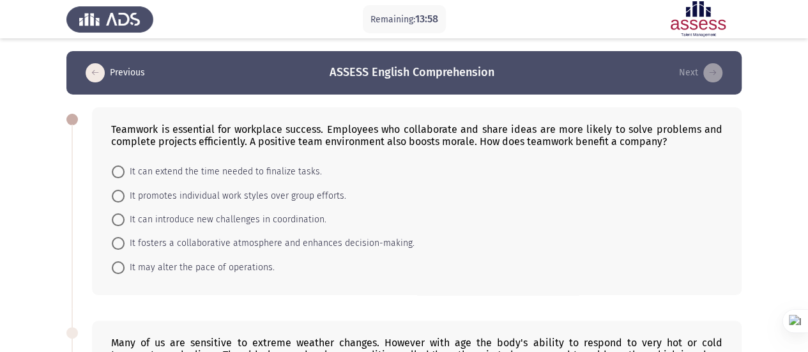
scroll to position [17, 0]
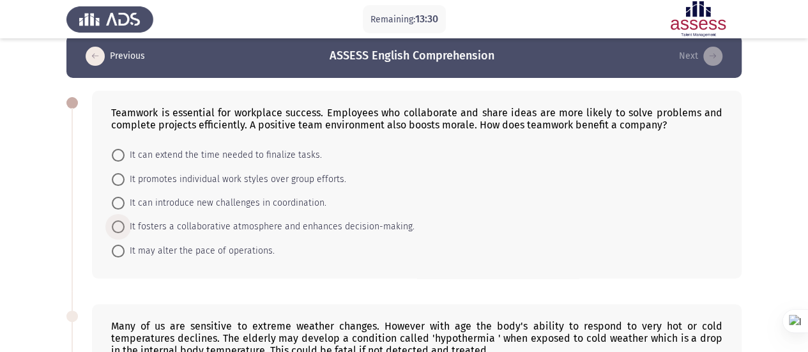
click at [208, 226] on span "It fosters a collaborative atmosphere and enhances decision-making." at bounding box center [270, 226] width 290 height 15
click at [125, 226] on input "It fosters a collaborative atmosphere and enhances decision-making." at bounding box center [118, 226] width 13 height 13
radio input "true"
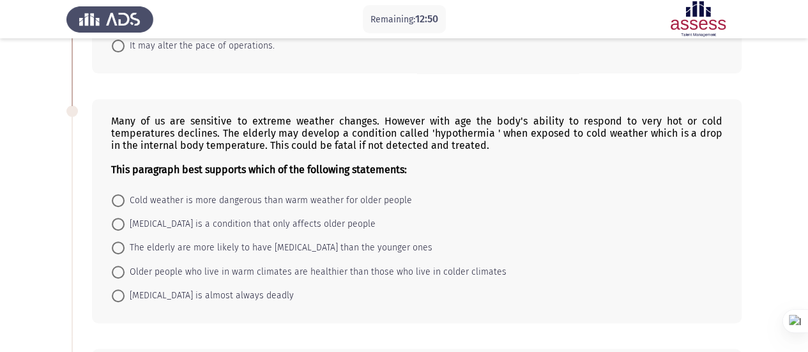
scroll to position [243, 0]
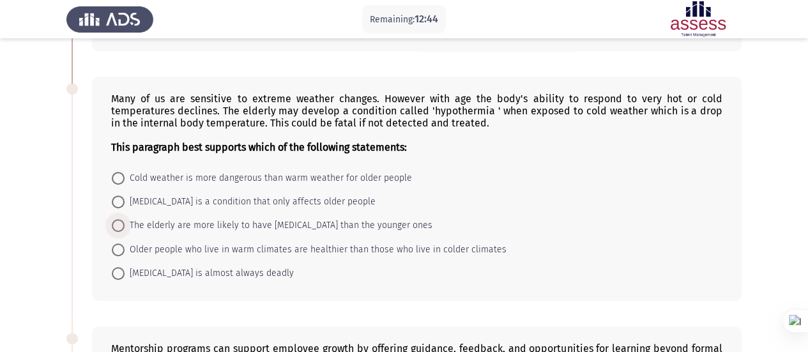
click at [147, 219] on span "The elderly are more likely to have hypothermia than the younger ones" at bounding box center [279, 225] width 308 height 15
click at [125, 219] on input "The elderly are more likely to have hypothermia than the younger ones" at bounding box center [118, 225] width 13 height 13
radio input "true"
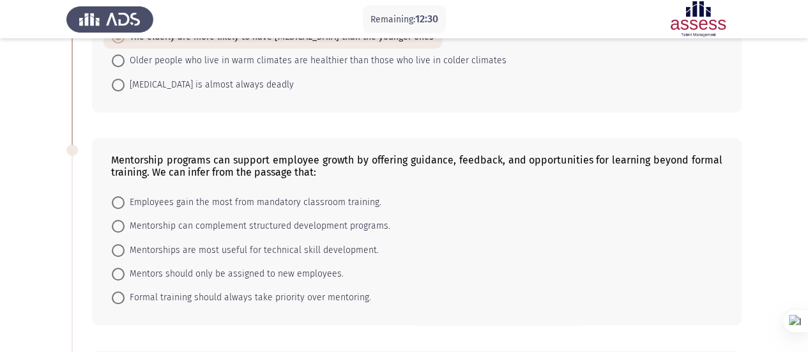
scroll to position [474, 0]
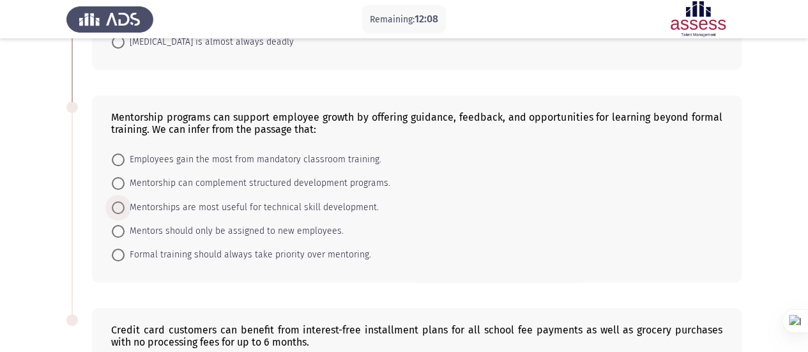
click at [172, 203] on span "Mentorships are most useful for technical skill development." at bounding box center [252, 207] width 254 height 15
click at [125, 203] on input "Mentorships are most useful for technical skill development." at bounding box center [118, 207] width 13 height 13
radio input "true"
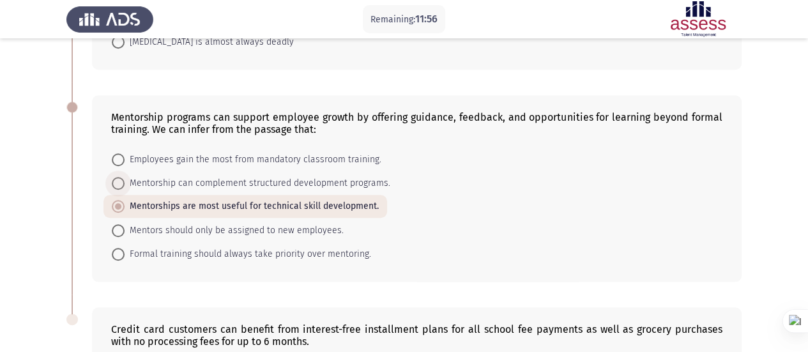
click at [199, 183] on span "Mentorship can complement structured development programs." at bounding box center [258, 183] width 266 height 15
click at [125, 183] on input "Mentorship can complement structured development programs." at bounding box center [118, 183] width 13 height 13
radio input "true"
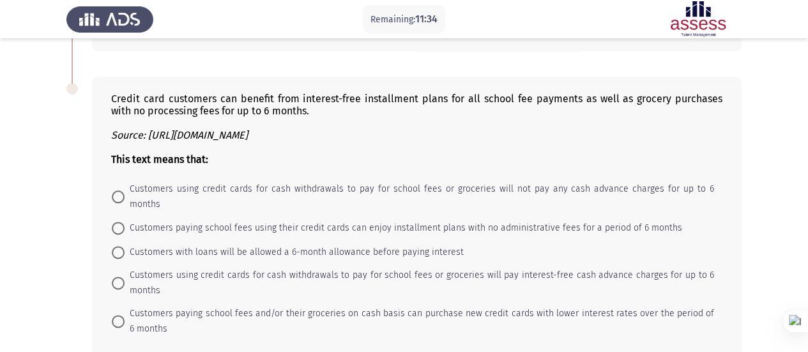
scroll to position [705, 0]
click at [412, 267] on span "Customers using credit cards for cash withdrawals to pay for school fees or gro…" at bounding box center [420, 282] width 590 height 31
click at [125, 276] on input "Customers using credit cards for cash withdrawals to pay for school fees or gro…" at bounding box center [118, 282] width 13 height 13
radio input "true"
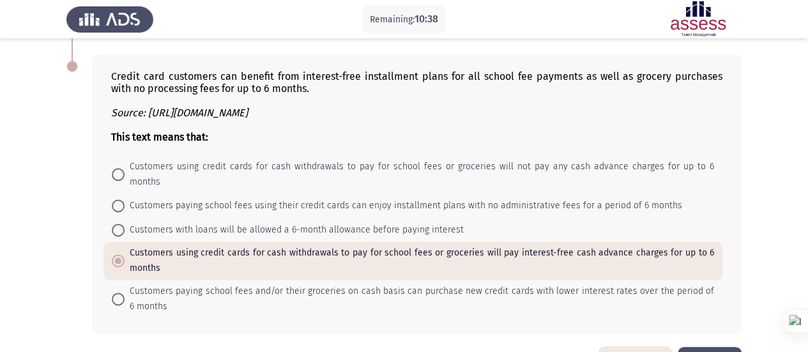
scroll to position [726, 0]
click at [363, 199] on span "Customers paying school fees using their credit cards can enjoy installment pla…" at bounding box center [404, 206] width 558 height 15
click at [125, 200] on input "Customers paying school fees using their credit cards can enjoy installment pla…" at bounding box center [118, 206] width 13 height 13
radio input "true"
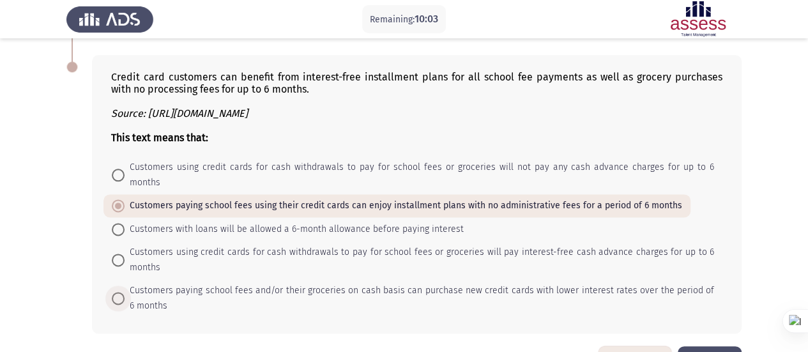
click at [382, 283] on span "Customers paying school fees and/or their groceries on cash basis can purchase …" at bounding box center [420, 298] width 590 height 31
click at [125, 292] on input "Customers paying school fees and/or their groceries on cash basis can purchase …" at bounding box center [118, 298] width 13 height 13
radio input "true"
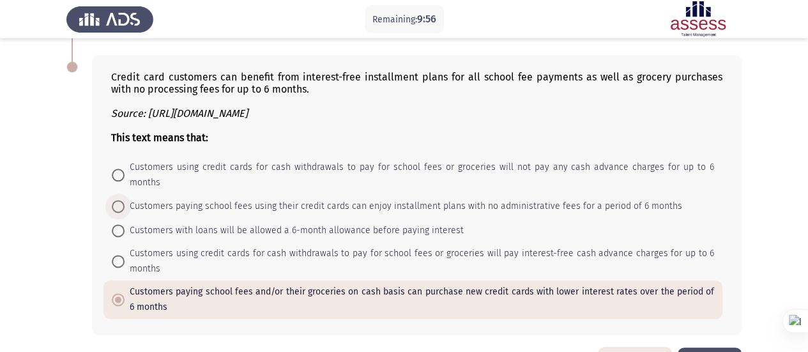
click at [479, 199] on span "Customers paying school fees using their credit cards can enjoy installment pla…" at bounding box center [404, 206] width 558 height 15
click at [125, 200] on input "Customers paying school fees using their credit cards can enjoy installment pla…" at bounding box center [118, 206] width 13 height 13
radio input "true"
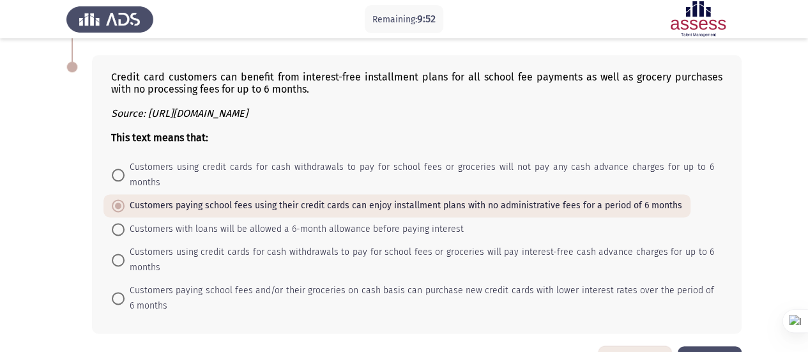
scroll to position [750, 0]
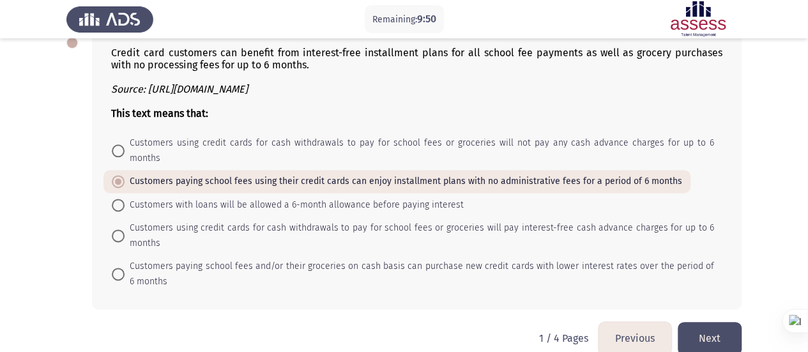
click at [713, 322] on button "Next" at bounding box center [710, 338] width 64 height 33
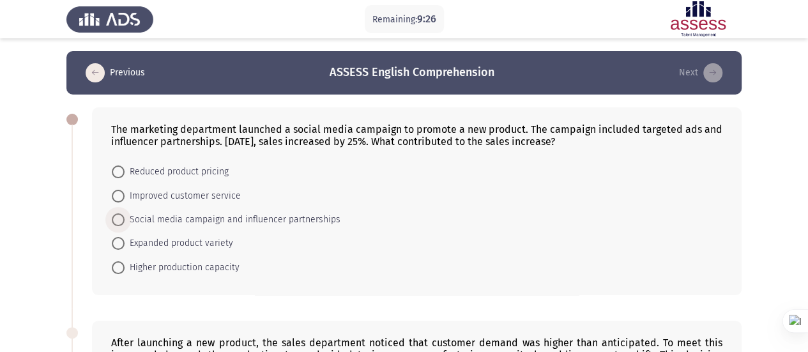
click at [204, 217] on span "Social media campaign and influencer partnerships" at bounding box center [233, 219] width 216 height 15
click at [125, 217] on input "Social media campaign and influencer partnerships" at bounding box center [118, 219] width 13 height 13
radio input "true"
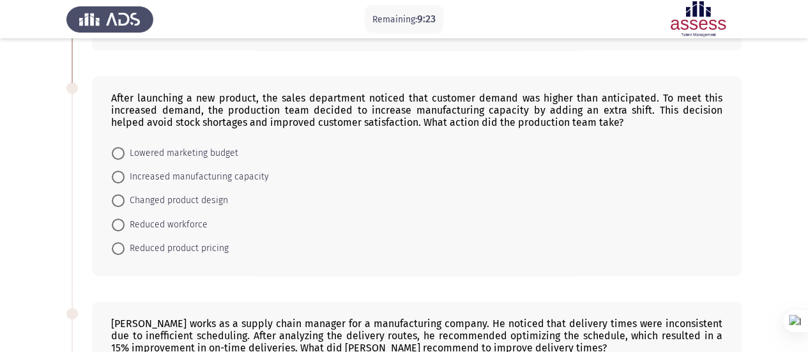
scroll to position [244, 0]
click at [217, 173] on span "Increased manufacturing capacity" at bounding box center [197, 176] width 144 height 15
click at [125, 173] on input "Increased manufacturing capacity" at bounding box center [118, 176] width 13 height 13
radio input "true"
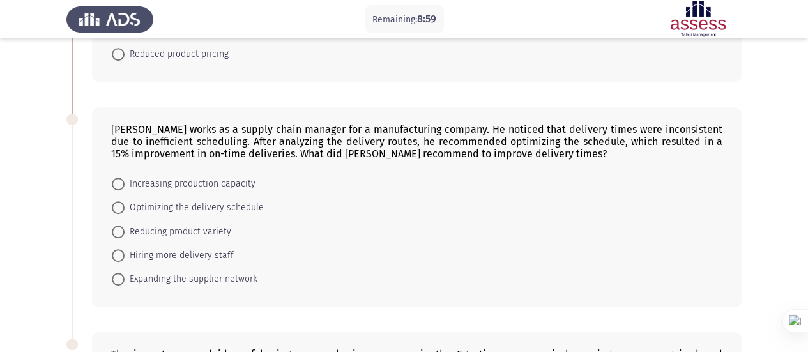
scroll to position [450, 0]
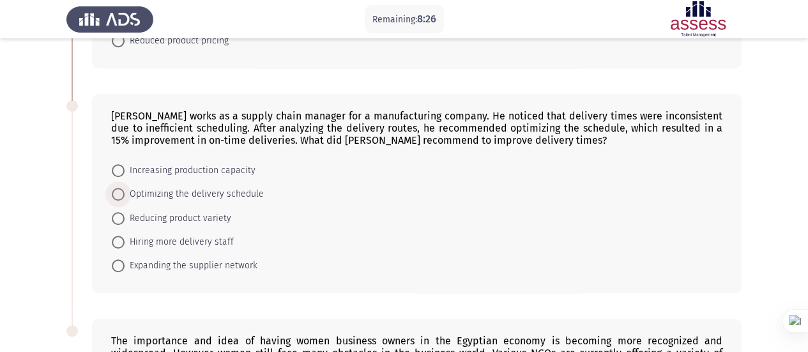
click at [231, 190] on span "Optimizing the delivery schedule" at bounding box center [194, 194] width 139 height 15
click at [125, 190] on input "Optimizing the delivery schedule" at bounding box center [118, 194] width 13 height 13
radio input "true"
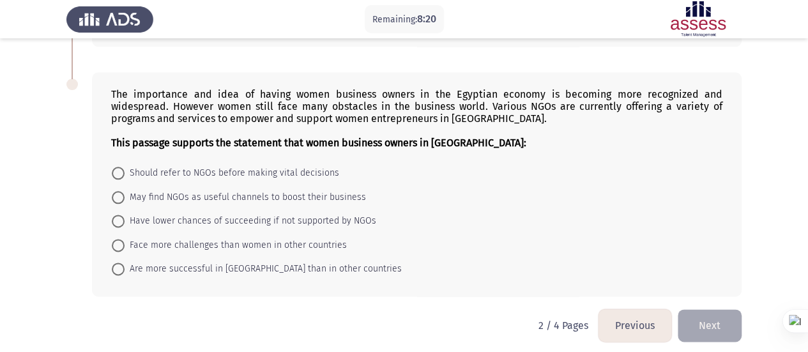
scroll to position [698, 0]
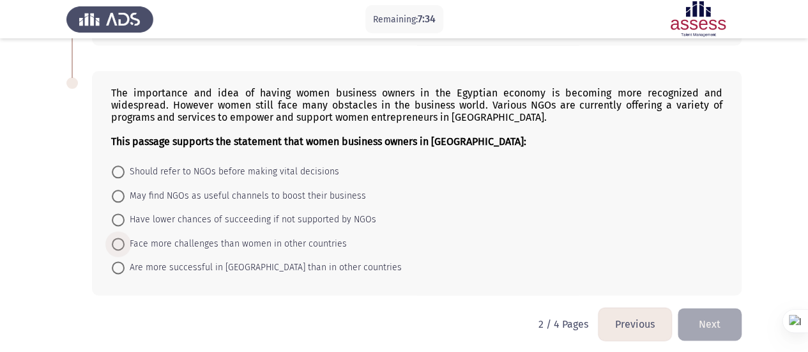
click at [194, 243] on span "Face more challenges than women in other countries" at bounding box center [236, 243] width 222 height 15
click at [125, 243] on input "Face more challenges than women in other countries" at bounding box center [118, 244] width 13 height 13
radio input "true"
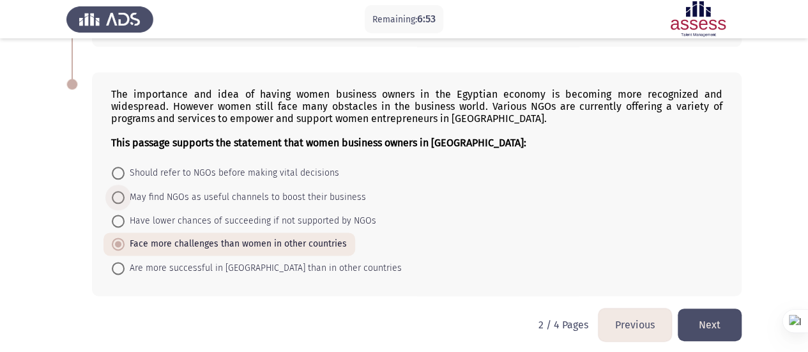
click at [233, 197] on span "May find NGOs as useful channels to boost their business" at bounding box center [246, 197] width 242 height 15
click at [125, 197] on input "May find NGOs as useful channels to boost their business" at bounding box center [118, 197] width 13 height 13
radio input "true"
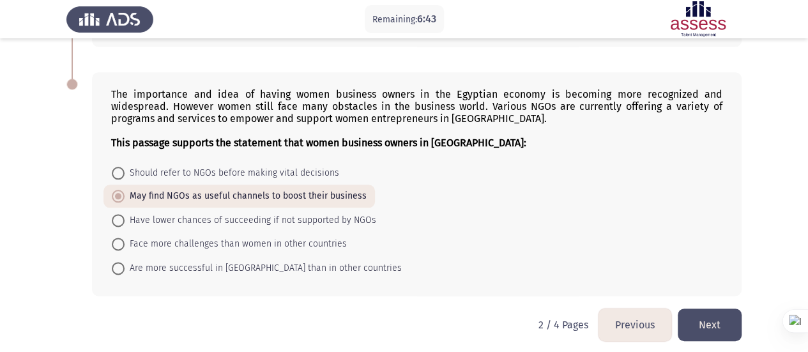
click at [723, 314] on button "Next" at bounding box center [710, 325] width 64 height 33
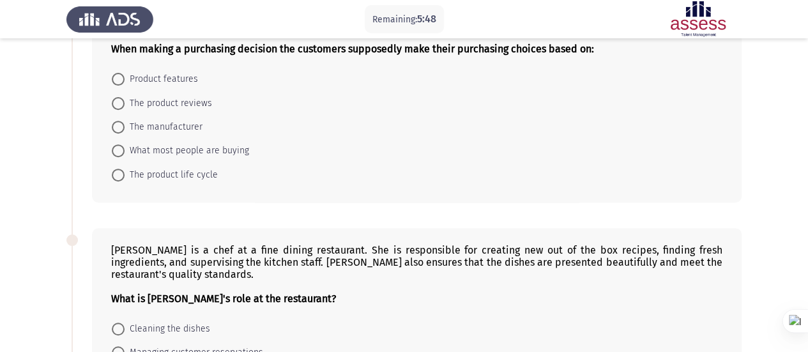
scroll to position [198, 0]
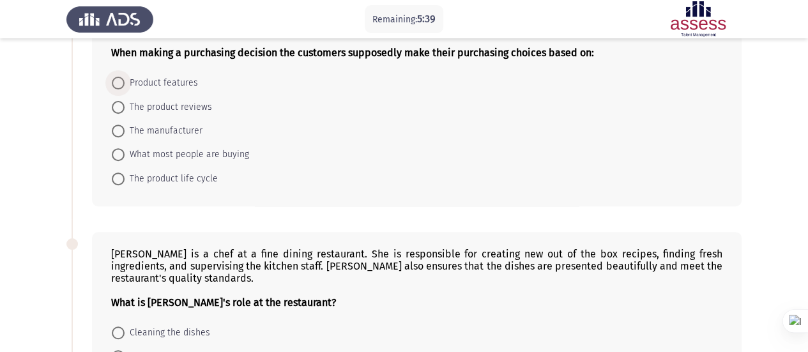
click at [164, 84] on span "Product features" at bounding box center [161, 82] width 73 height 15
click at [125, 84] on input "Product features" at bounding box center [118, 83] width 13 height 13
radio input "true"
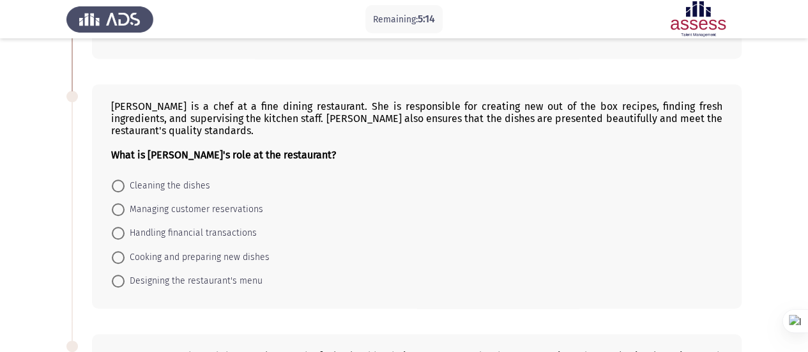
scroll to position [345, 0]
click at [174, 249] on span "Cooking and preparing new dishes" at bounding box center [197, 256] width 145 height 15
click at [125, 250] on input "Cooking and preparing new dishes" at bounding box center [118, 256] width 13 height 13
radio input "true"
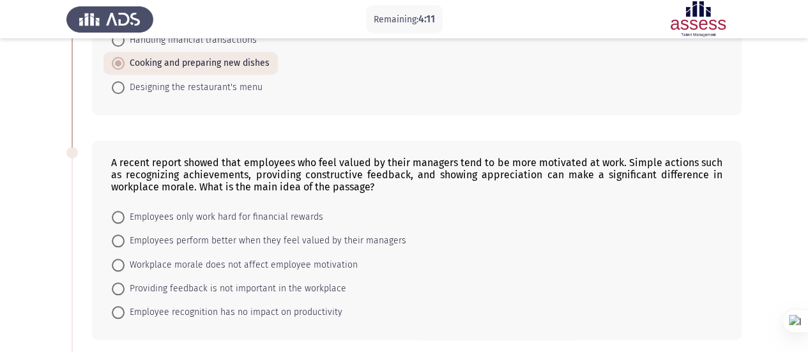
scroll to position [549, 0]
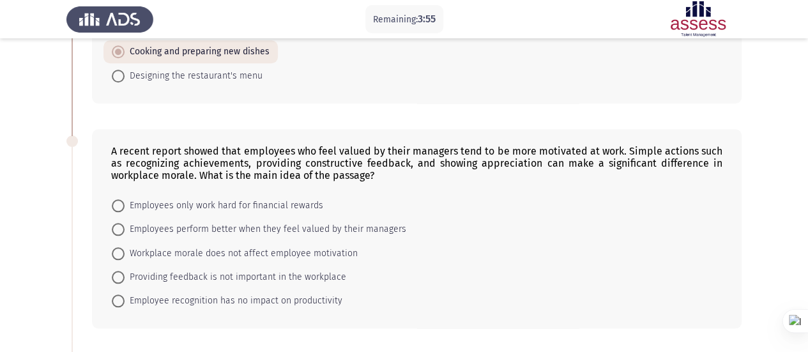
drag, startPoint x: 198, startPoint y: 219, endPoint x: 65, endPoint y: 243, distance: 135.0
click at [65, 243] on app-assessment-container "Remaining: 3:55 Previous ASSESS English Comprehension Next Traditional marketer…" at bounding box center [404, 34] width 808 height 1065
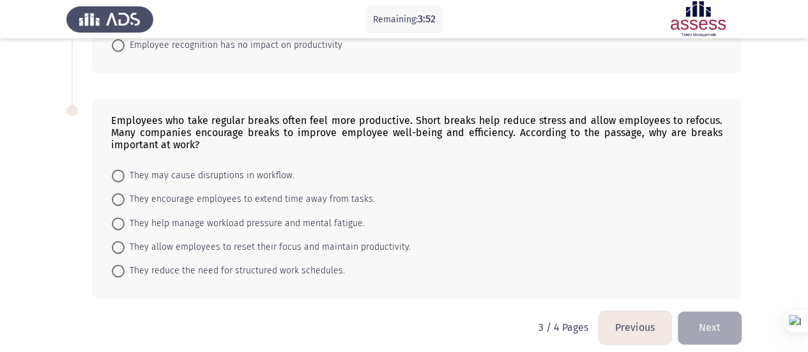
scroll to position [805, 0]
click at [141, 215] on span "They help manage workload pressure and mental fatigue." at bounding box center [245, 222] width 240 height 15
click at [125, 217] on input "They help manage workload pressure and mental fatigue." at bounding box center [118, 223] width 13 height 13
radio input "true"
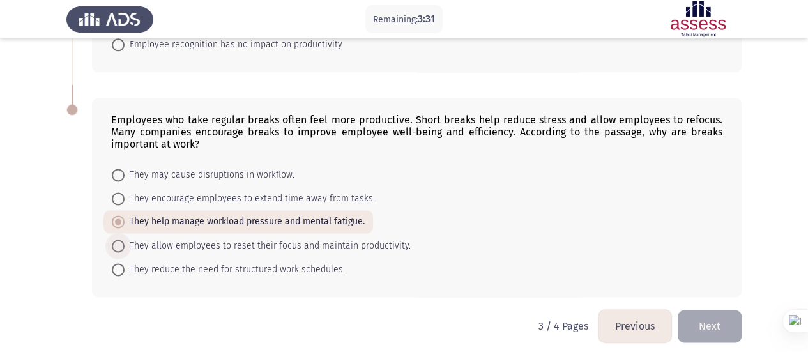
click at [179, 238] on span "They allow employees to reset their focus and maintain productivity." at bounding box center [268, 245] width 286 height 15
click at [125, 240] on input "They allow employees to reset their focus and maintain productivity." at bounding box center [118, 246] width 13 height 13
radio input "true"
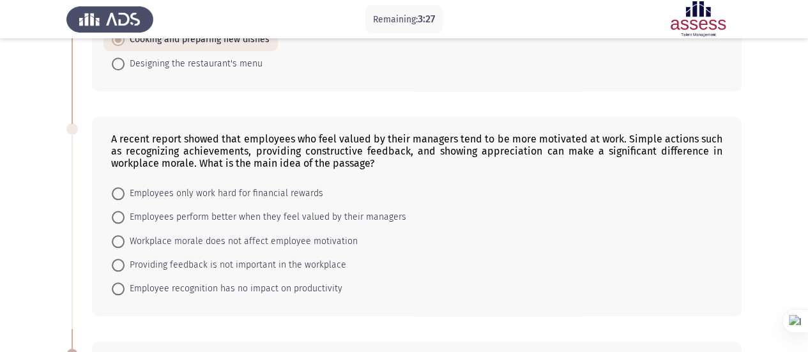
scroll to position [596, 0]
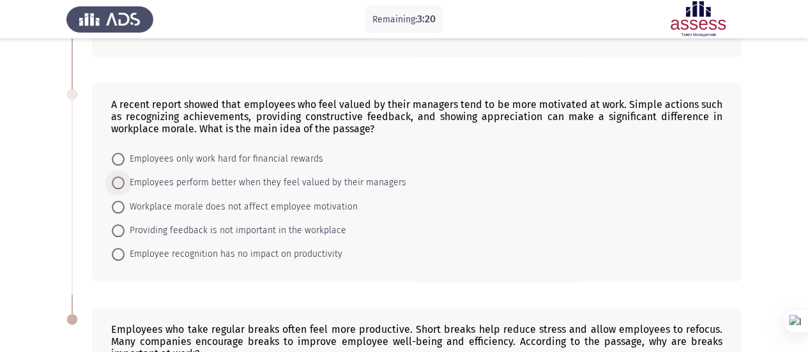
click at [183, 181] on span "Employees perform better when they feel valued by their managers" at bounding box center [266, 182] width 282 height 15
click at [125, 181] on input "Employees perform better when they feel valued by their managers" at bounding box center [118, 182] width 13 height 13
radio input "true"
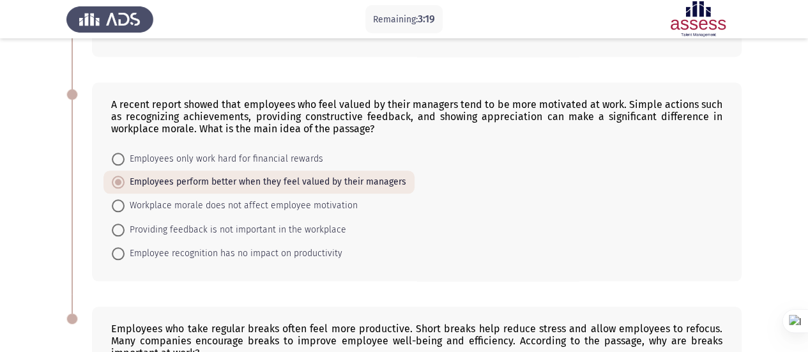
scroll to position [804, 0]
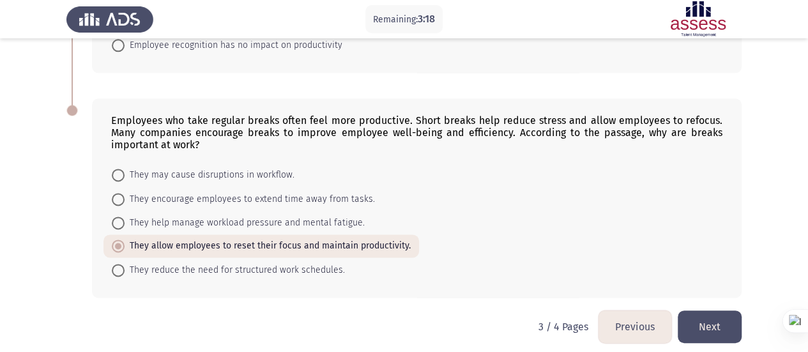
click at [718, 316] on button "Next" at bounding box center [710, 327] width 64 height 33
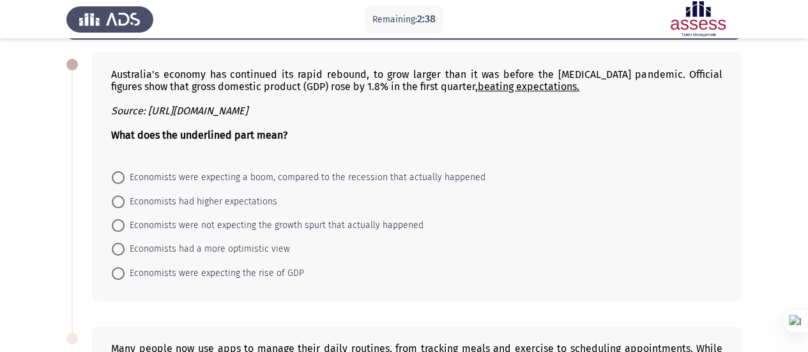
scroll to position [58, 0]
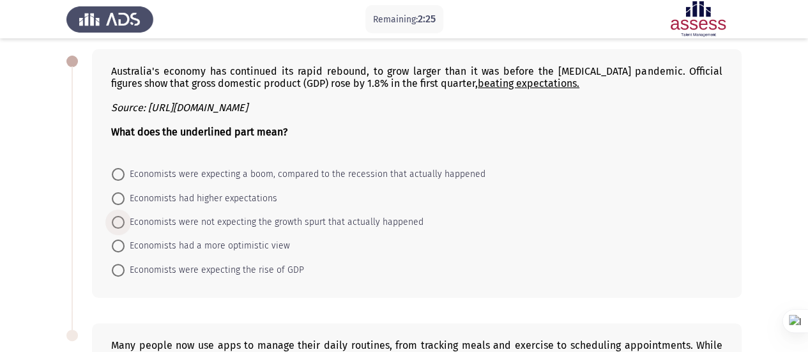
click at [236, 224] on span "Economists were not expecting the growth spurt that actually happened" at bounding box center [274, 222] width 299 height 15
click at [125, 224] on input "Economists were not expecting the growth spurt that actually happened" at bounding box center [118, 222] width 13 height 13
radio input "true"
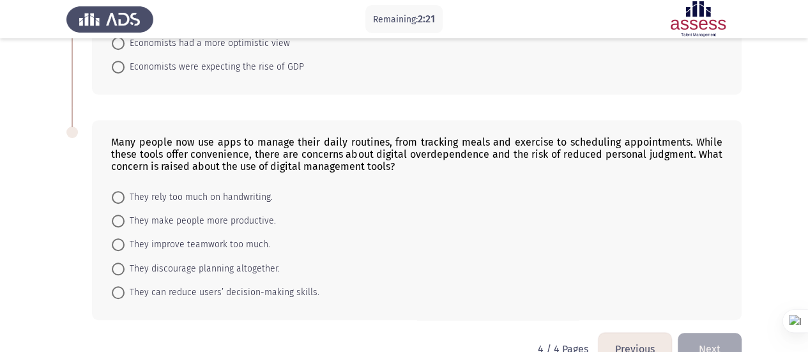
scroll to position [288, 0]
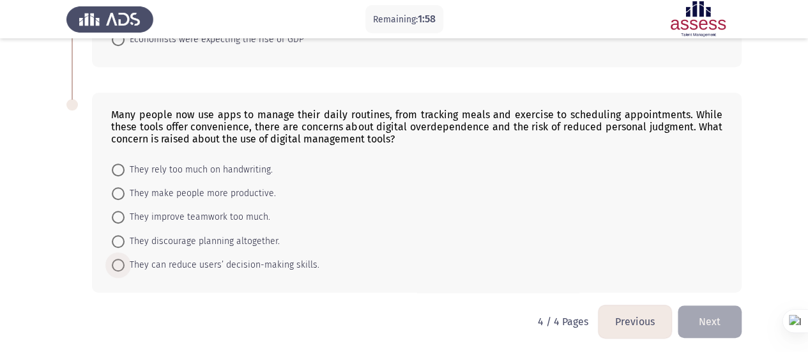
click at [199, 264] on span "They can reduce users’ decision-making skills." at bounding box center [222, 265] width 195 height 15
click at [125, 264] on input "They can reduce users’ decision-making skills." at bounding box center [118, 265] width 13 height 13
radio input "true"
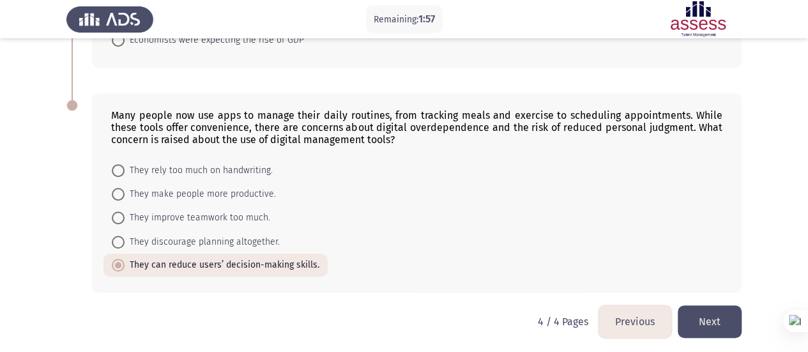
click at [711, 315] on button "Next" at bounding box center [710, 321] width 64 height 33
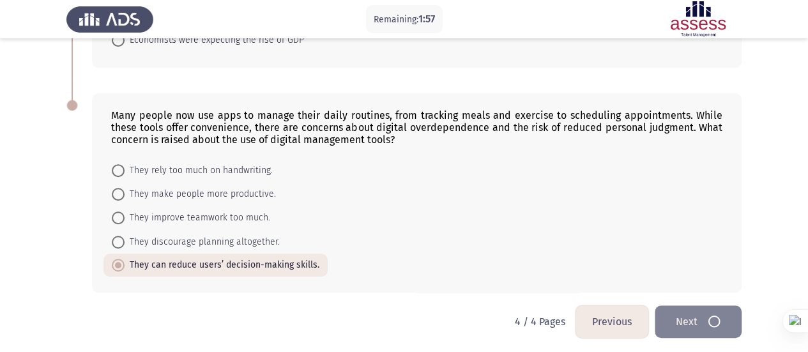
scroll to position [0, 0]
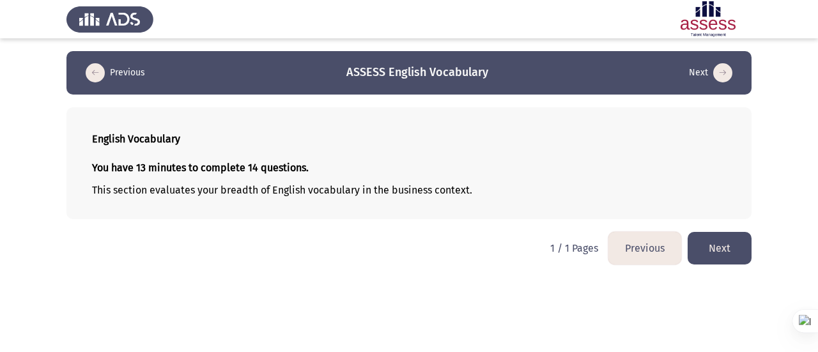
click at [724, 232] on button "Next" at bounding box center [720, 248] width 64 height 33
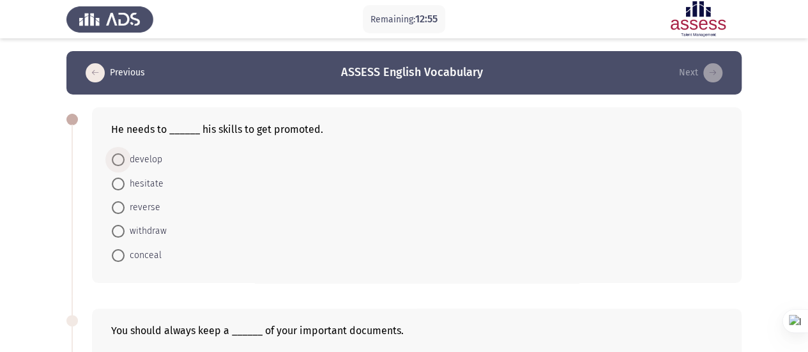
click at [139, 164] on span "develop" at bounding box center [144, 159] width 38 height 15
click at [125, 164] on input "develop" at bounding box center [118, 159] width 13 height 13
radio input "true"
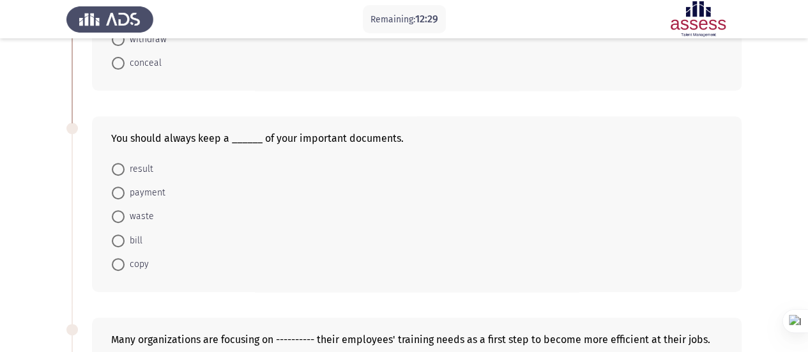
scroll to position [192, 0]
click at [152, 258] on mat-radio-button "copy" at bounding box center [131, 264] width 54 height 24
click at [147, 259] on span "copy" at bounding box center [137, 263] width 24 height 15
click at [125, 259] on input "copy" at bounding box center [118, 264] width 13 height 13
radio input "true"
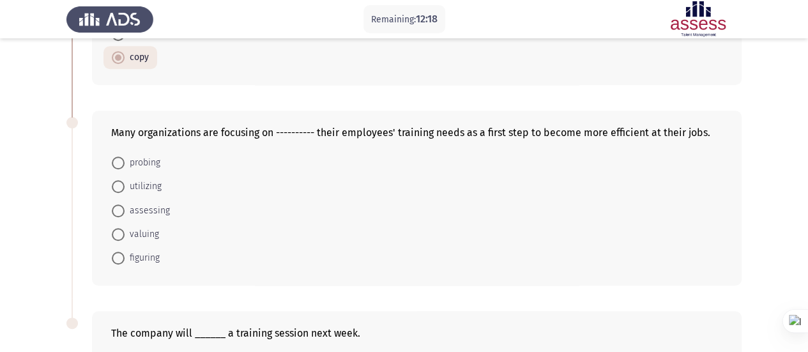
scroll to position [400, 0]
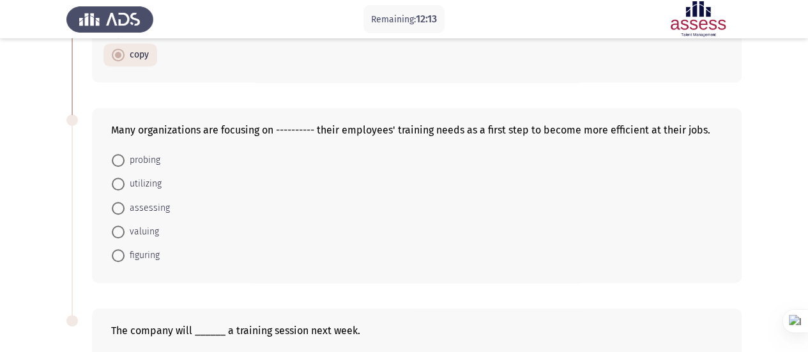
click at [144, 177] on span "utilizing" at bounding box center [143, 183] width 37 height 15
click at [125, 178] on input "utilizing" at bounding box center [118, 184] width 13 height 13
radio input "true"
click at [151, 205] on span "assessing" at bounding box center [147, 206] width 45 height 15
click at [125, 205] on input "assessing" at bounding box center [118, 207] width 13 height 13
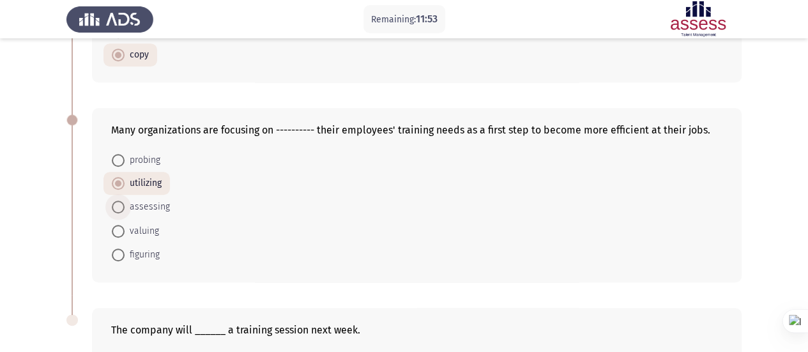
radio input "true"
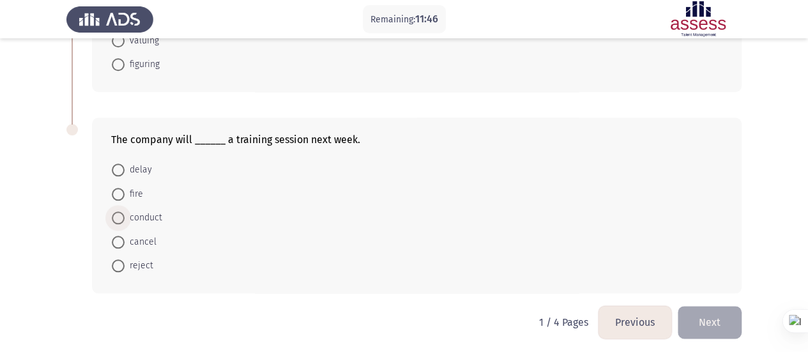
click at [141, 215] on span "conduct" at bounding box center [144, 217] width 38 height 15
click at [125, 215] on input "conduct" at bounding box center [118, 218] width 13 height 13
radio input "true"
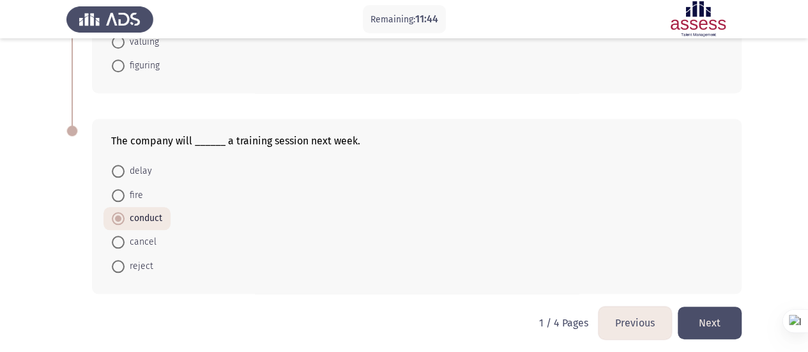
click at [709, 309] on button "Next" at bounding box center [710, 323] width 64 height 33
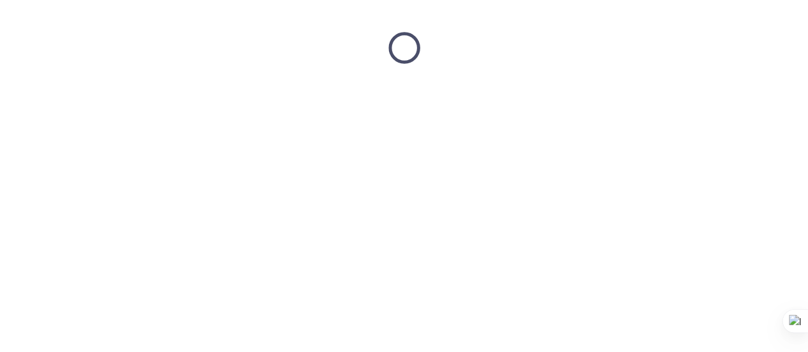
scroll to position [0, 0]
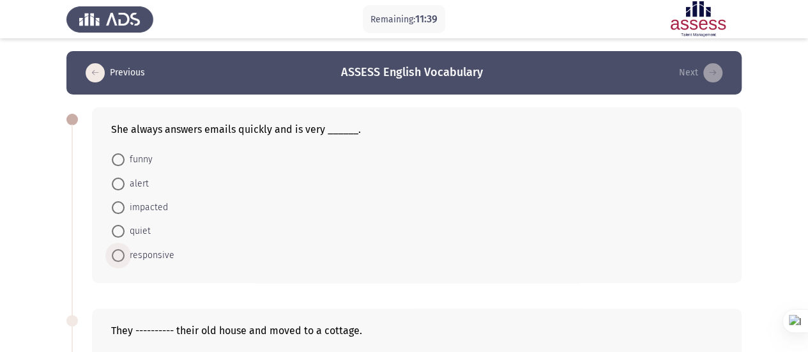
click at [139, 259] on span "responsive" at bounding box center [150, 255] width 50 height 15
click at [125, 259] on input "responsive" at bounding box center [118, 255] width 13 height 13
radio input "true"
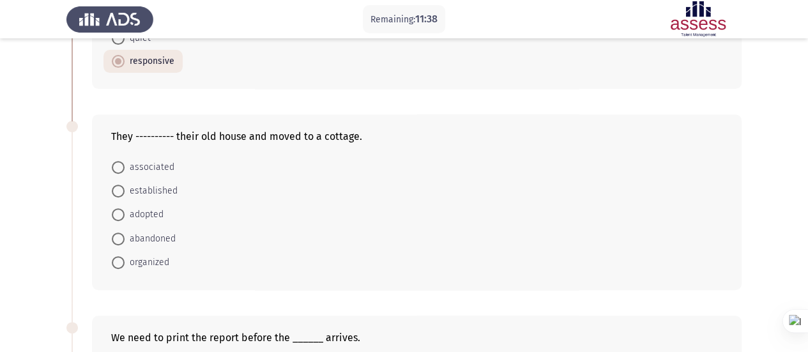
scroll to position [231, 0]
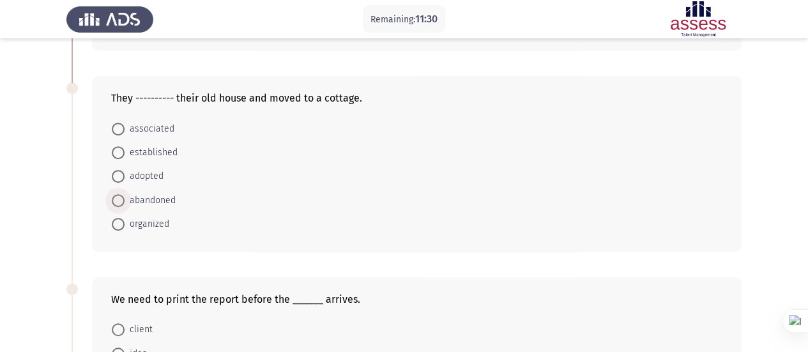
click at [144, 200] on span "abandoned" at bounding box center [150, 200] width 51 height 15
click at [125, 200] on input "abandoned" at bounding box center [118, 200] width 13 height 13
radio input "true"
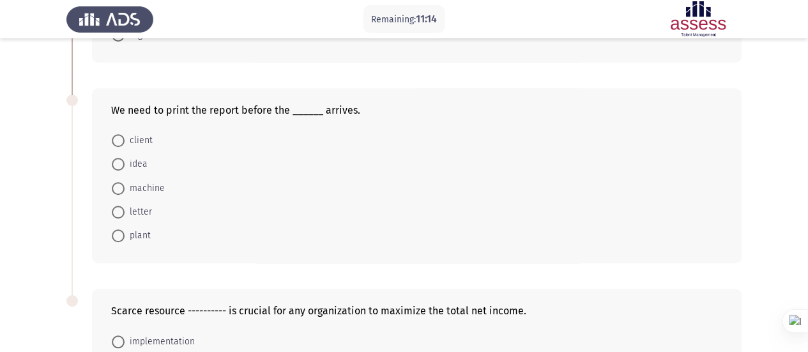
scroll to position [420, 0]
click at [147, 132] on span "client" at bounding box center [139, 139] width 28 height 15
click at [125, 134] on input "client" at bounding box center [118, 140] width 13 height 13
radio input "true"
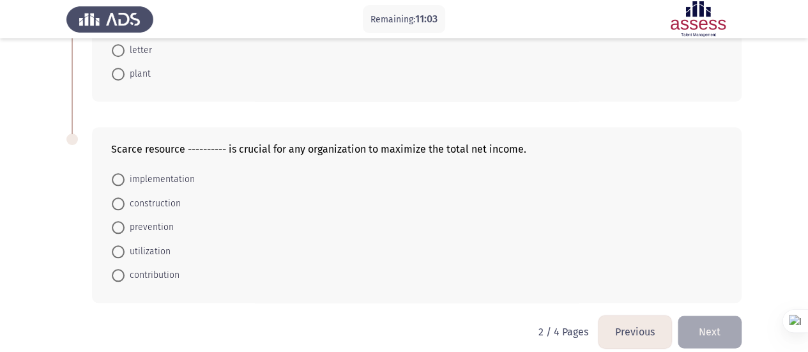
scroll to position [590, 0]
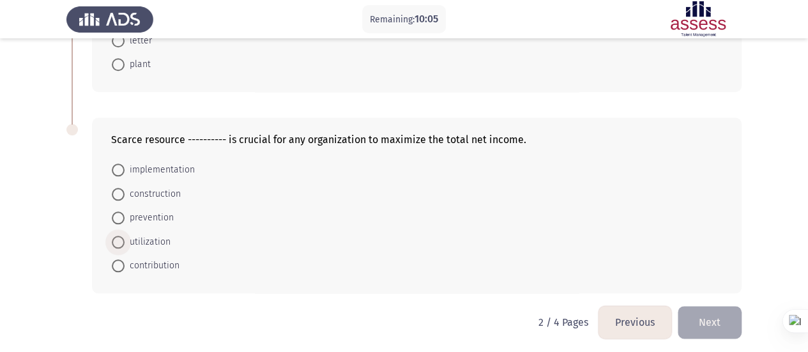
click at [123, 236] on span at bounding box center [118, 242] width 13 height 13
click at [123, 236] on input "utilization" at bounding box center [118, 242] width 13 height 13
radio input "true"
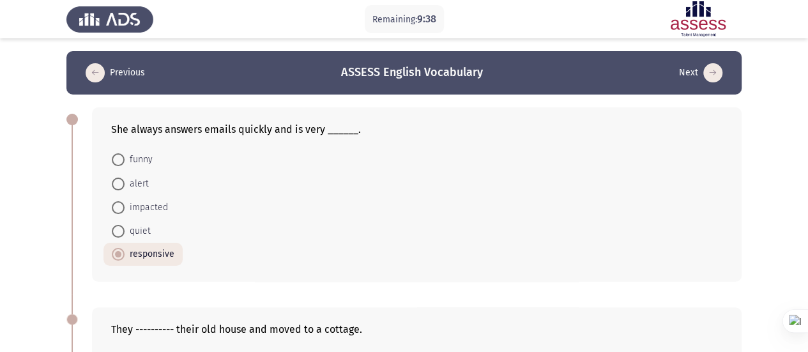
scroll to position [589, 0]
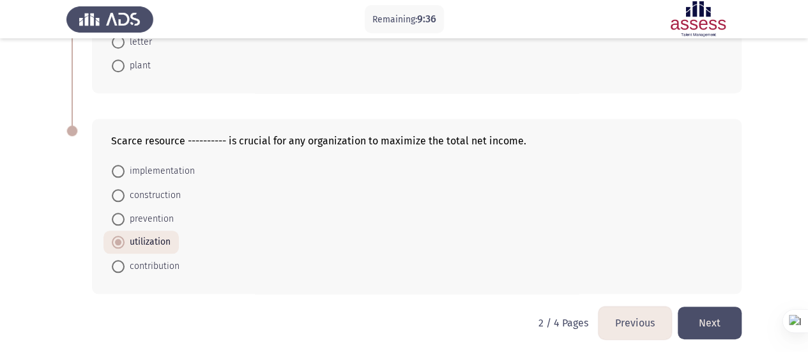
click at [725, 312] on button "Next" at bounding box center [710, 323] width 64 height 33
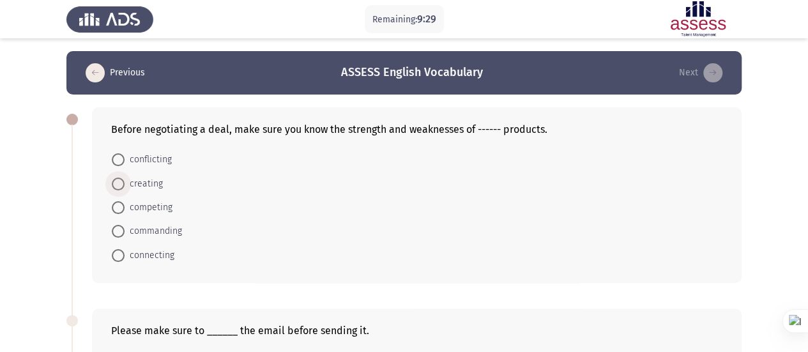
click at [150, 183] on span "creating" at bounding box center [144, 183] width 38 height 15
click at [125, 183] on input "creating" at bounding box center [118, 184] width 13 height 13
radio input "true"
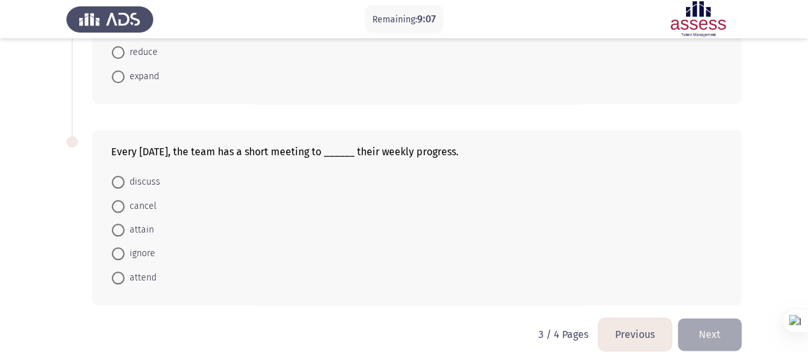
scroll to position [592, 0]
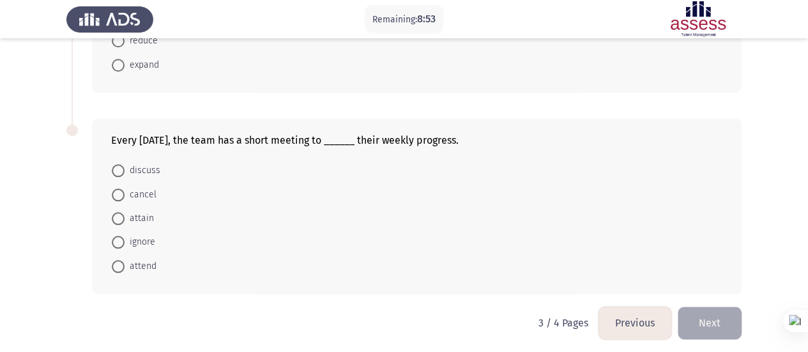
click at [146, 182] on mat-radio-button "cancel" at bounding box center [134, 194] width 61 height 24
click at [134, 173] on span "discuss" at bounding box center [143, 170] width 36 height 15
click at [125, 173] on input "discuss" at bounding box center [118, 170] width 13 height 13
radio input "true"
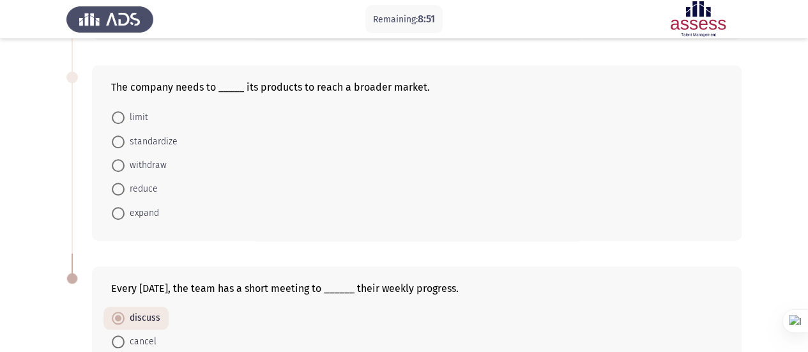
scroll to position [401, 0]
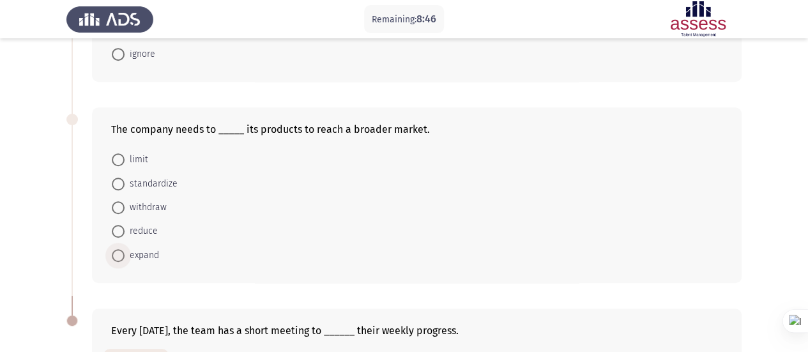
click at [135, 249] on span "expand" at bounding box center [142, 255] width 35 height 15
click at [125, 249] on input "expand" at bounding box center [118, 255] width 13 height 13
radio input "true"
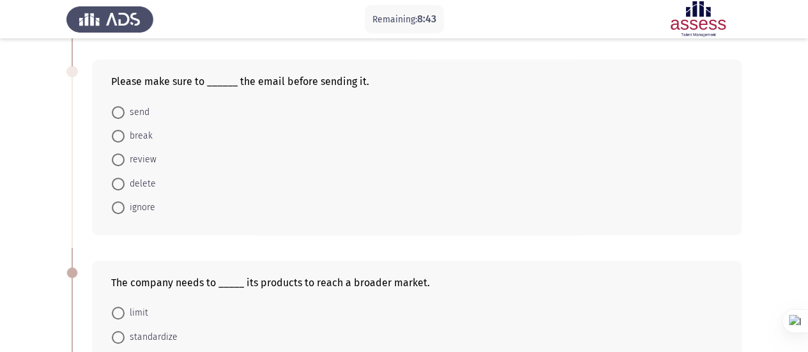
scroll to position [248, 0]
click at [136, 154] on span "review" at bounding box center [141, 159] width 32 height 15
click at [125, 154] on input "review" at bounding box center [118, 159] width 13 height 13
radio input "true"
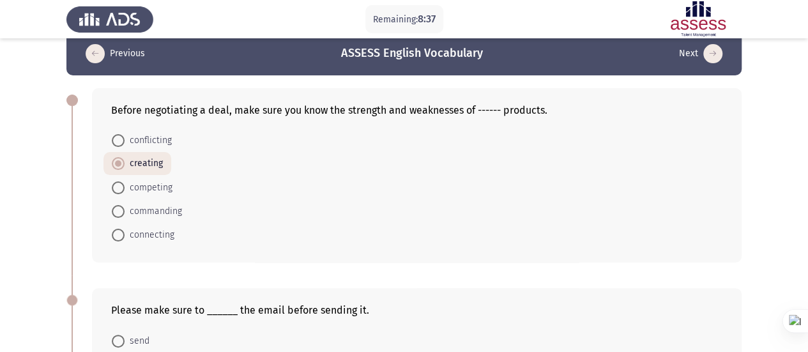
scroll to position [19, 0]
click at [121, 196] on mat-radio-button "competing" at bounding box center [142, 187] width 77 height 24
click at [157, 180] on span "competing" at bounding box center [149, 187] width 48 height 15
click at [125, 181] on input "competing" at bounding box center [118, 187] width 13 height 13
radio input "true"
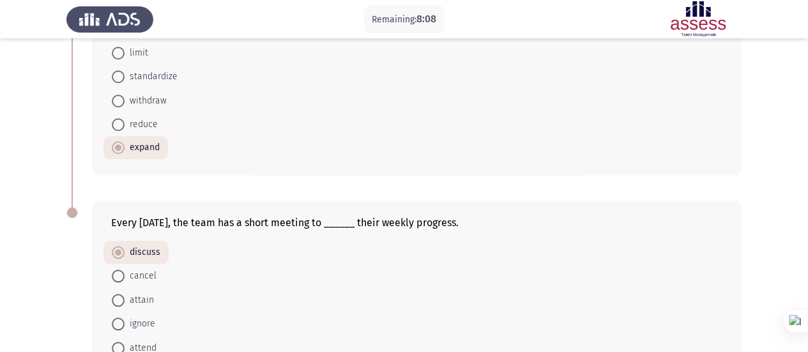
scroll to position [589, 0]
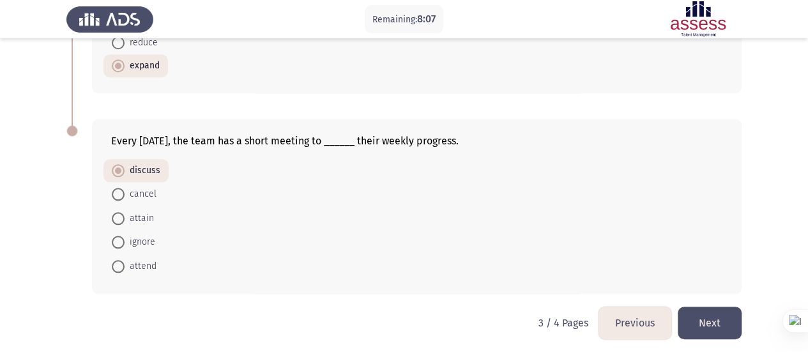
click at [718, 314] on button "Next" at bounding box center [710, 323] width 64 height 33
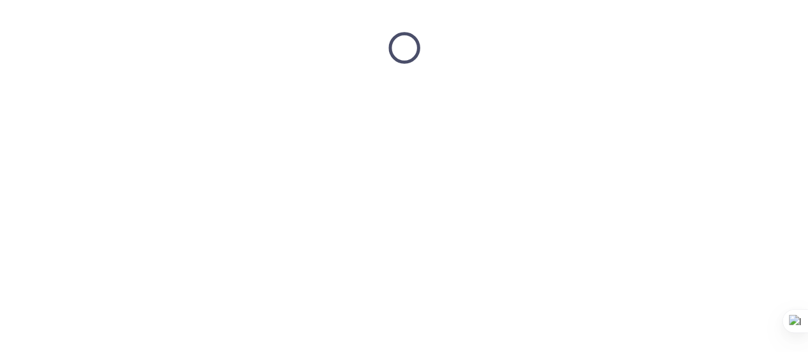
scroll to position [0, 0]
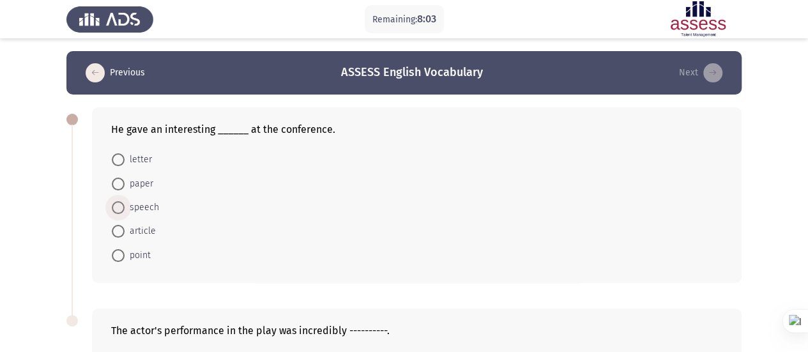
click at [142, 210] on span "speech" at bounding box center [142, 207] width 35 height 15
click at [125, 210] on input "speech" at bounding box center [118, 207] width 13 height 13
radio input "true"
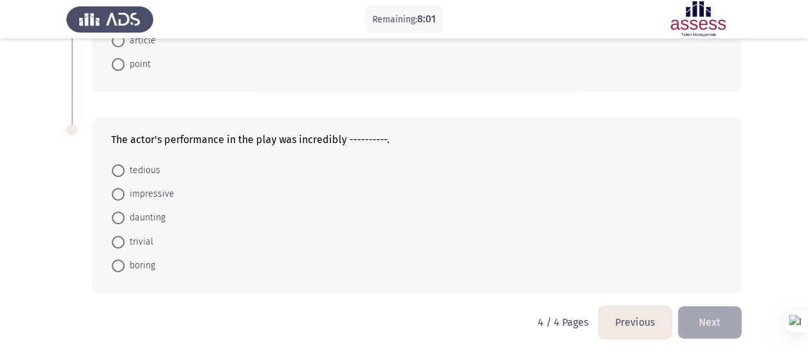
scroll to position [190, 0]
click at [152, 190] on span "impressive" at bounding box center [150, 193] width 50 height 15
click at [125, 190] on input "impressive" at bounding box center [118, 193] width 13 height 13
radio input "true"
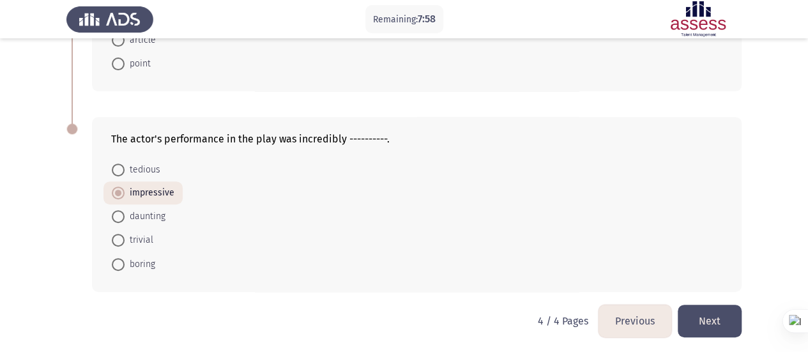
scroll to position [192, 0]
click at [709, 323] on button "Next" at bounding box center [710, 320] width 64 height 33
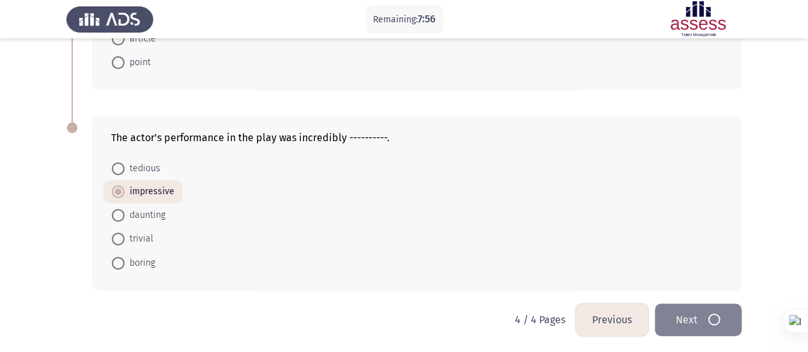
scroll to position [0, 0]
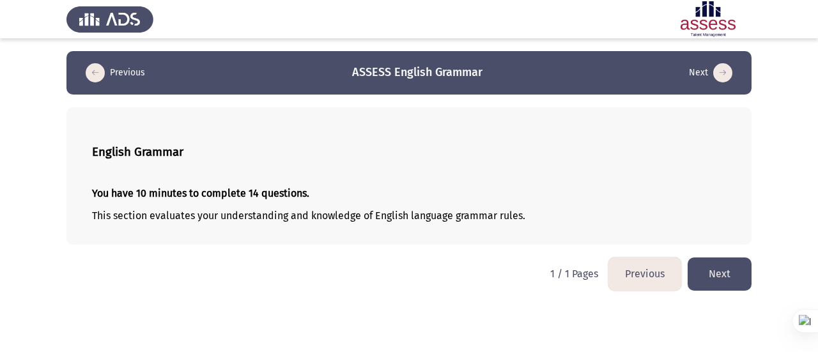
click at [710, 287] on button "Next" at bounding box center [720, 274] width 64 height 33
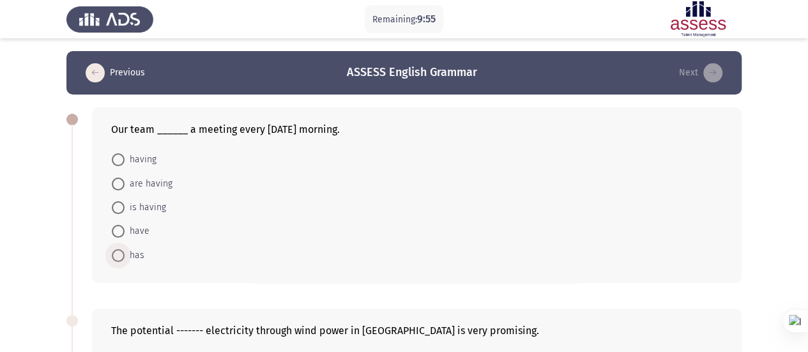
click at [129, 250] on span "has" at bounding box center [135, 255] width 20 height 15
click at [125, 250] on input "has" at bounding box center [118, 255] width 13 height 13
radio input "true"
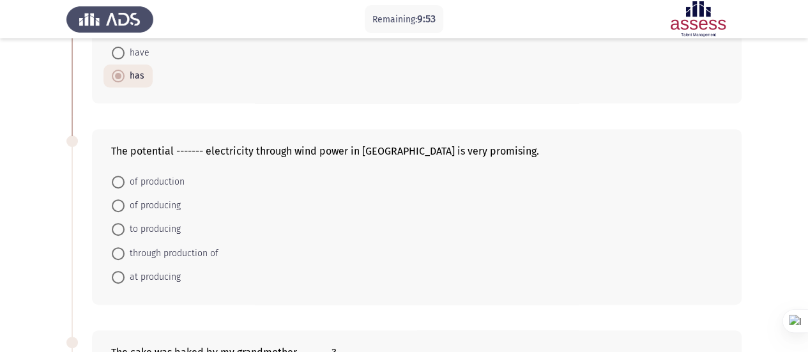
scroll to position [189, 0]
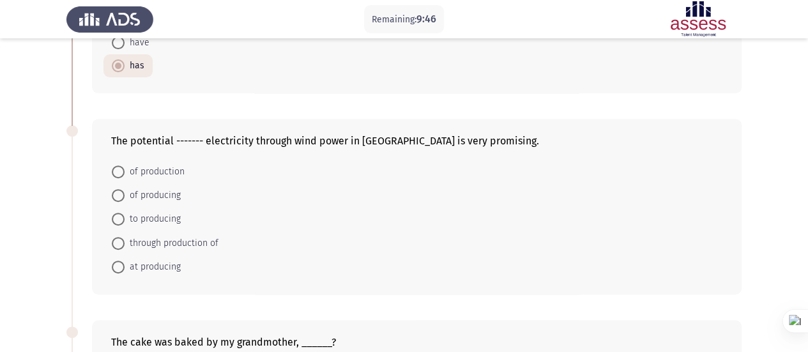
click at [139, 204] on mat-radio-button "of producing" at bounding box center [147, 195] width 86 height 24
click at [174, 185] on mat-radio-button "of producing" at bounding box center [147, 195] width 86 height 24
click at [151, 188] on span "of producing" at bounding box center [153, 195] width 56 height 15
click at [125, 189] on input "of producing" at bounding box center [118, 195] width 13 height 13
radio input "true"
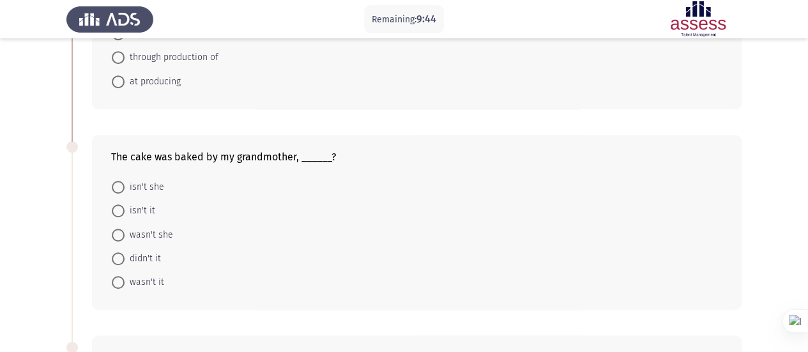
scroll to position [374, 0]
click at [143, 227] on span "wasn't she" at bounding box center [149, 234] width 49 height 15
click at [125, 228] on input "wasn't she" at bounding box center [118, 234] width 13 height 13
radio input "true"
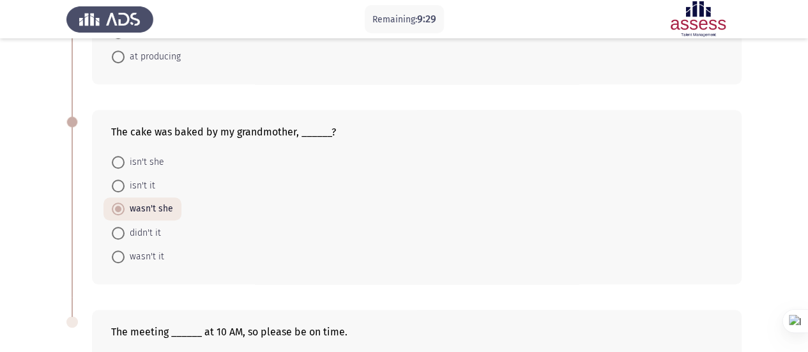
click at [161, 253] on span "wasn't it" at bounding box center [145, 256] width 40 height 15
click at [125, 253] on input "wasn't it" at bounding box center [118, 256] width 13 height 13
radio input "true"
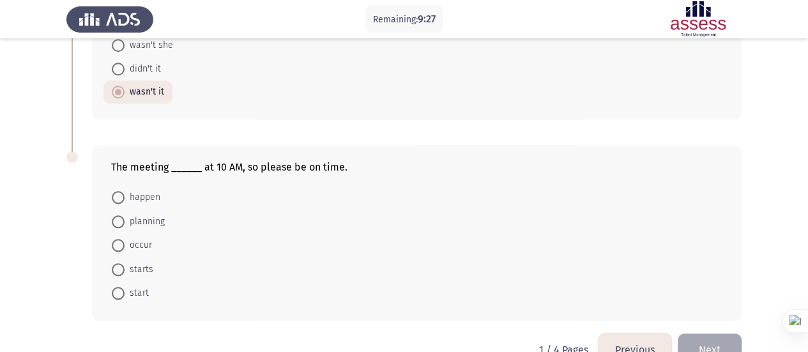
scroll to position [590, 0]
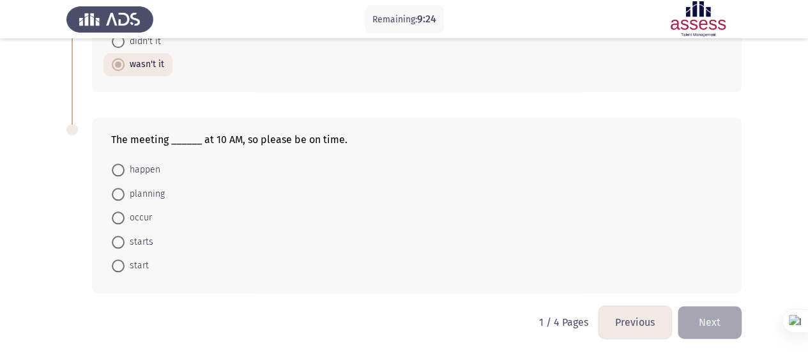
click at [135, 238] on span "starts" at bounding box center [139, 242] width 29 height 15
click at [125, 238] on input "starts" at bounding box center [118, 242] width 13 height 13
radio input "true"
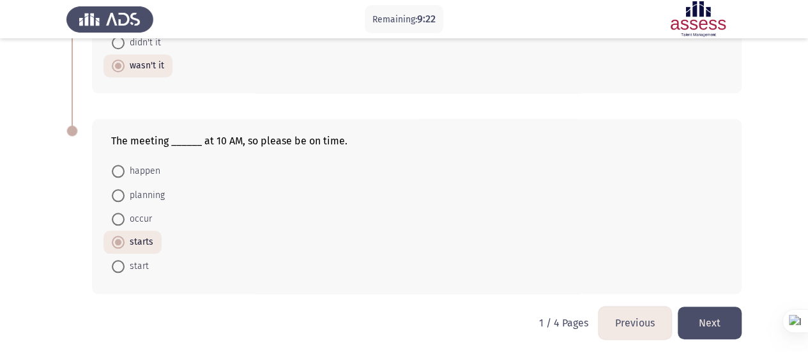
click at [707, 314] on button "Next" at bounding box center [710, 323] width 64 height 33
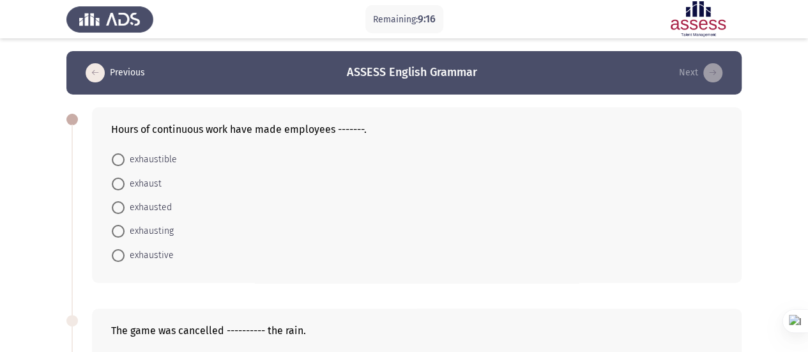
click at [120, 210] on span at bounding box center [118, 207] width 13 height 13
click at [120, 210] on input "exhausted" at bounding box center [118, 207] width 13 height 13
radio input "true"
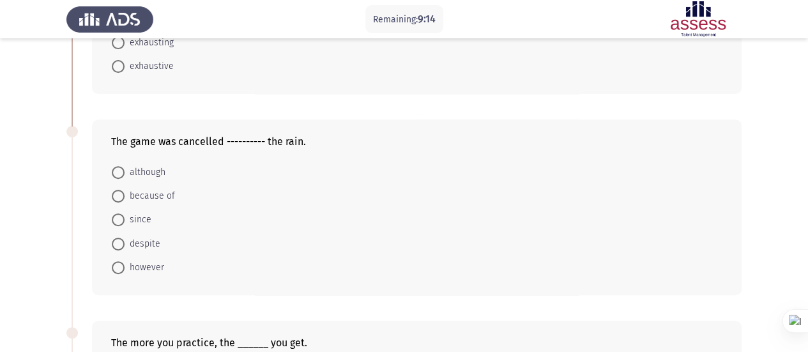
scroll to position [192, 0]
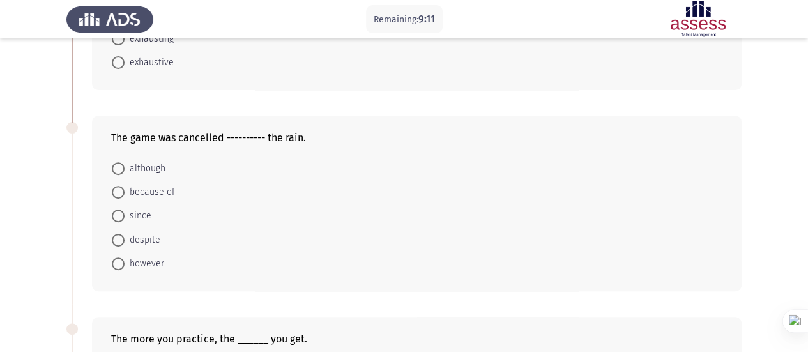
click at [142, 185] on span "because of" at bounding box center [150, 192] width 50 height 15
click at [125, 186] on input "because of" at bounding box center [118, 192] width 13 height 13
radio input "true"
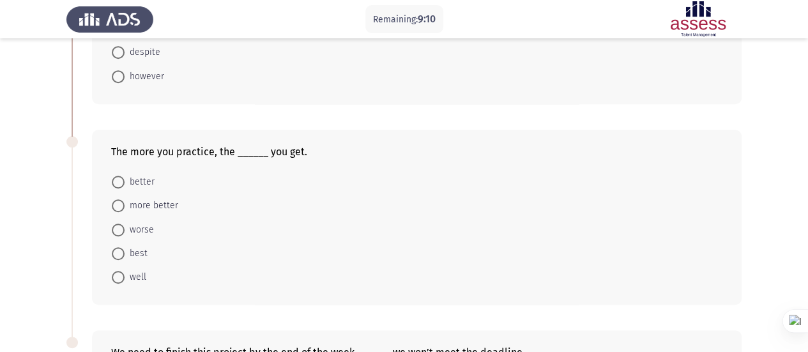
scroll to position [428, 0]
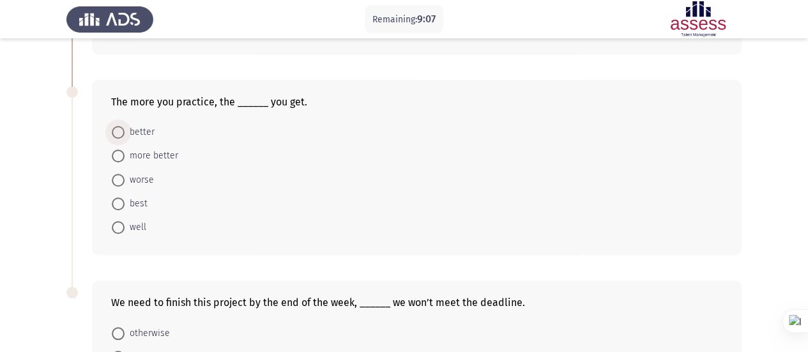
click at [134, 125] on span "better" at bounding box center [140, 132] width 30 height 15
click at [125, 126] on input "better" at bounding box center [118, 132] width 13 height 13
radio input "true"
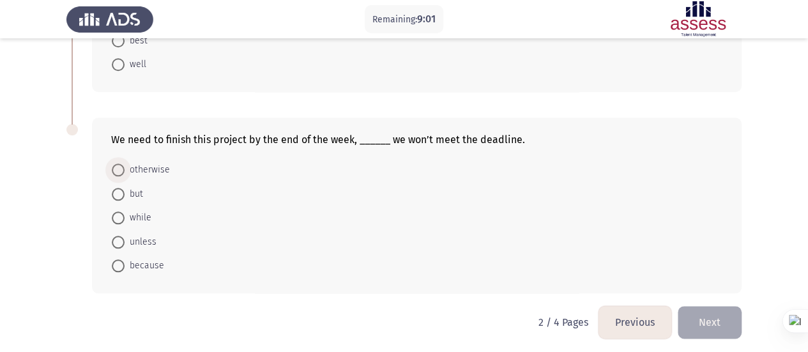
click at [155, 162] on span "otherwise" at bounding box center [147, 169] width 45 height 15
click at [125, 164] on input "otherwise" at bounding box center [118, 170] width 13 height 13
radio input "true"
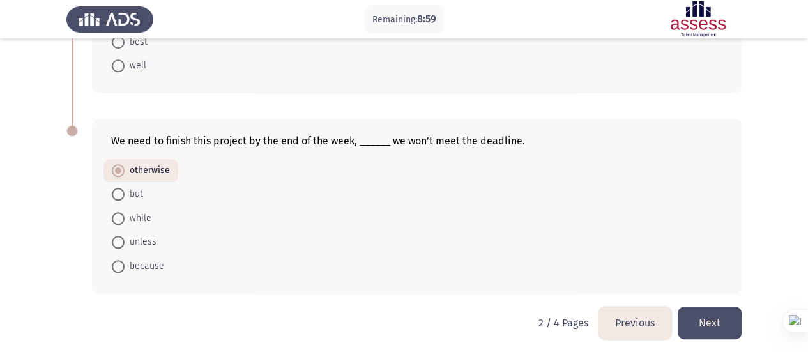
click at [723, 318] on button "Next" at bounding box center [710, 323] width 64 height 33
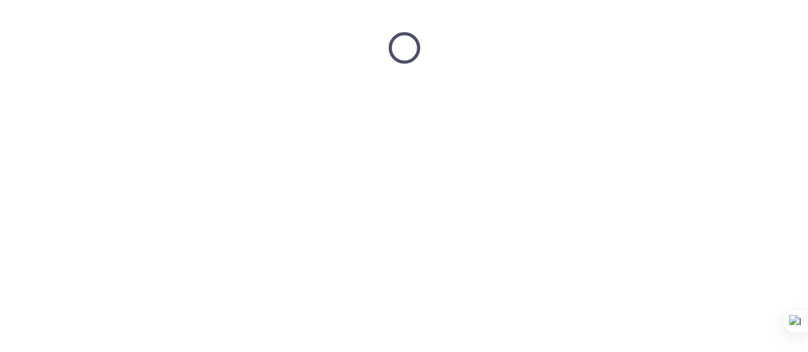
scroll to position [0, 0]
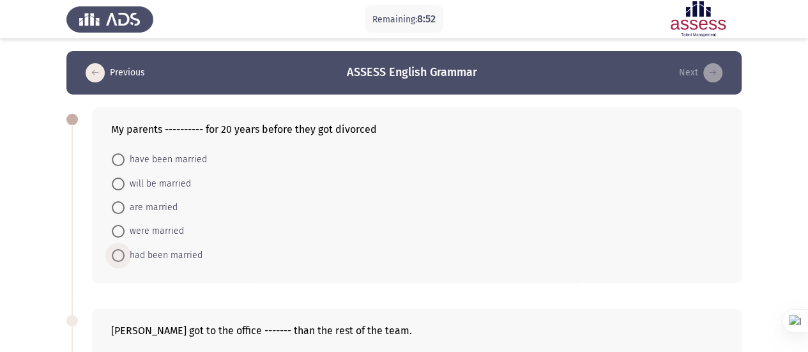
click at [180, 251] on span "had been married" at bounding box center [164, 255] width 78 height 15
click at [125, 251] on input "had been married" at bounding box center [118, 255] width 13 height 13
radio input "true"
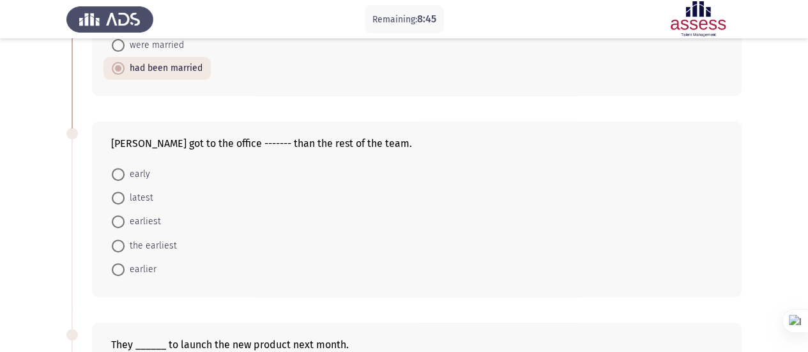
scroll to position [196, 0]
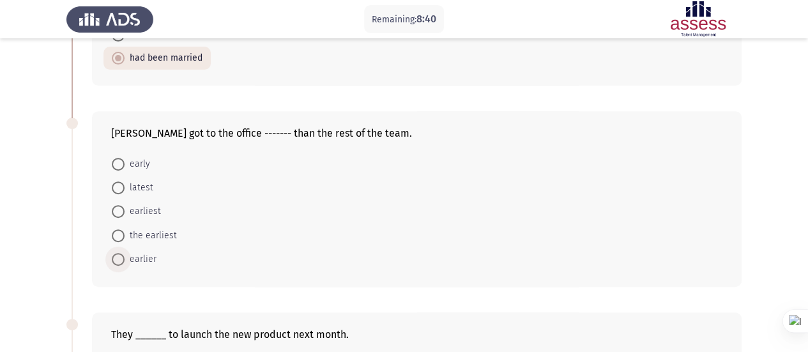
click at [120, 253] on span at bounding box center [118, 259] width 13 height 13
click at [120, 253] on input "earlier" at bounding box center [118, 259] width 13 height 13
radio input "true"
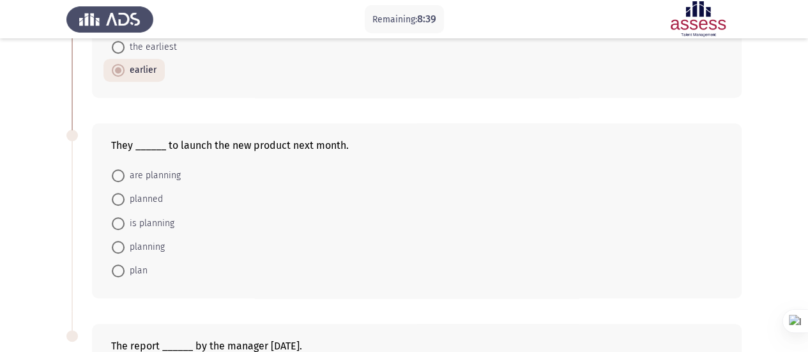
scroll to position [387, 0]
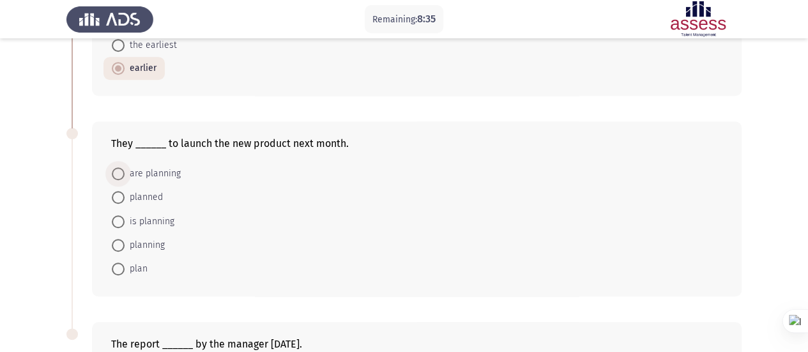
click at [166, 166] on span "are planning" at bounding box center [153, 173] width 56 height 15
click at [125, 167] on input "are planning" at bounding box center [118, 173] width 13 height 13
radio input "true"
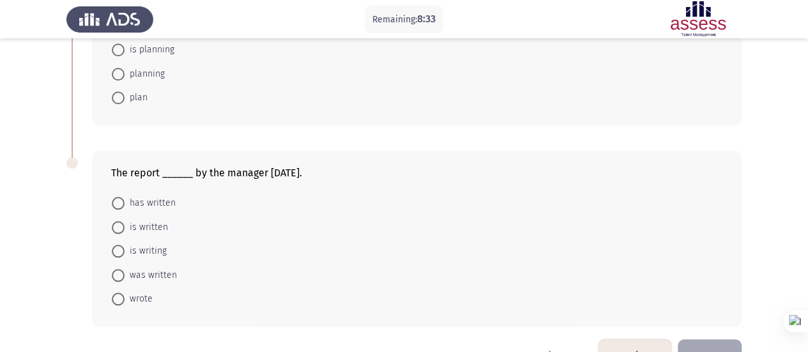
scroll to position [558, 0]
click at [135, 267] on span "was written" at bounding box center [151, 274] width 52 height 15
click at [125, 268] on input "was written" at bounding box center [118, 274] width 13 height 13
radio input "true"
click at [707, 338] on button "Next" at bounding box center [710, 354] width 64 height 33
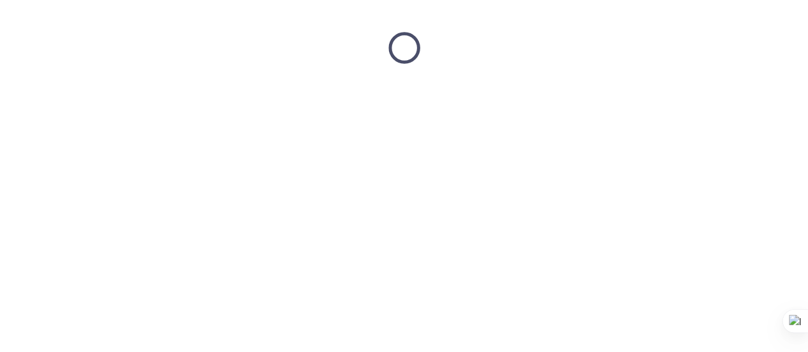
scroll to position [0, 0]
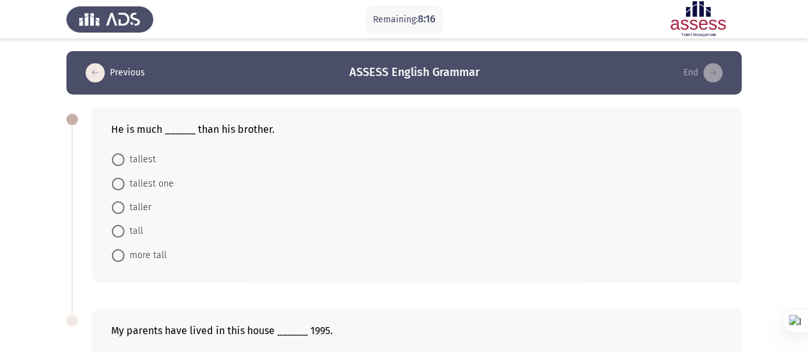
click at [132, 204] on span "taller" at bounding box center [138, 207] width 27 height 15
click at [125, 204] on input "taller" at bounding box center [118, 207] width 13 height 13
radio input "true"
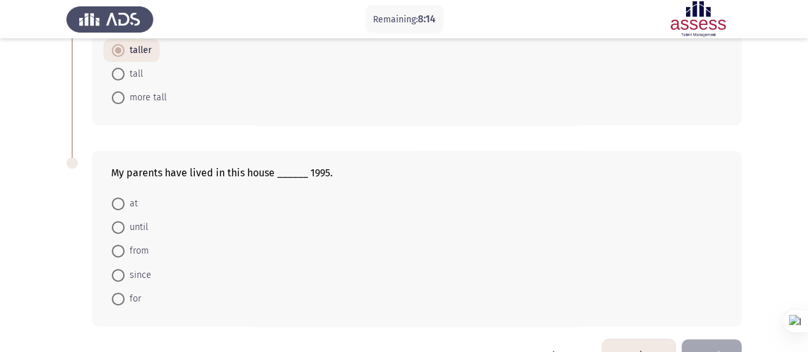
scroll to position [165, 0]
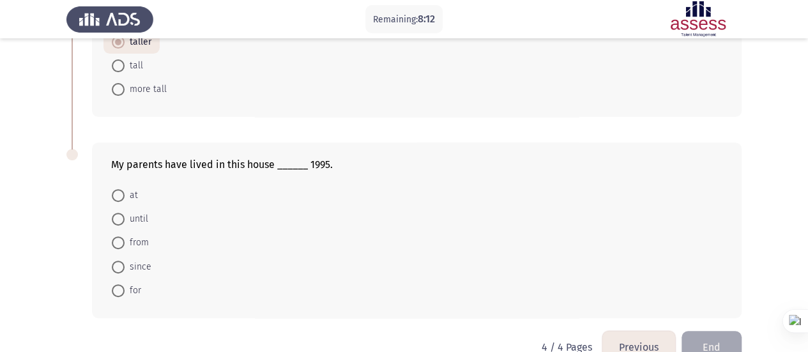
click at [151, 266] on mat-radio-button "since" at bounding box center [132, 266] width 56 height 24
click at [141, 263] on span "since" at bounding box center [138, 266] width 27 height 15
click at [125, 263] on input "since" at bounding box center [118, 267] width 13 height 13
radio input "true"
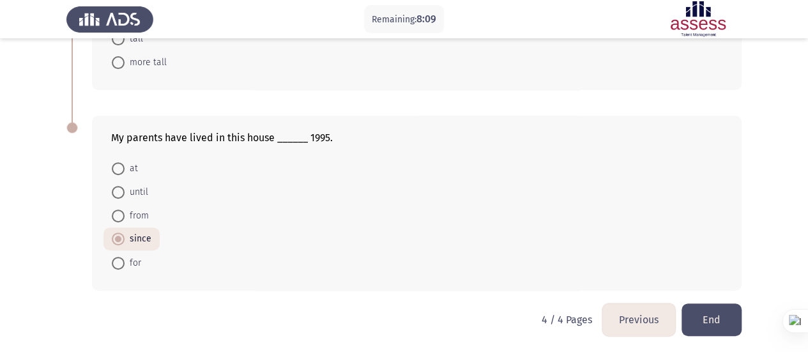
click at [733, 322] on button "End" at bounding box center [712, 320] width 60 height 33
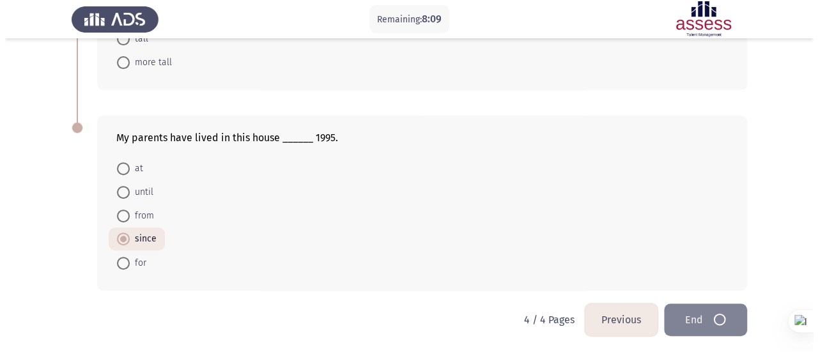
scroll to position [0, 0]
